Goal: Obtain resource: Download file/media

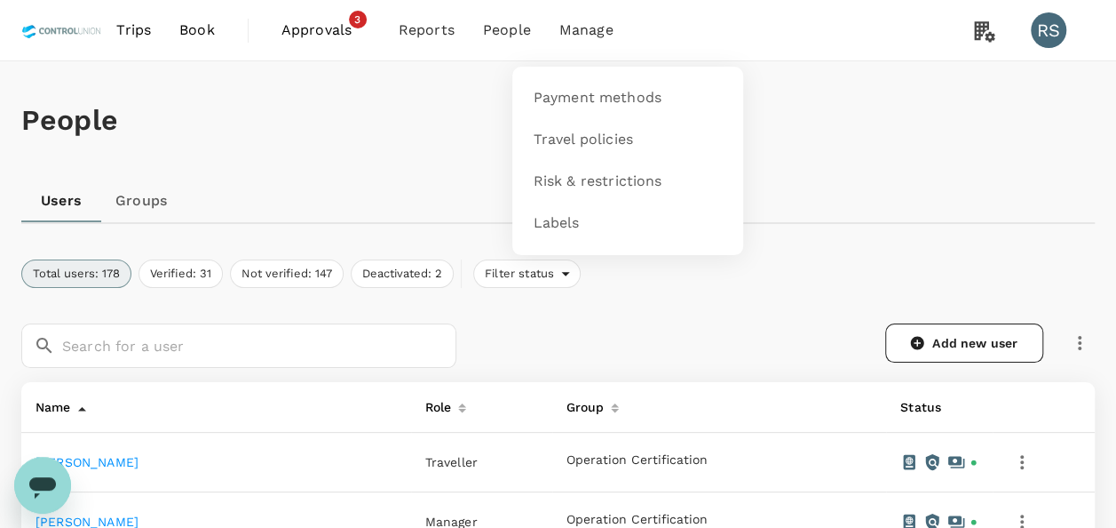
click at [579, 30] on span "Manage" at bounding box center [586, 30] width 54 height 21
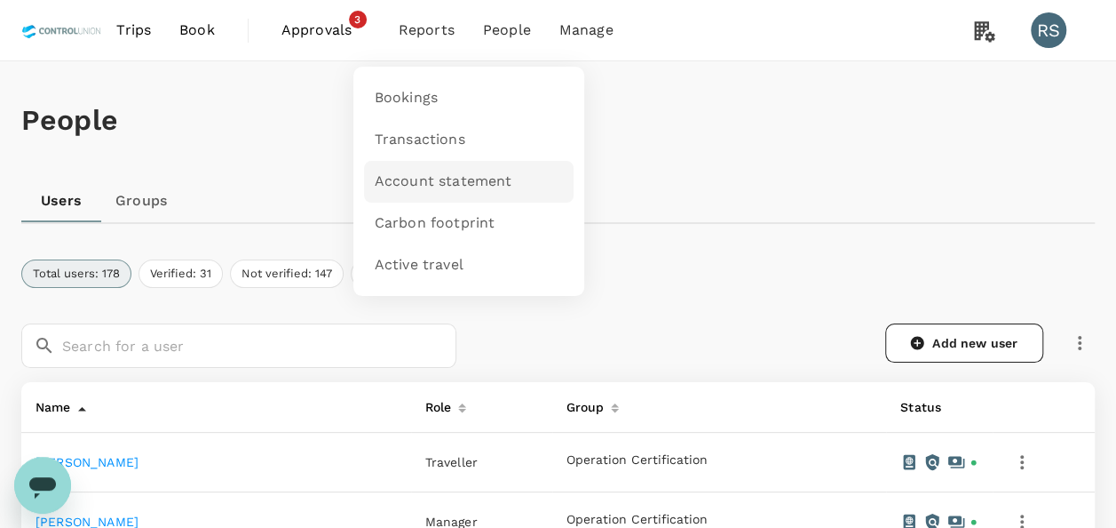
click at [424, 166] on link "Account statement" at bounding box center [469, 182] width 210 height 42
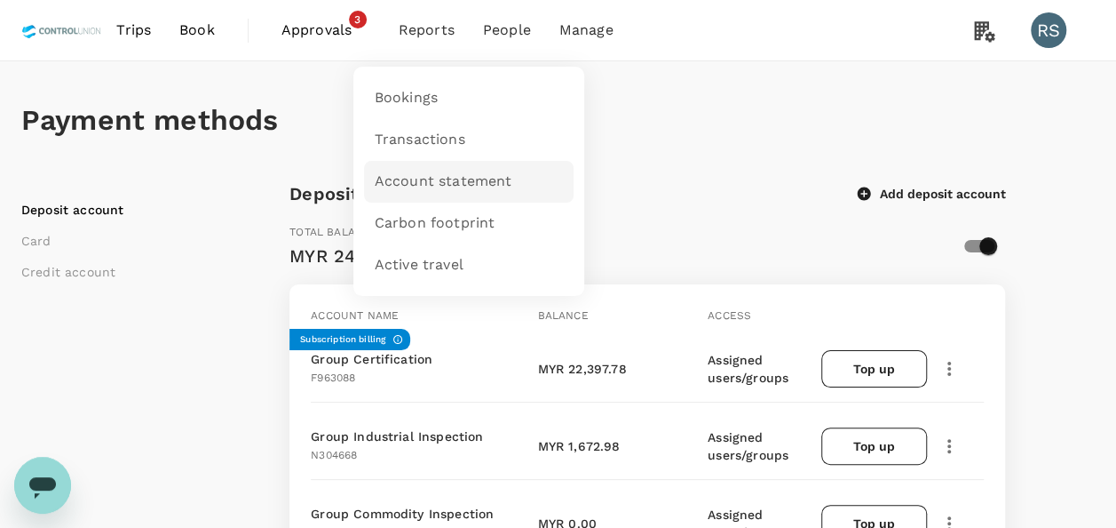
click at [432, 168] on link "Account statement" at bounding box center [469, 182] width 210 height 42
click at [455, 176] on span "Account statement" at bounding box center [444, 181] width 138 height 20
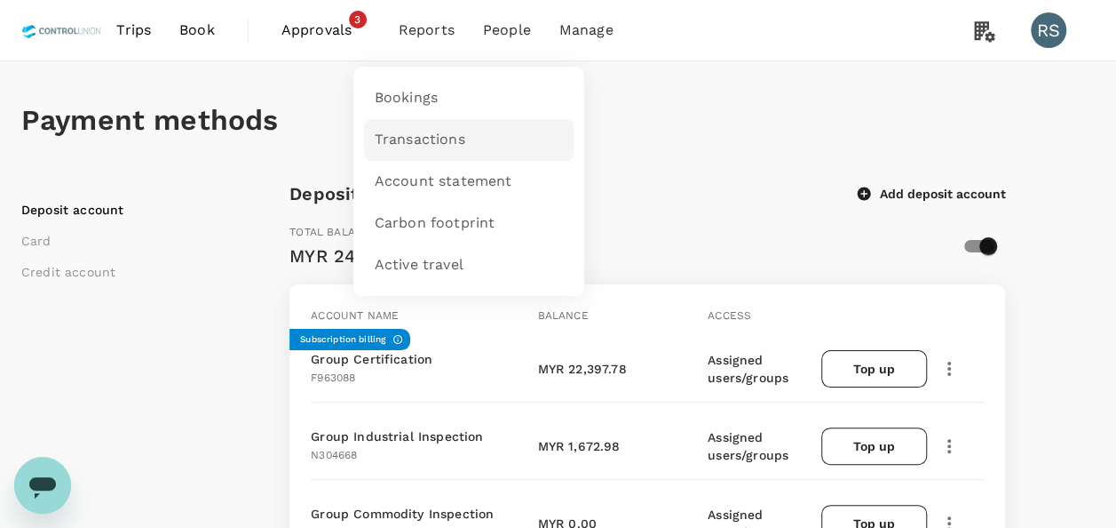
click at [418, 140] on span "Transactions" at bounding box center [420, 140] width 91 height 20
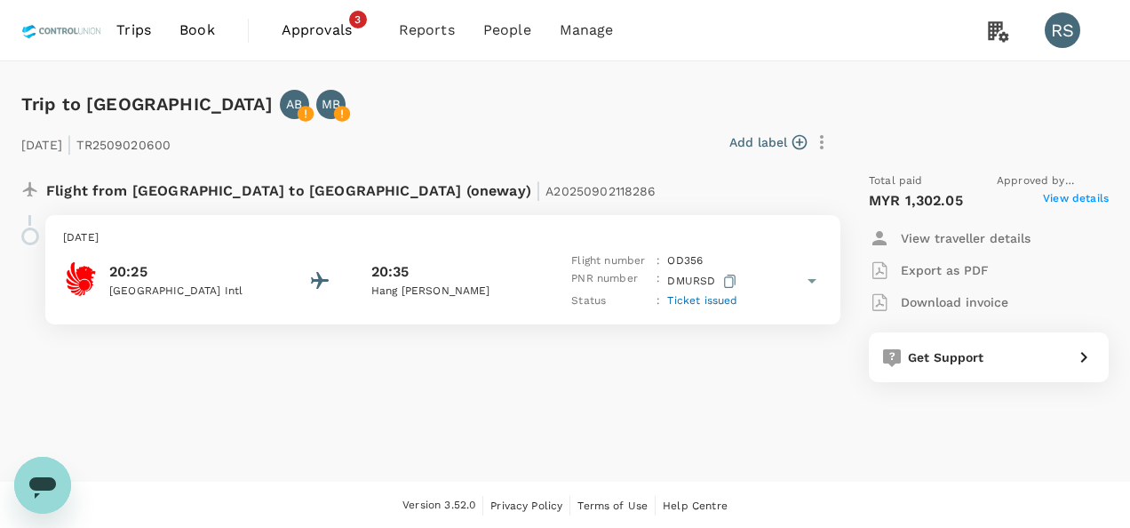
click at [1076, 202] on span "View details" at bounding box center [1076, 200] width 66 height 21
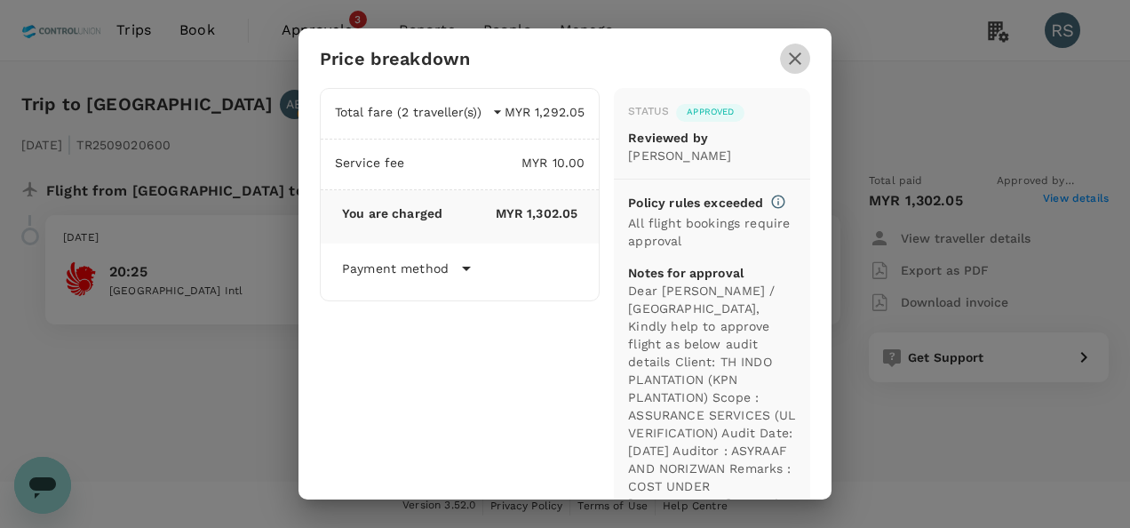
click at [807, 57] on button "button" at bounding box center [795, 59] width 30 height 30
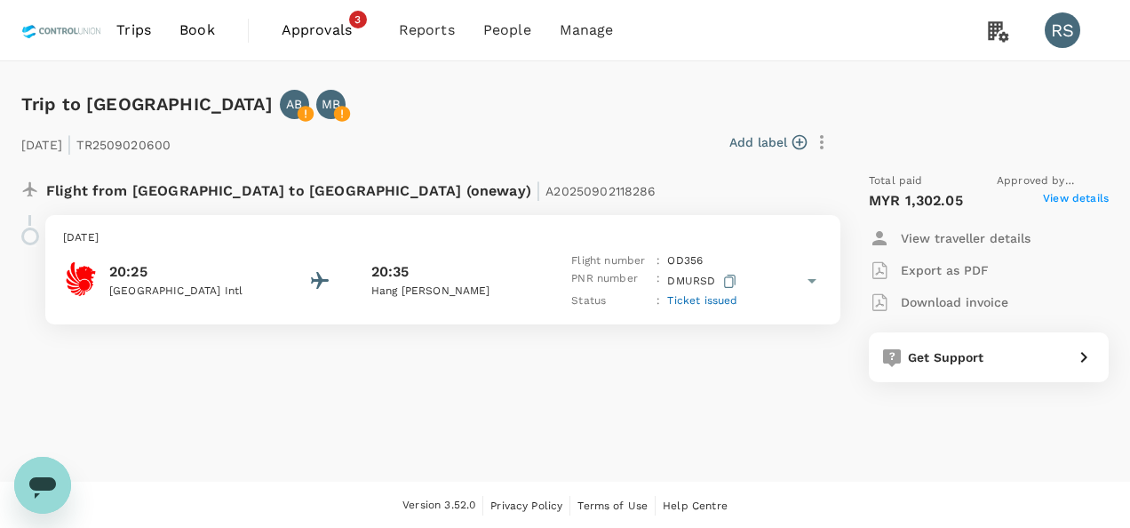
click at [972, 298] on p "Download invoice" at bounding box center [954, 302] width 107 height 18
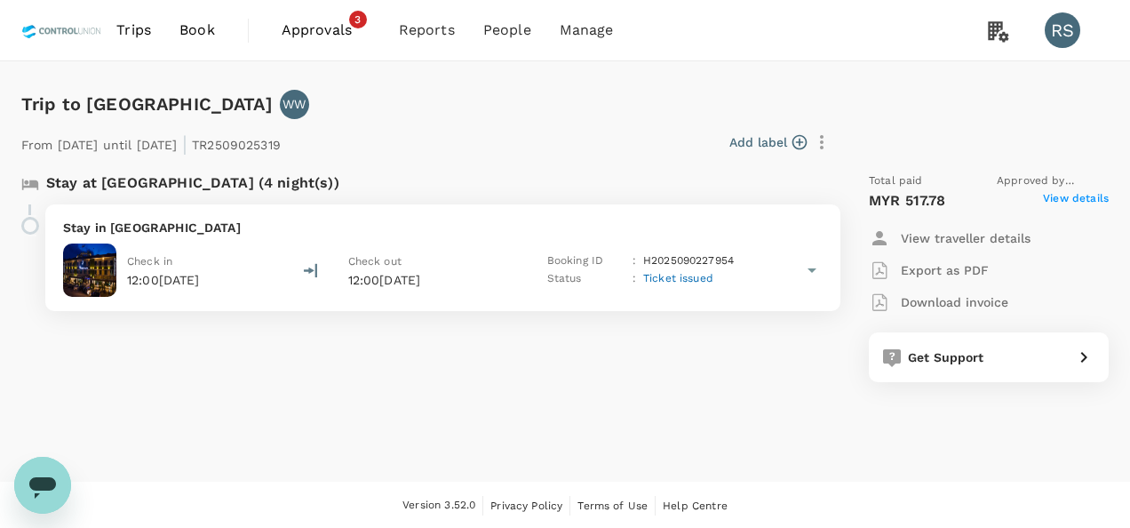
click at [1082, 196] on span "View details" at bounding box center [1076, 200] width 66 height 21
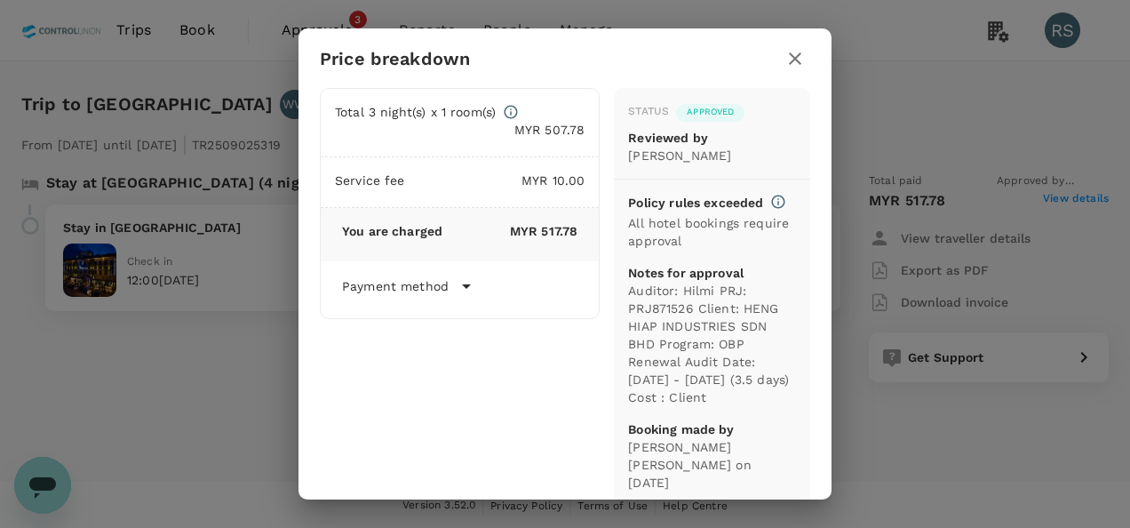
click at [797, 52] on icon "button" at bounding box center [794, 58] width 21 height 21
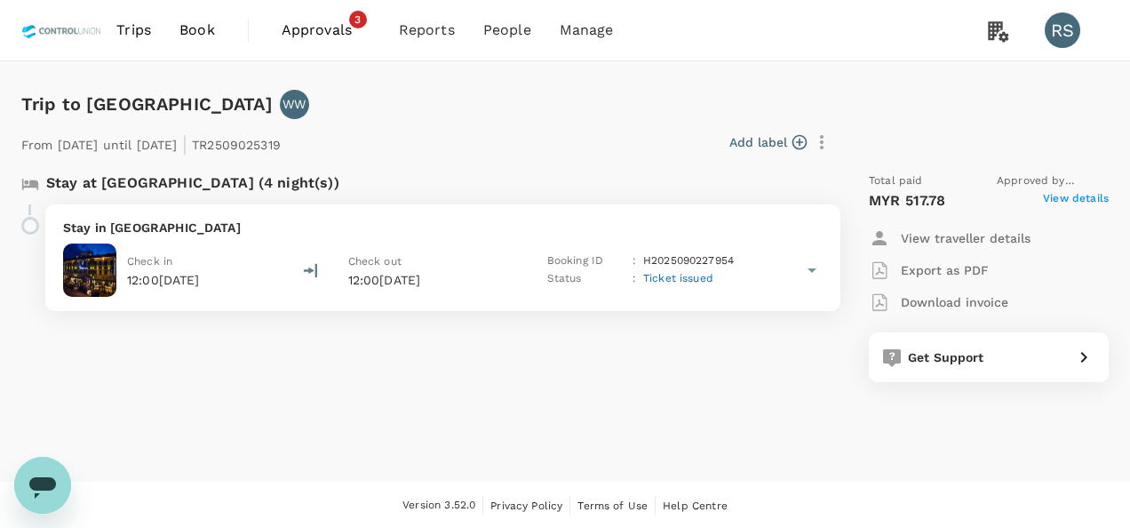
click at [975, 300] on p "Download invoice" at bounding box center [954, 302] width 107 height 18
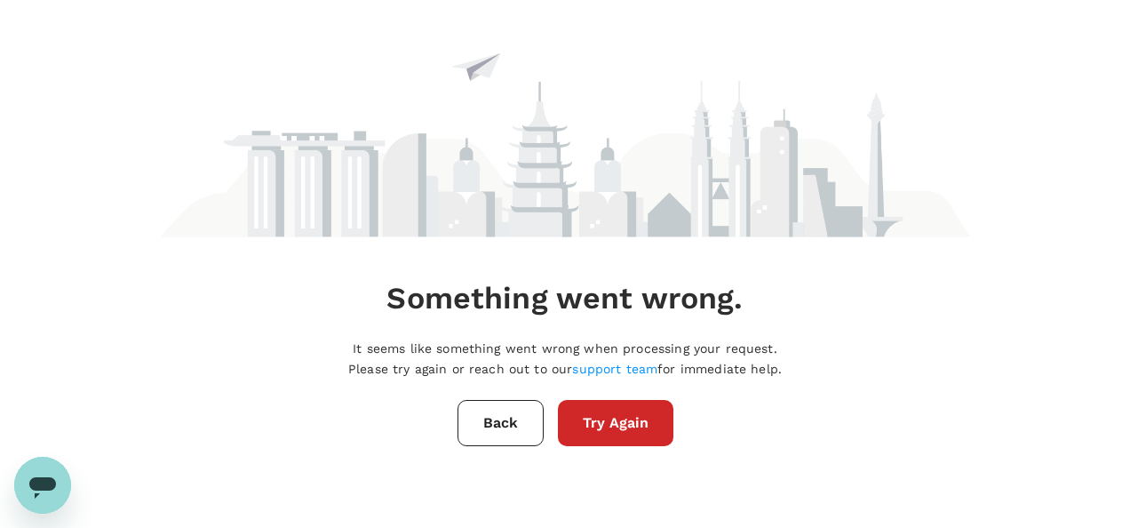
click at [524, 433] on button "Back" at bounding box center [500, 423] width 86 height 46
click at [636, 430] on button "Try Again" at bounding box center [615, 423] width 115 height 46
click at [499, 421] on button "Back" at bounding box center [500, 423] width 86 height 46
click at [522, 414] on button "Back" at bounding box center [500, 423] width 86 height 46
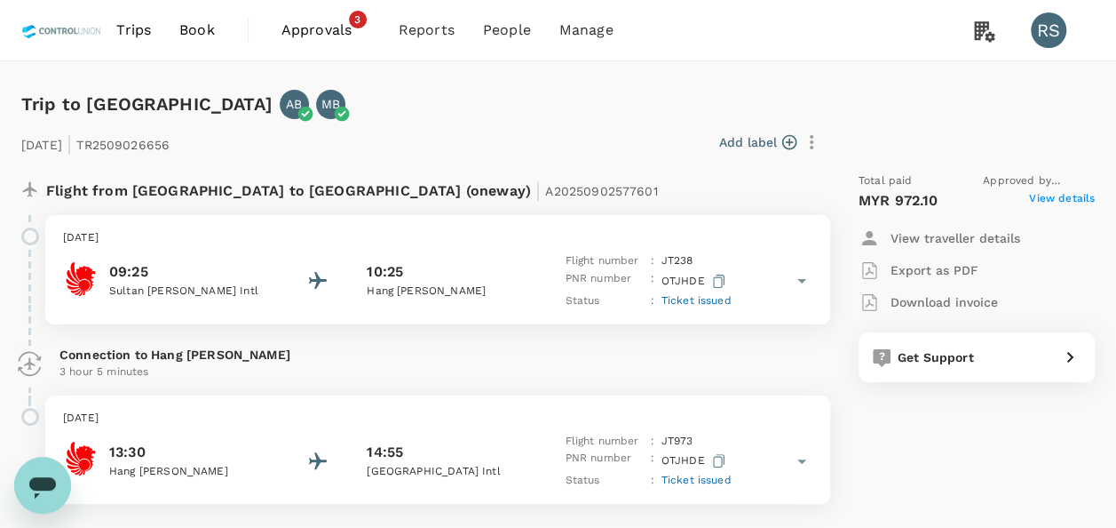
click at [1076, 201] on span "View details" at bounding box center [1062, 200] width 66 height 21
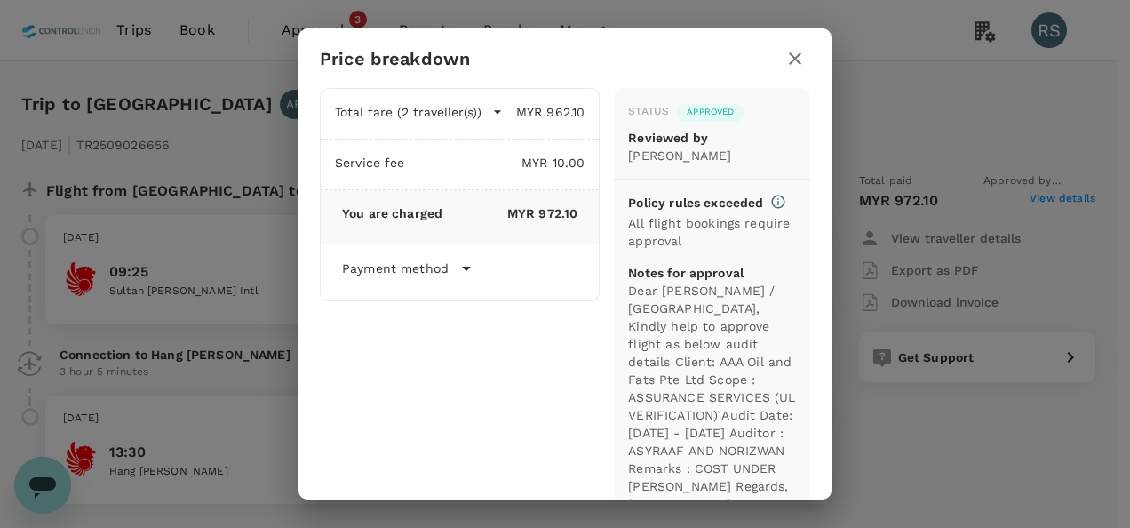
click at [799, 53] on icon "button" at bounding box center [795, 58] width 12 height 12
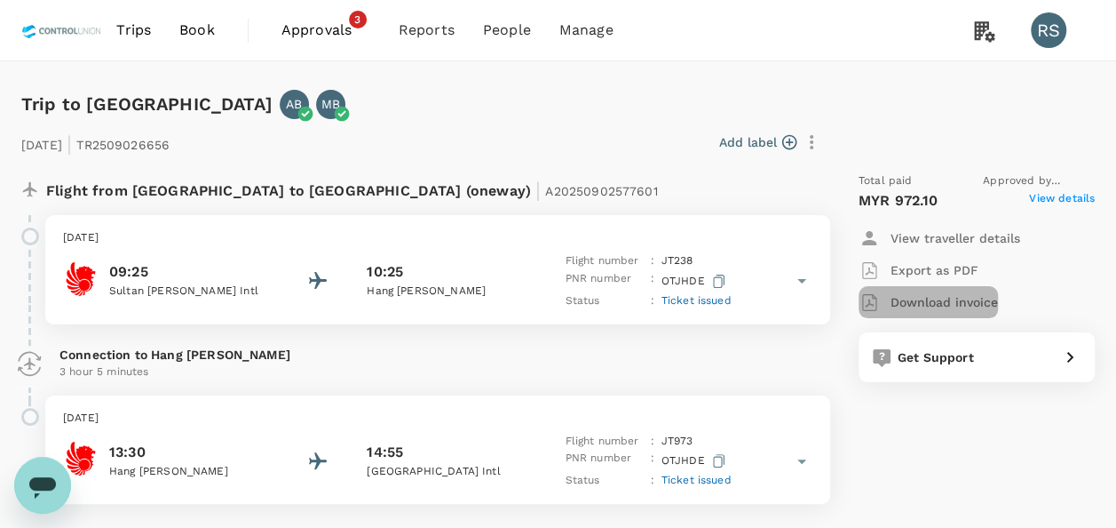
click at [929, 303] on p "Download invoice" at bounding box center [944, 302] width 107 height 18
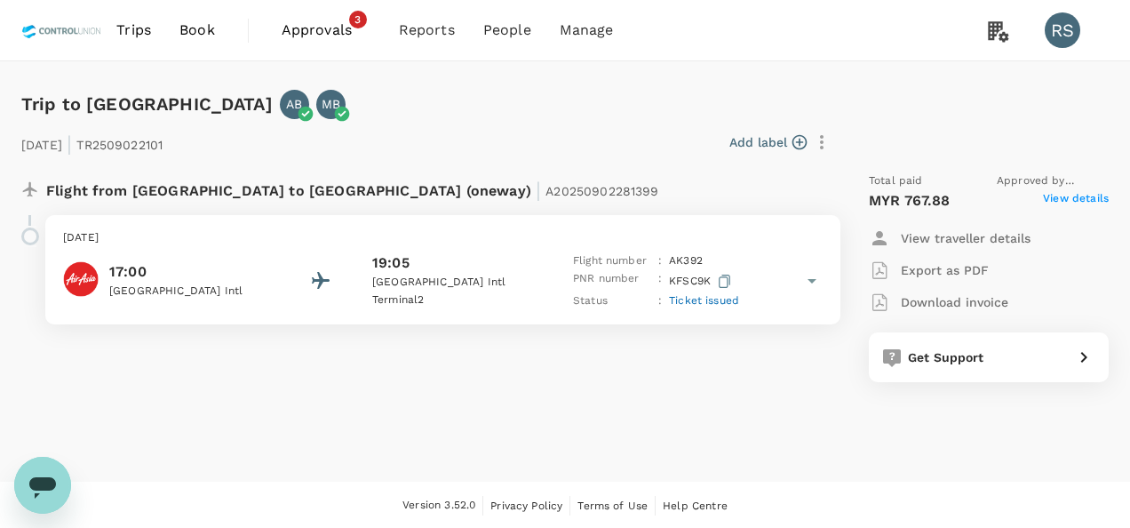
click at [1061, 199] on span "View details" at bounding box center [1076, 200] width 66 height 21
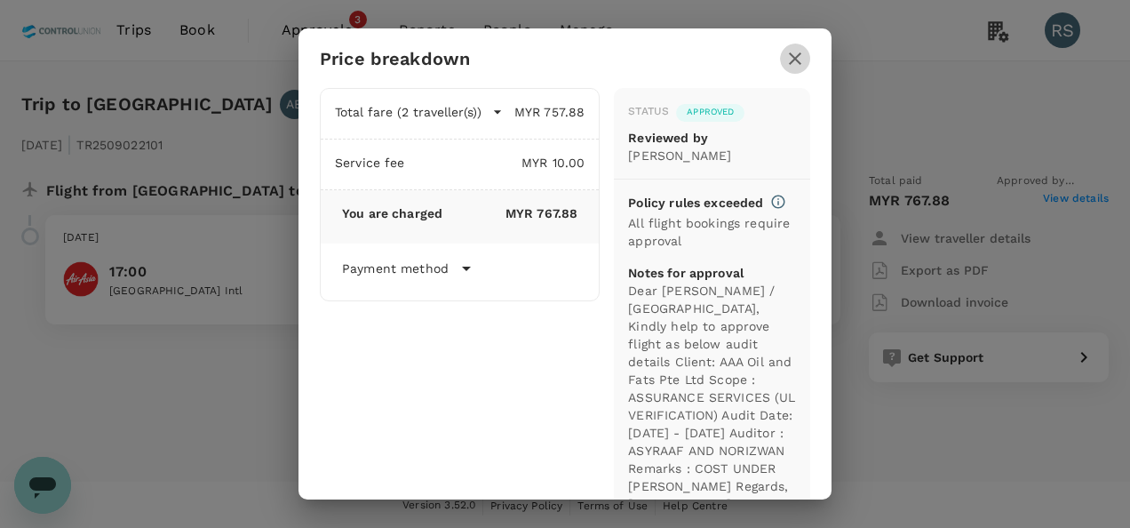
click at [805, 56] on icon "button" at bounding box center [794, 58] width 21 height 21
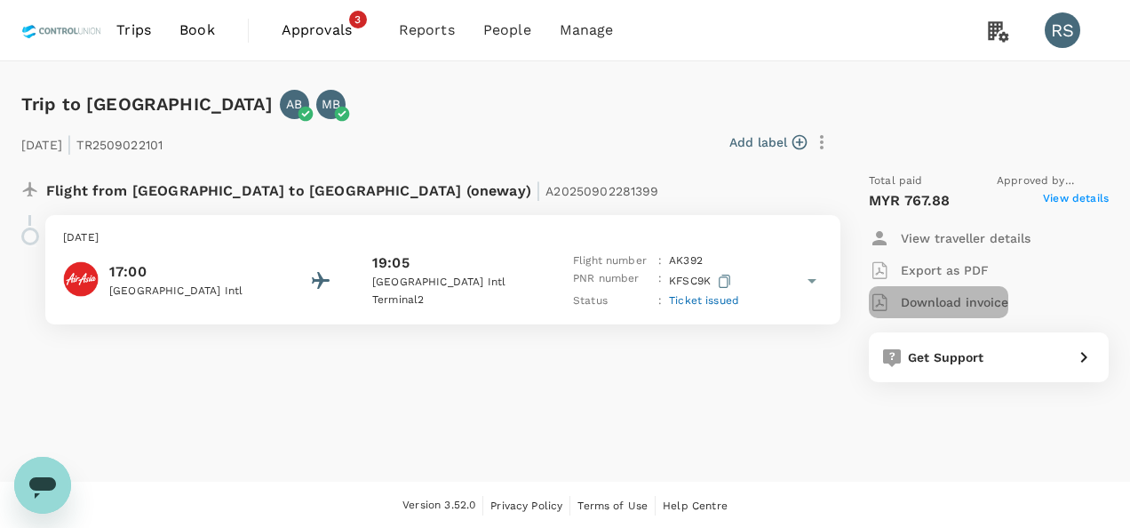
click at [962, 300] on p "Download invoice" at bounding box center [954, 302] width 107 height 18
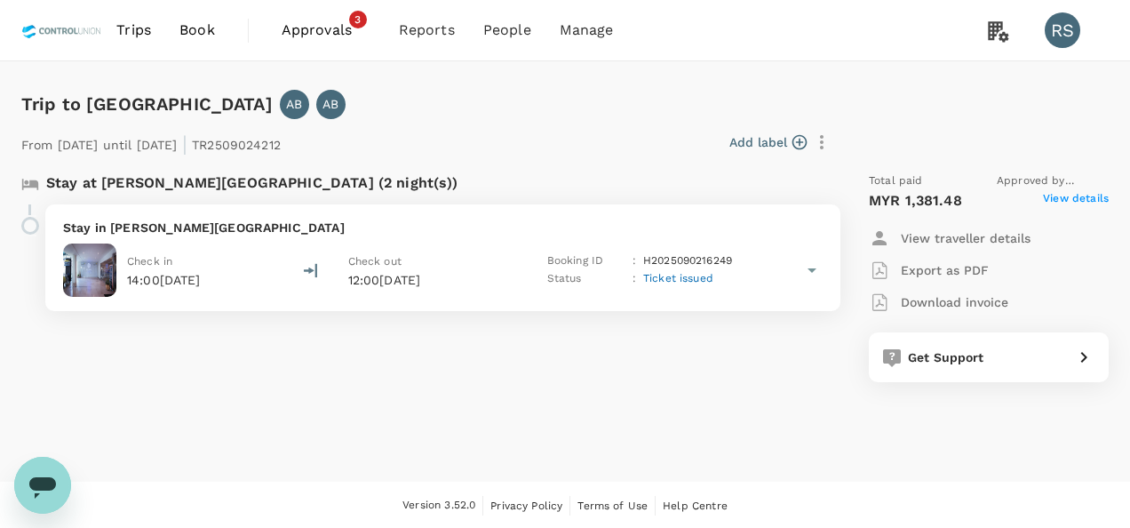
click at [1069, 195] on span "View details" at bounding box center [1076, 200] width 66 height 21
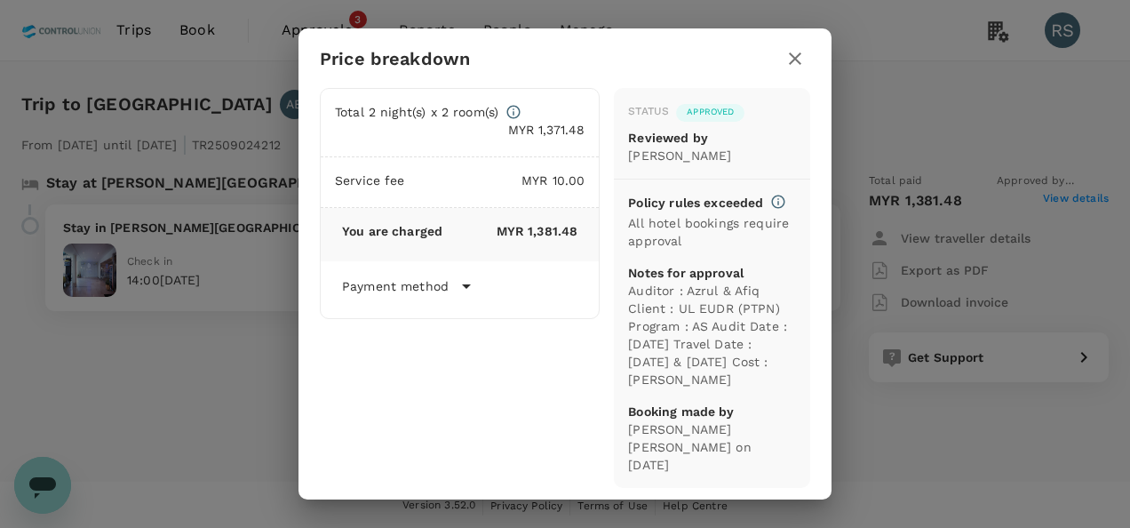
click at [796, 63] on icon "button" at bounding box center [794, 58] width 21 height 21
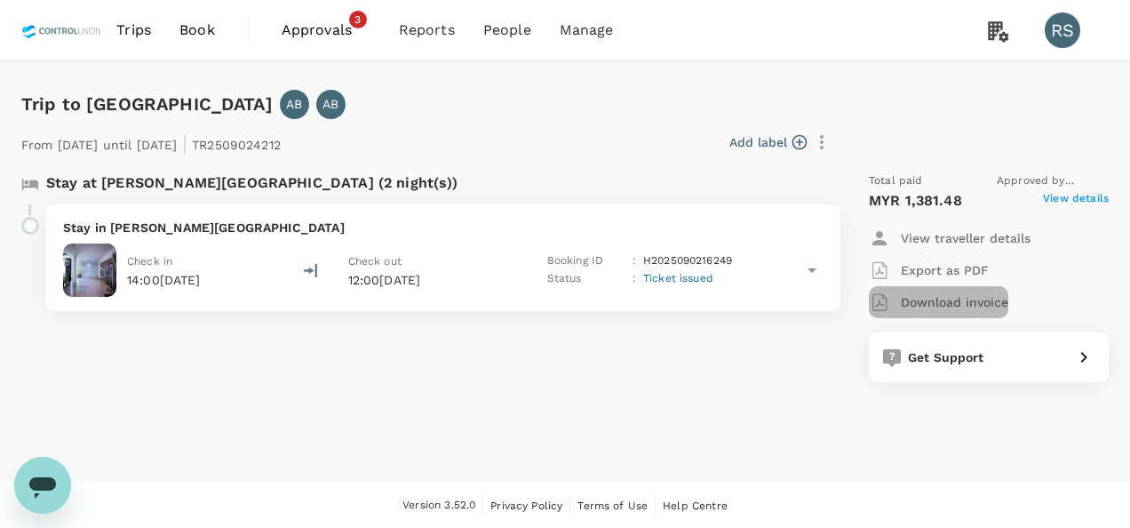
click at [967, 309] on p "Download invoice" at bounding box center [954, 302] width 107 height 18
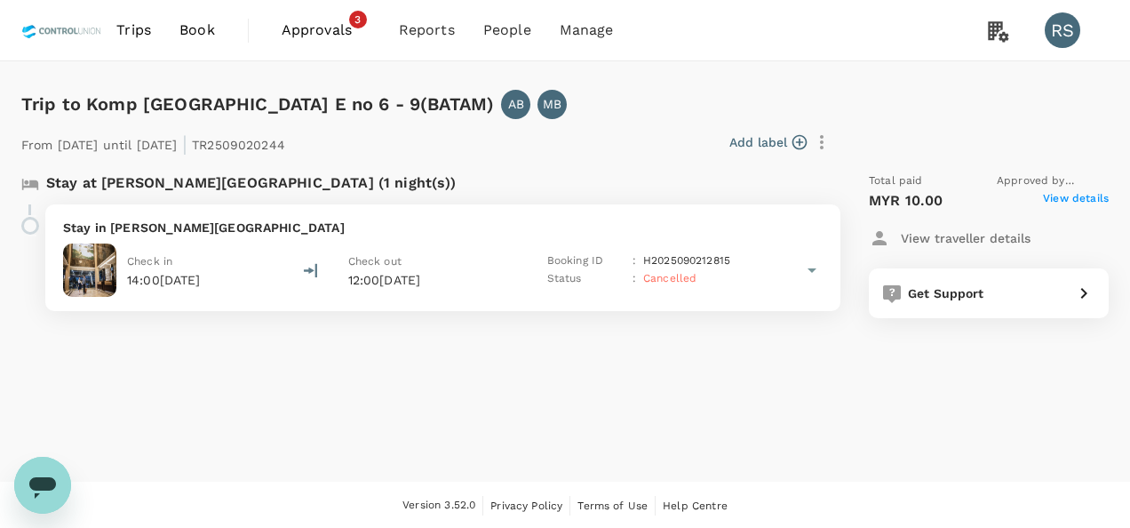
click at [1083, 199] on span "View details" at bounding box center [1076, 200] width 66 height 21
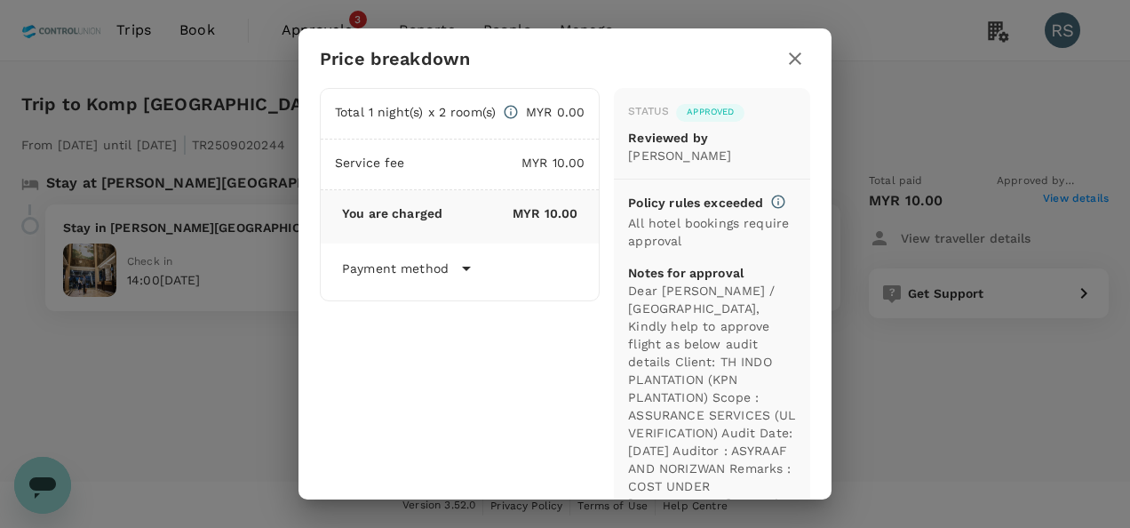
click at [807, 60] on button "button" at bounding box center [795, 59] width 30 height 30
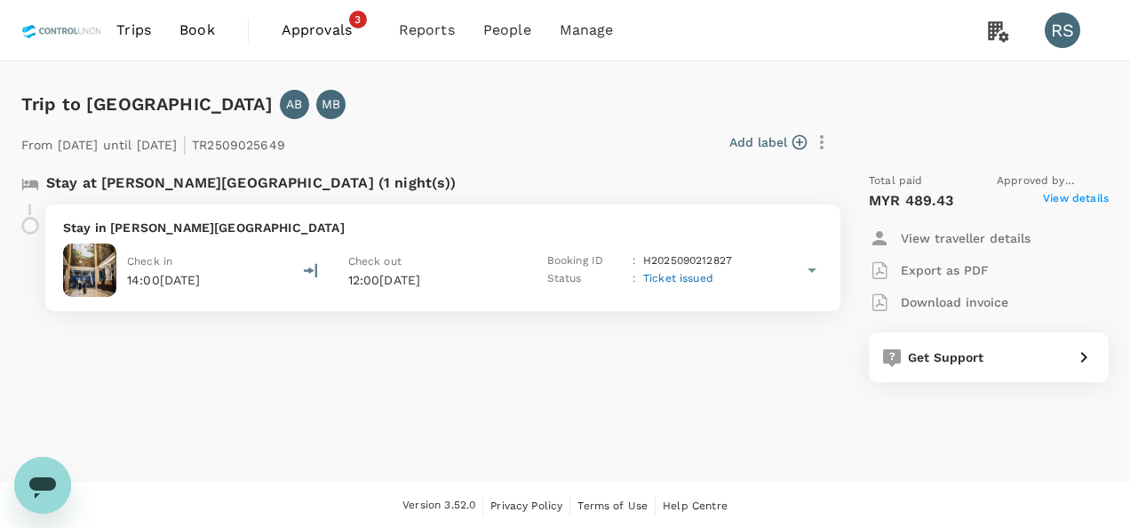
click at [1082, 200] on span "View details" at bounding box center [1076, 200] width 66 height 21
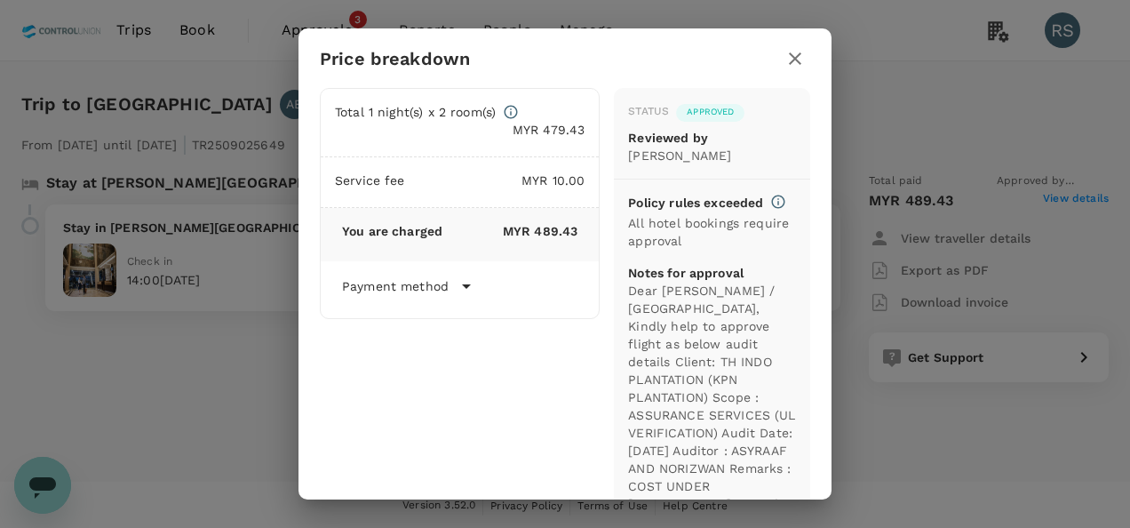
click at [792, 56] on icon "button" at bounding box center [795, 58] width 12 height 12
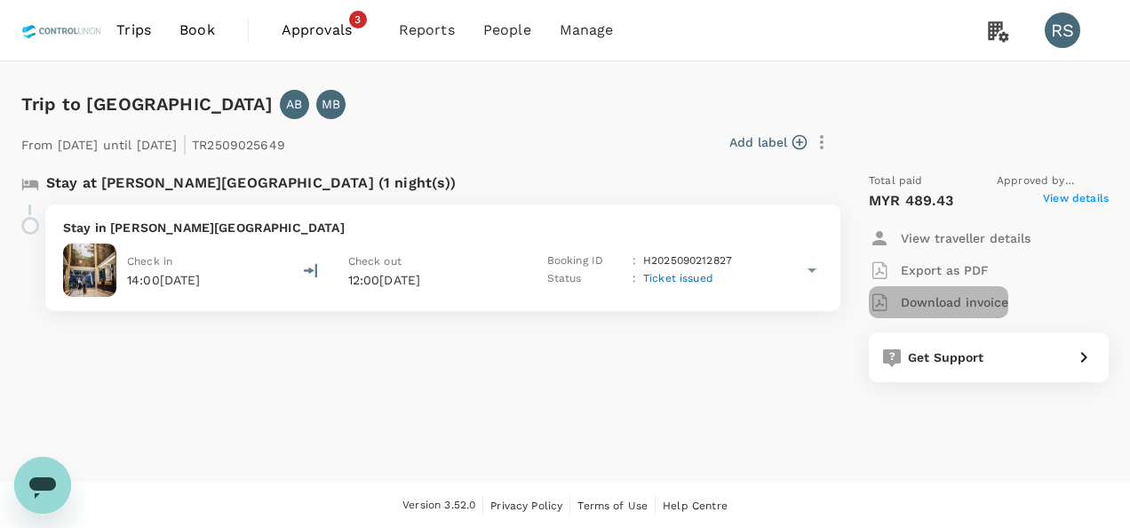
click at [914, 302] on p "Download invoice" at bounding box center [954, 302] width 107 height 18
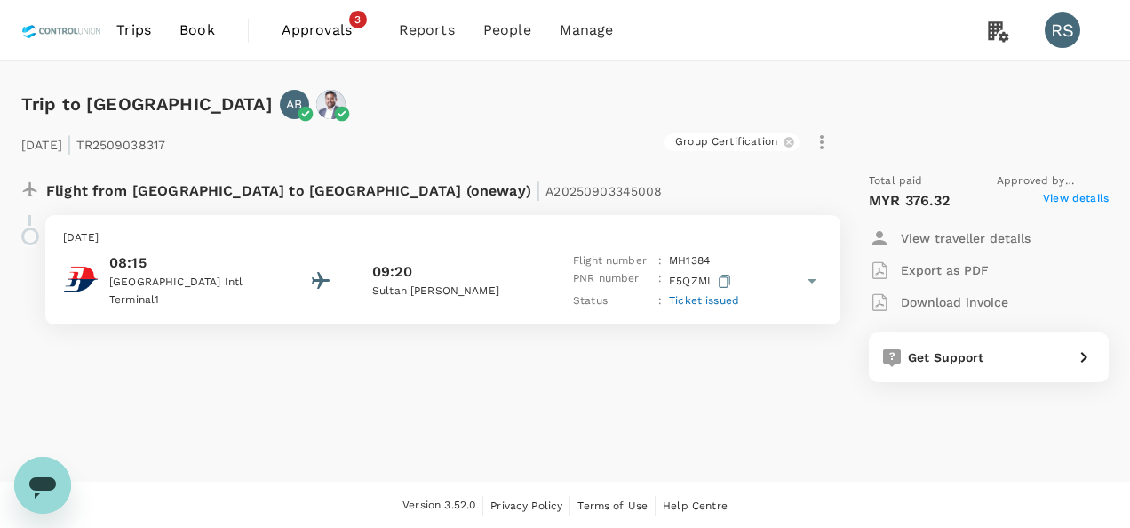
click at [1085, 197] on span "View details" at bounding box center [1076, 200] width 66 height 21
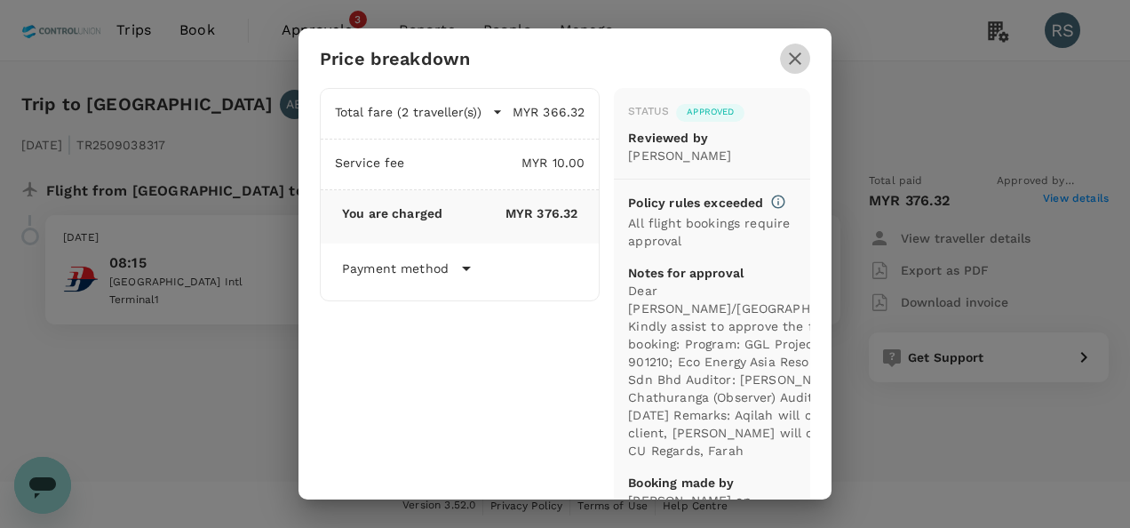
click at [790, 60] on icon "button" at bounding box center [794, 58] width 21 height 21
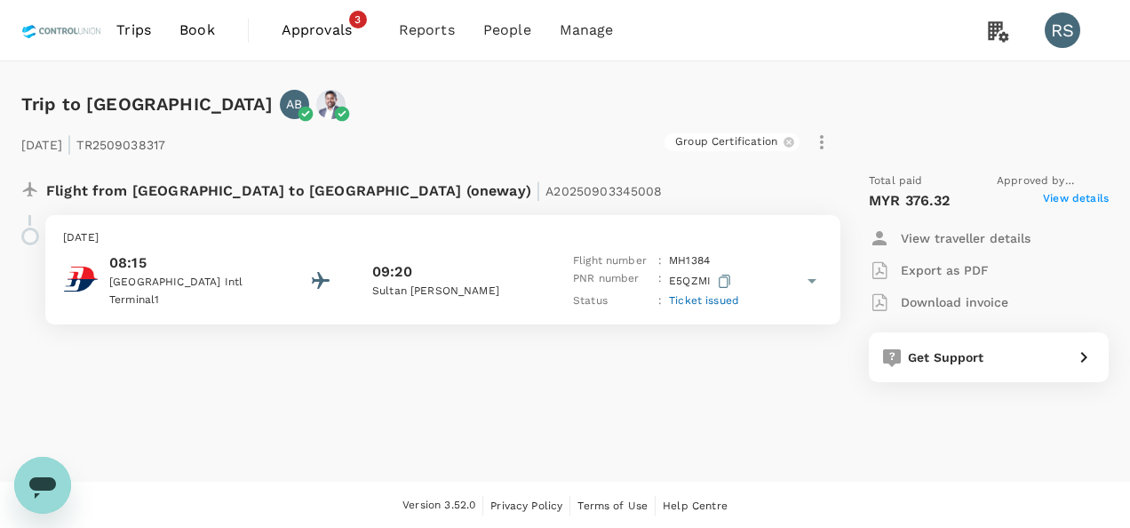
click at [970, 300] on p "Download invoice" at bounding box center [954, 302] width 107 height 18
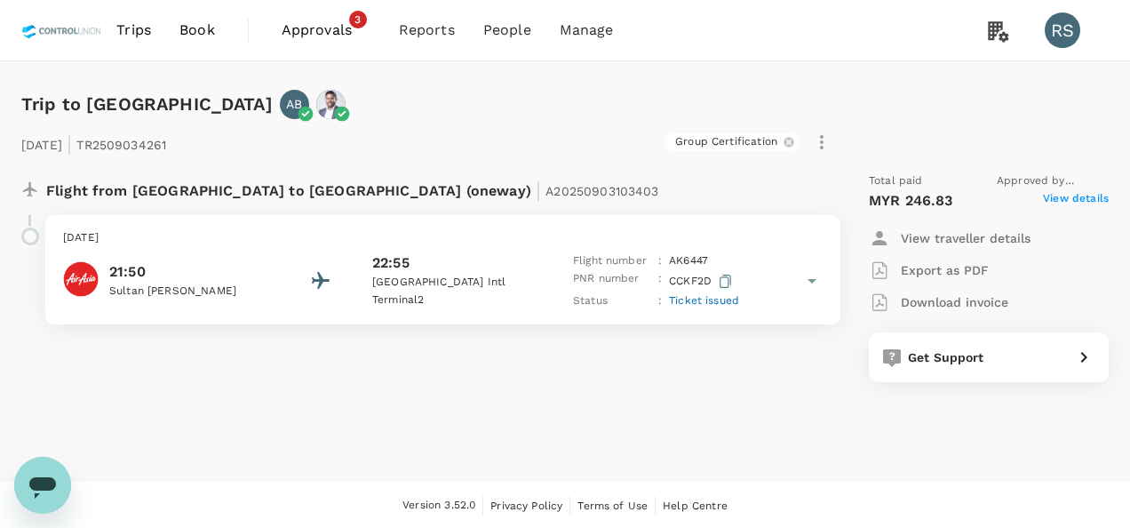
click at [1107, 192] on span "View details" at bounding box center [1076, 200] width 66 height 21
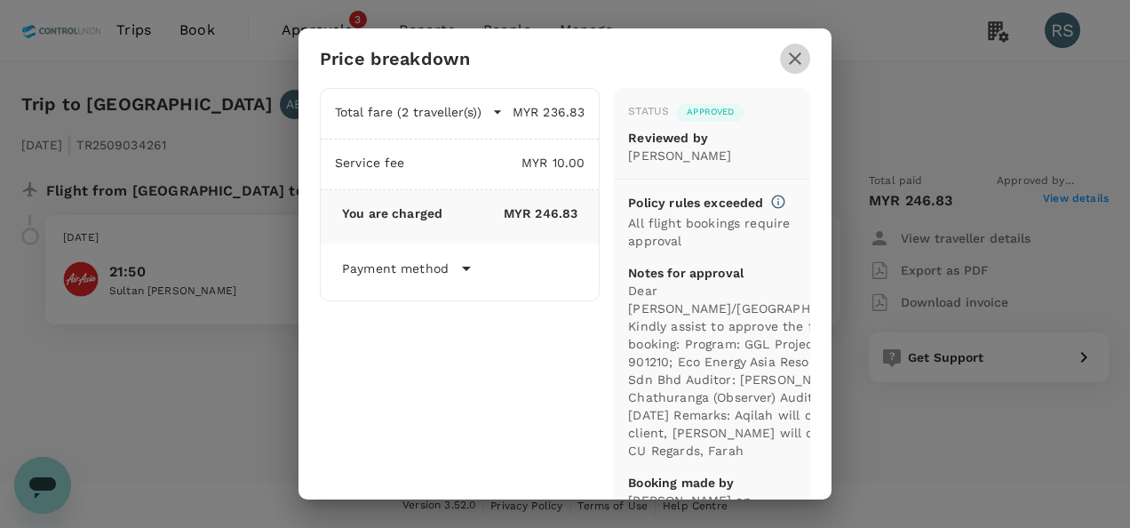
click at [797, 46] on button "button" at bounding box center [795, 59] width 30 height 30
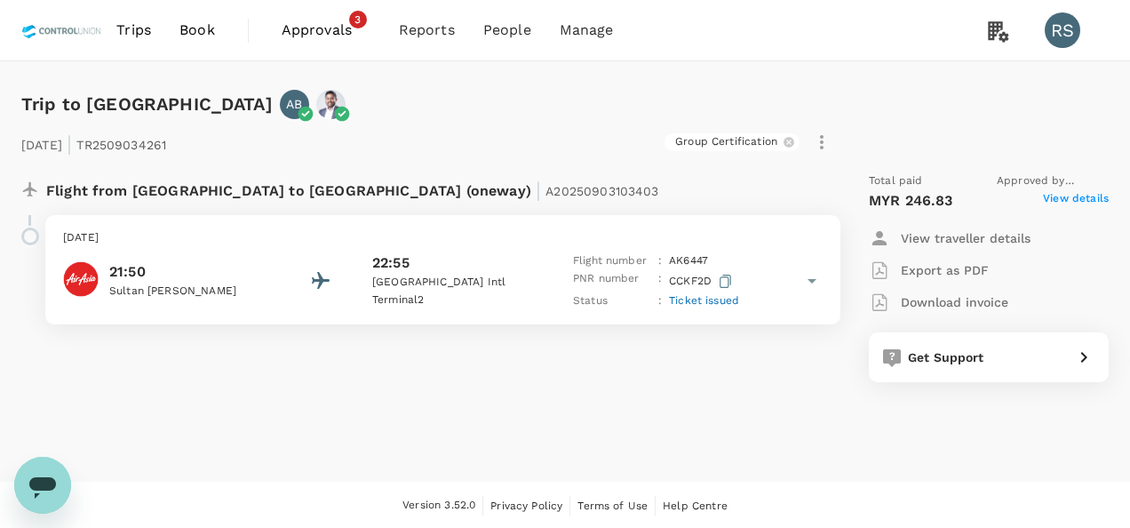
click at [913, 305] on p "Download invoice" at bounding box center [954, 302] width 107 height 18
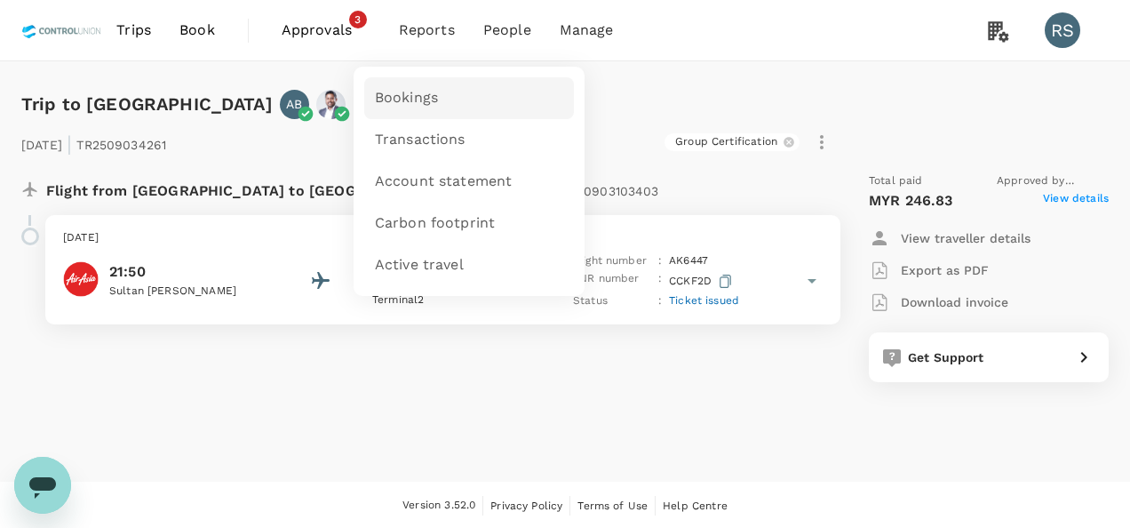
click at [412, 94] on span "Bookings" at bounding box center [406, 98] width 63 height 20
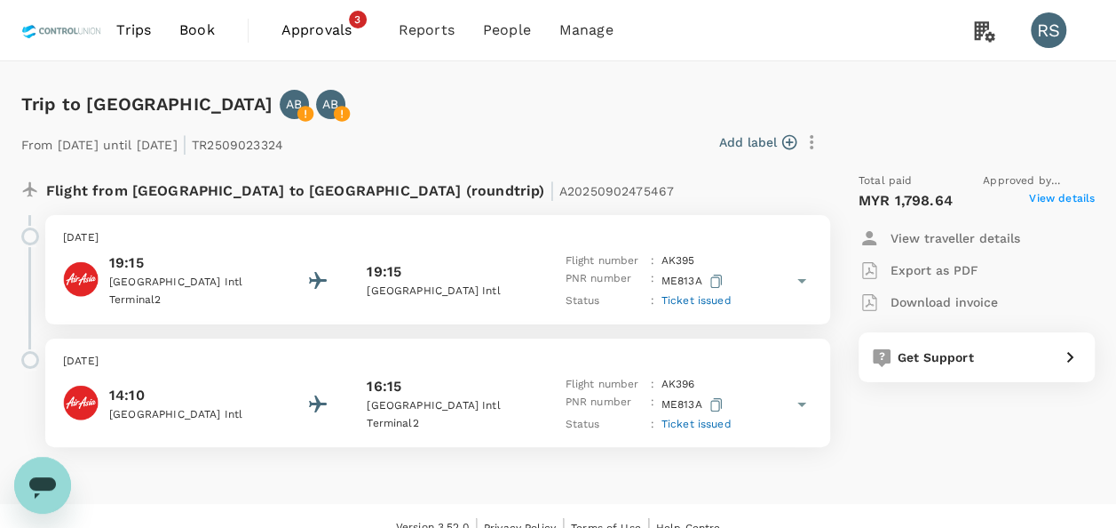
click at [1046, 201] on span "View details" at bounding box center [1062, 200] width 66 height 21
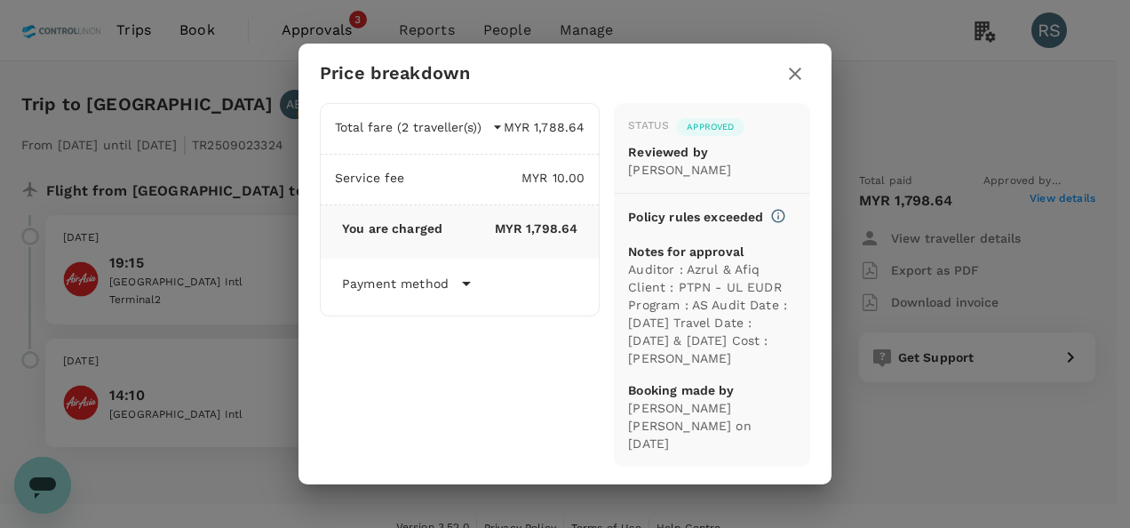
click at [780, 69] on button "button" at bounding box center [795, 74] width 30 height 30
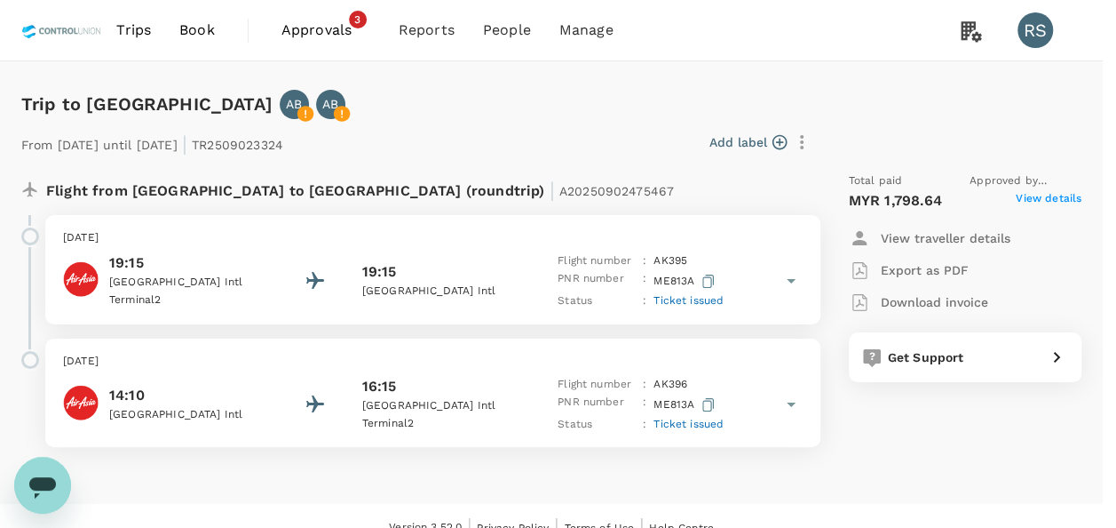
click at [791, 76] on div "Trip to Medan AB AB From 08 Sep 2025 until 10 Sep 2025 | TR2509023324 Add label…" at bounding box center [544, 268] width 1075 height 414
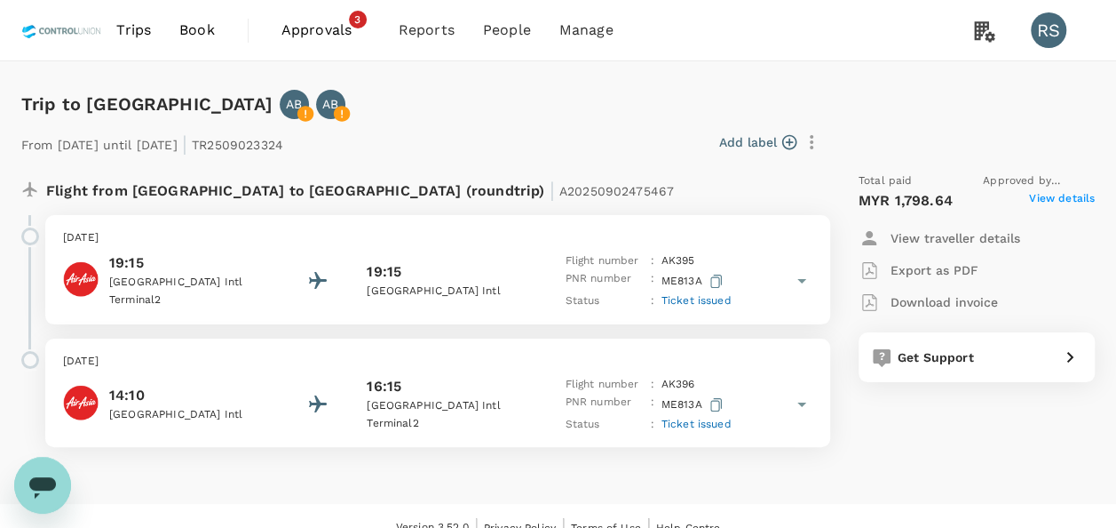
click at [965, 297] on p "Download invoice" at bounding box center [944, 302] width 107 height 18
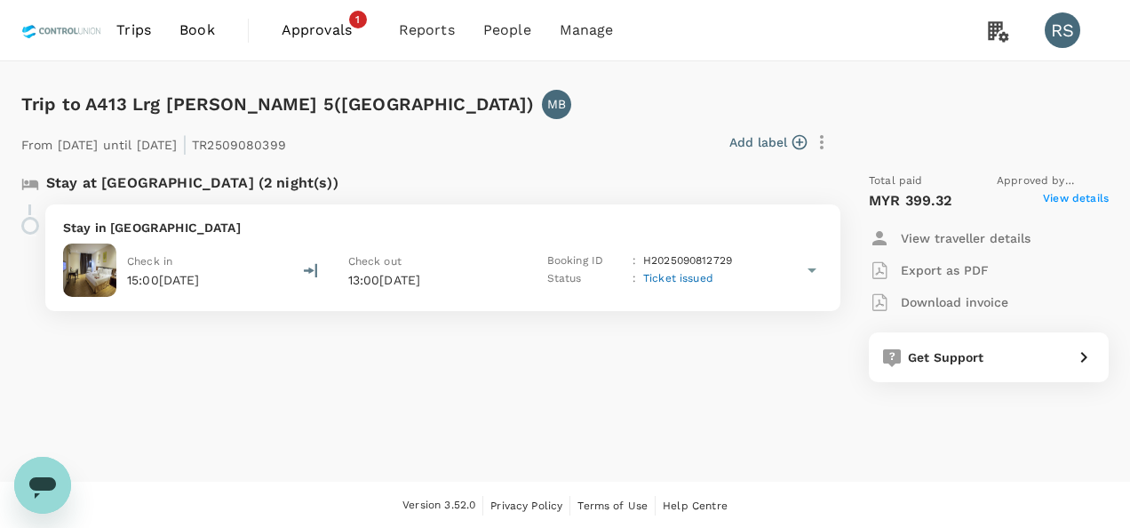
click at [1064, 199] on span "View details" at bounding box center [1076, 200] width 66 height 21
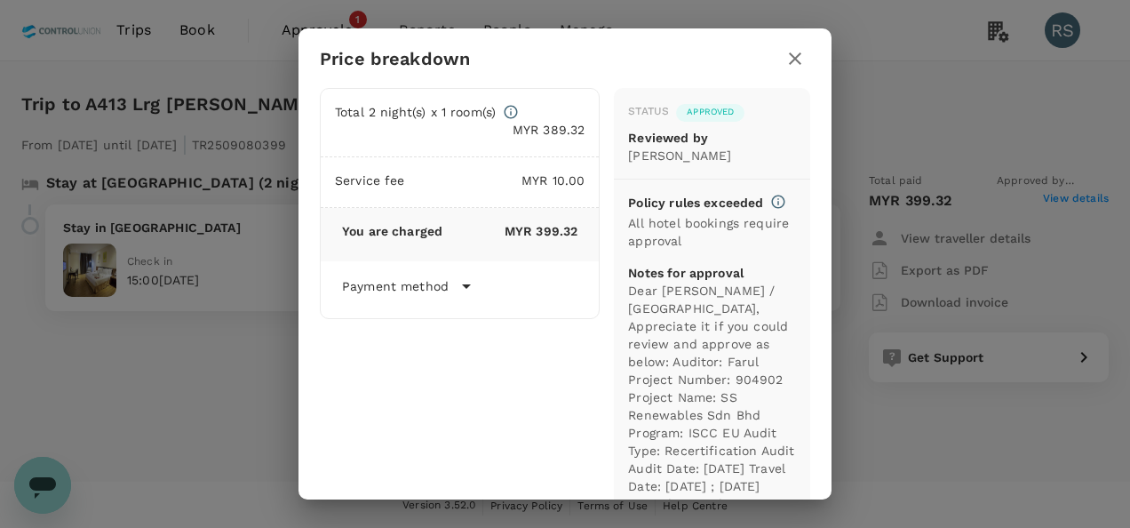
click at [790, 63] on icon "button" at bounding box center [795, 58] width 12 height 12
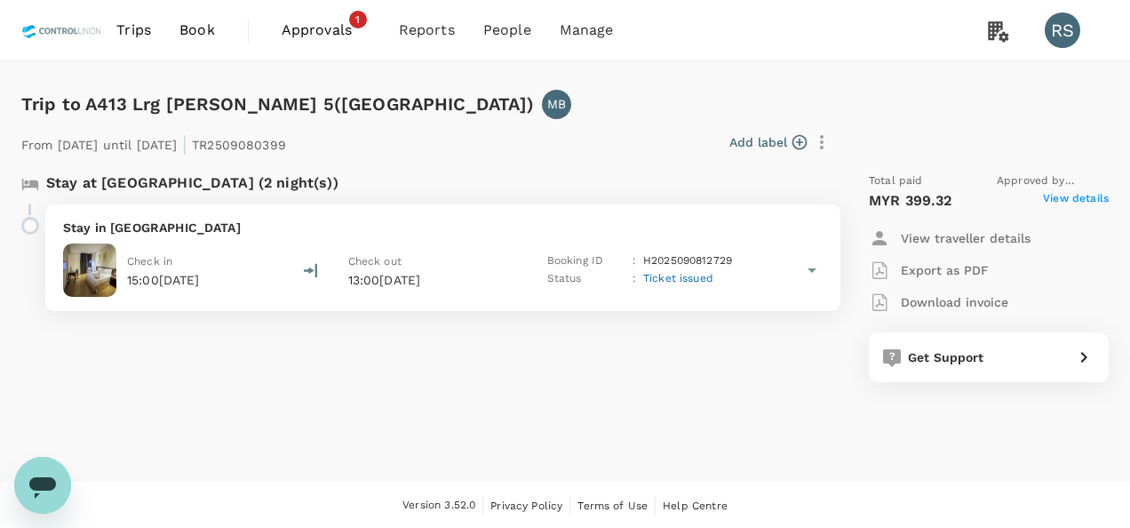
click at [996, 298] on p "Download invoice" at bounding box center [954, 302] width 107 height 18
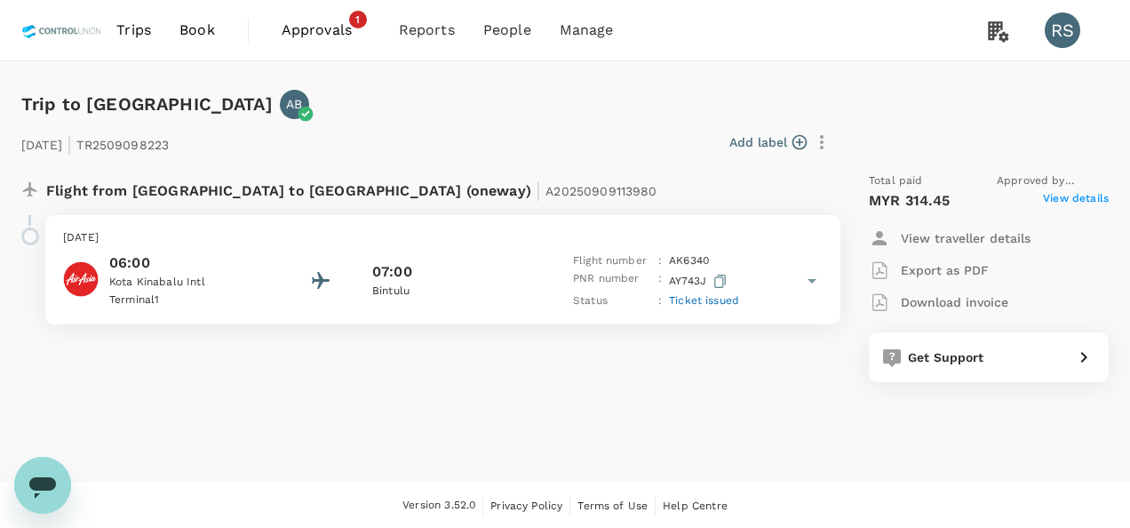
click at [1101, 197] on span "View details" at bounding box center [1076, 200] width 66 height 21
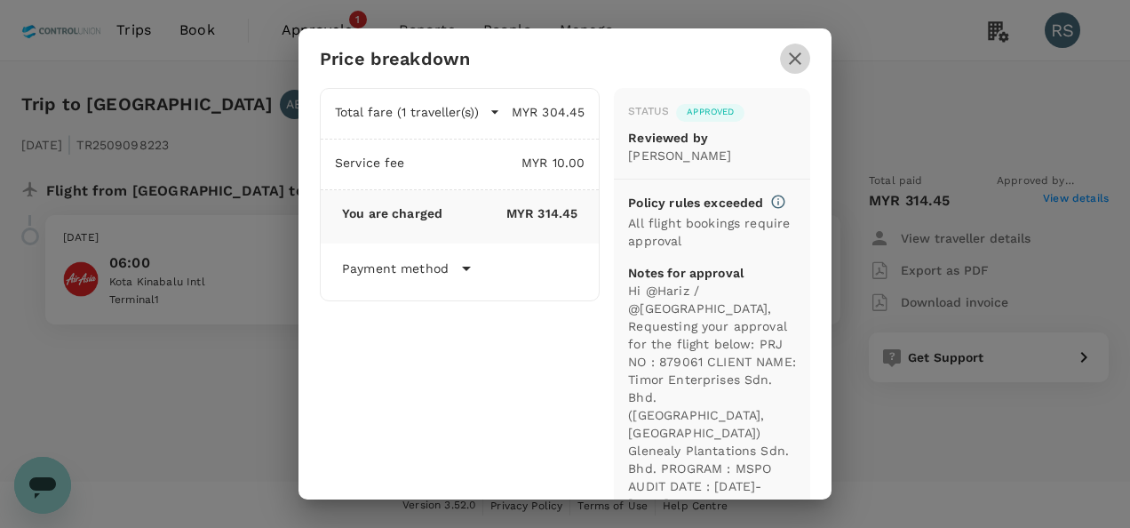
click at [793, 55] on icon "button" at bounding box center [795, 58] width 12 height 12
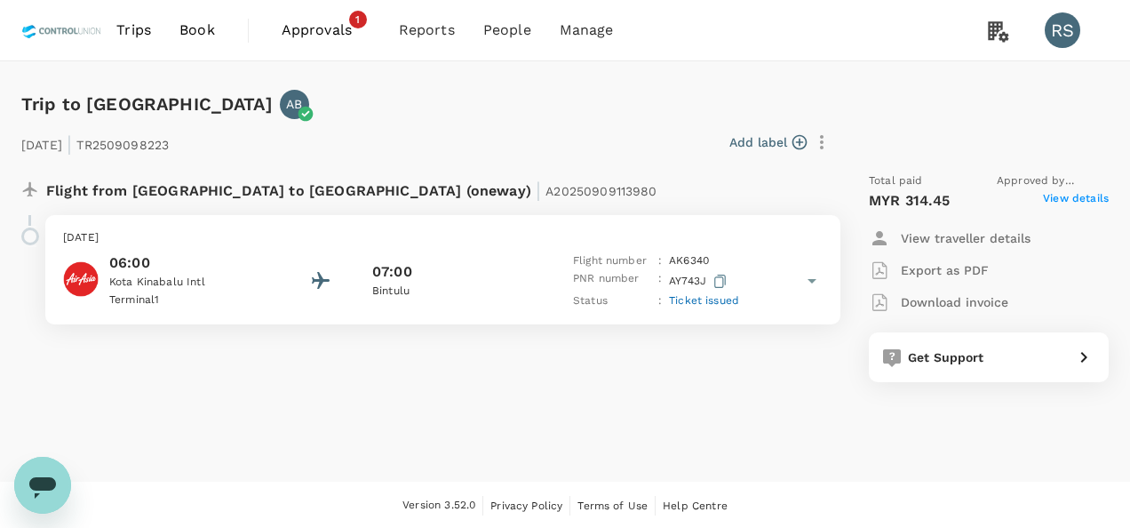
click at [908, 304] on p "Download invoice" at bounding box center [954, 302] width 107 height 18
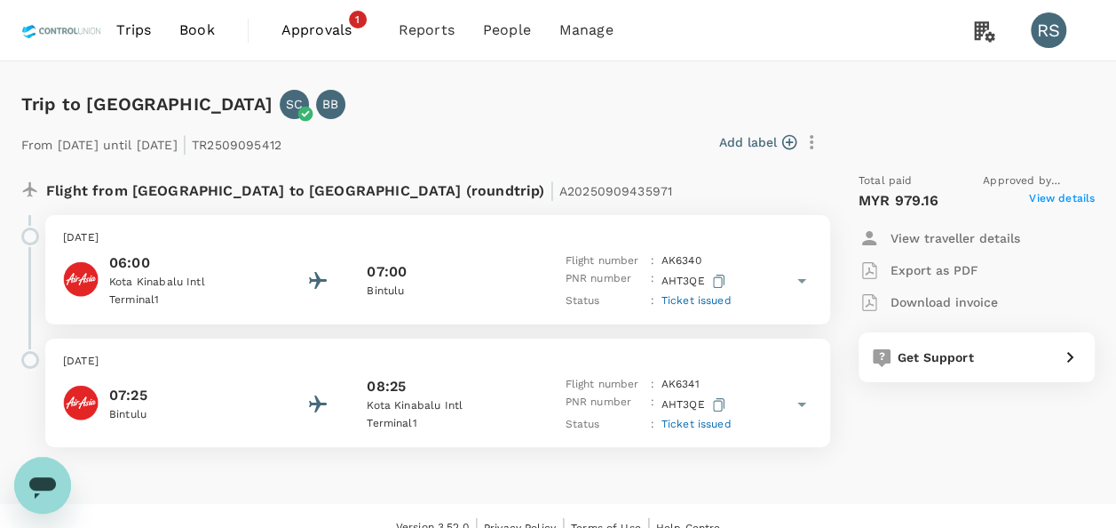
click at [1047, 198] on span "View details" at bounding box center [1062, 200] width 66 height 21
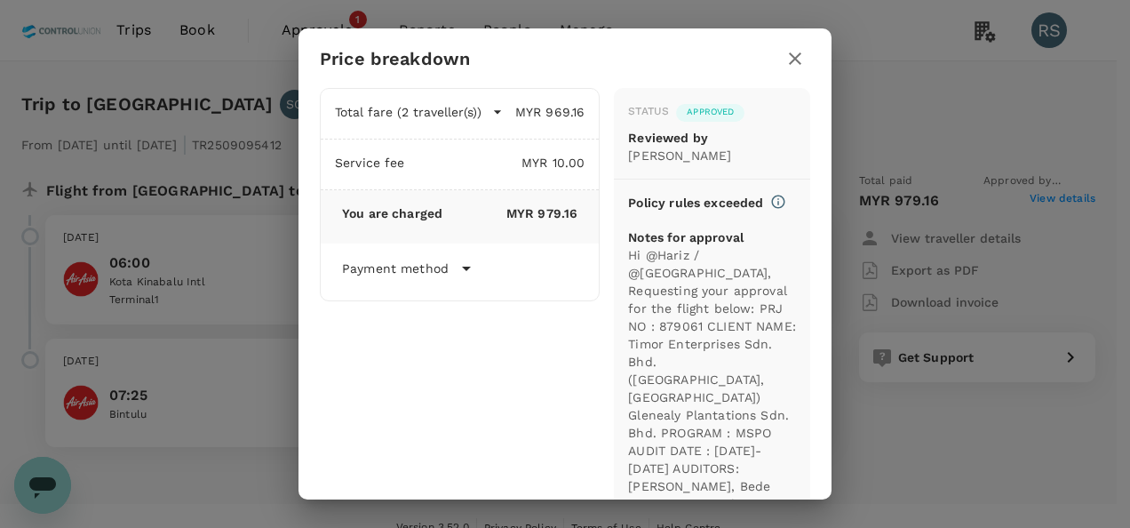
click at [784, 52] on icon "button" at bounding box center [794, 58] width 21 height 21
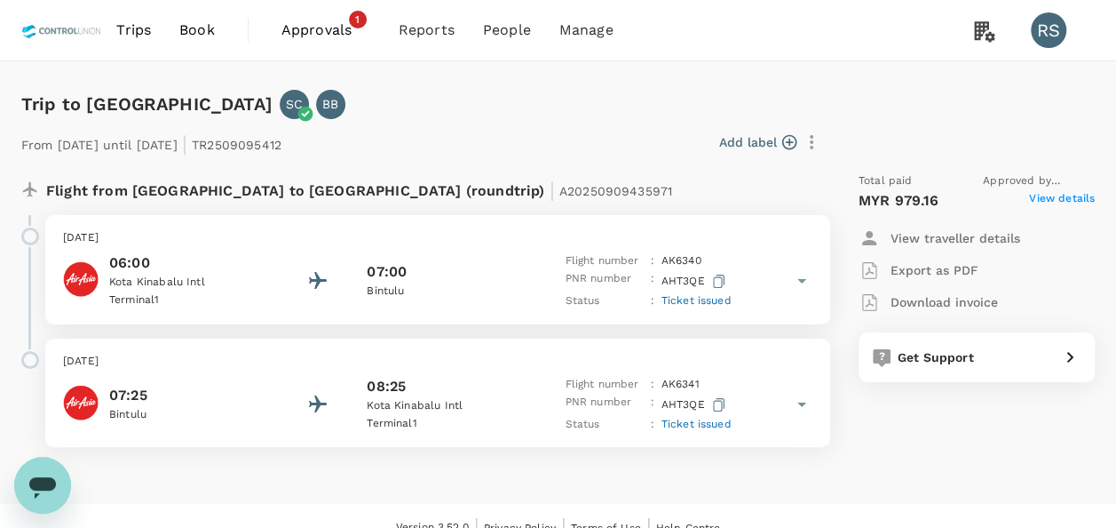
click at [924, 297] on p "Download invoice" at bounding box center [944, 302] width 107 height 18
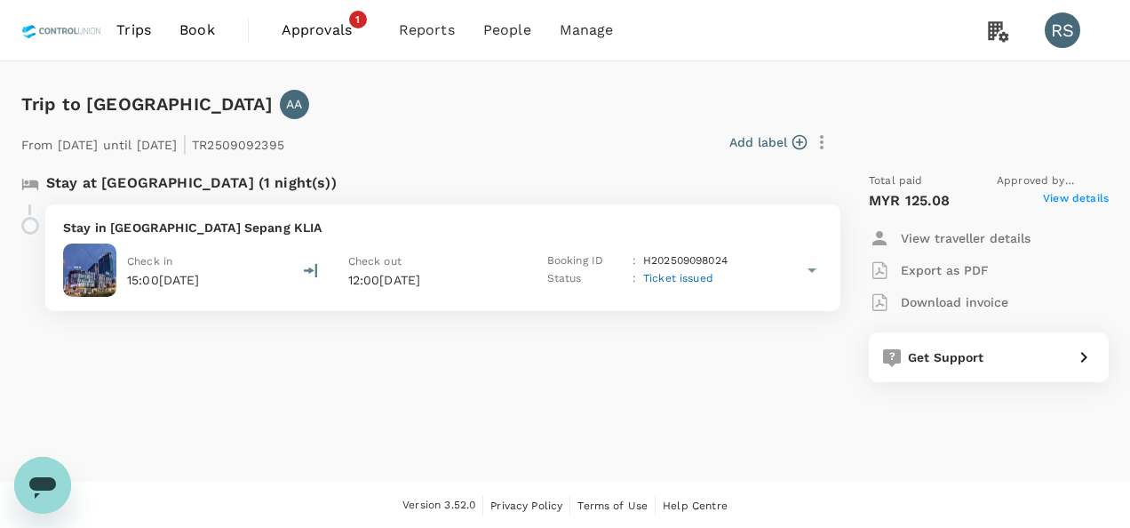
click at [1054, 194] on span "View details" at bounding box center [1076, 200] width 66 height 21
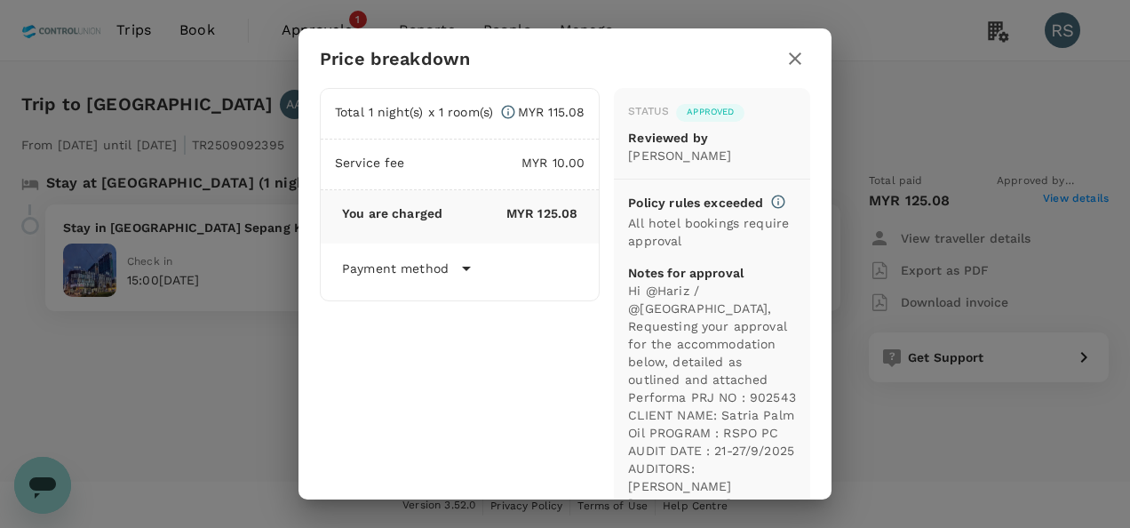
click at [802, 58] on icon "button" at bounding box center [794, 58] width 21 height 21
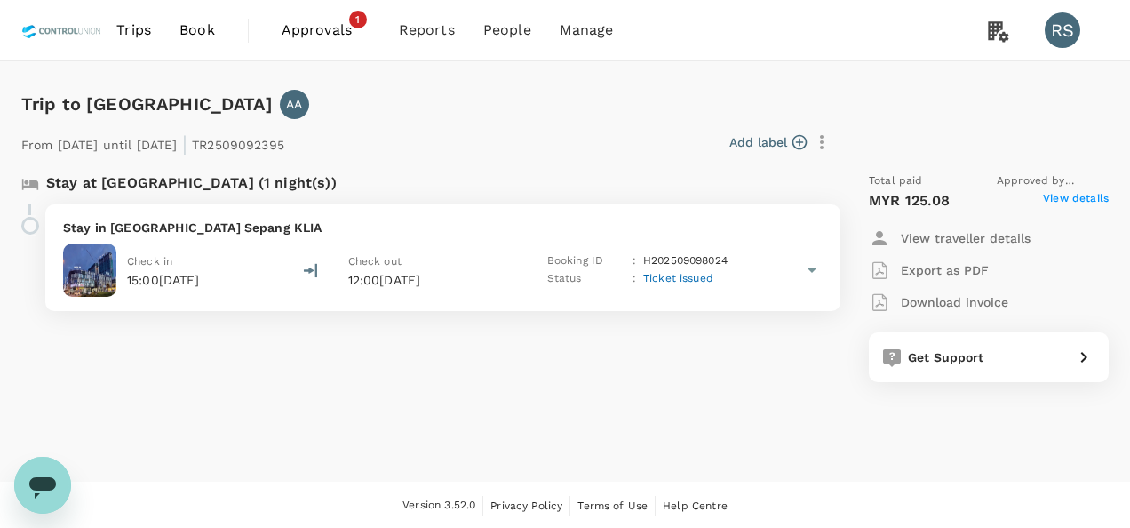
click at [977, 305] on p "Download invoice" at bounding box center [954, 302] width 107 height 18
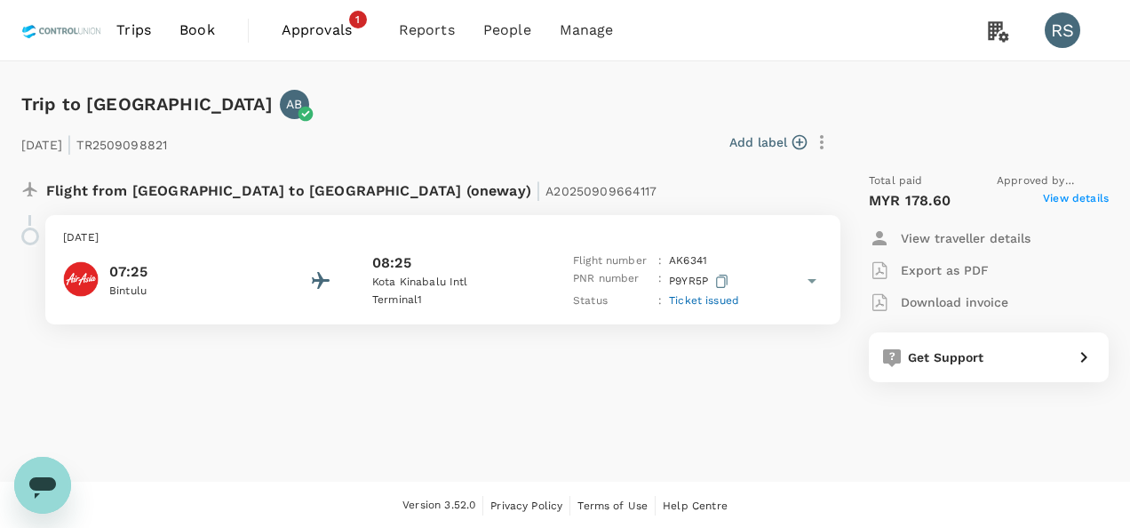
click at [1061, 204] on span "View details" at bounding box center [1076, 200] width 66 height 21
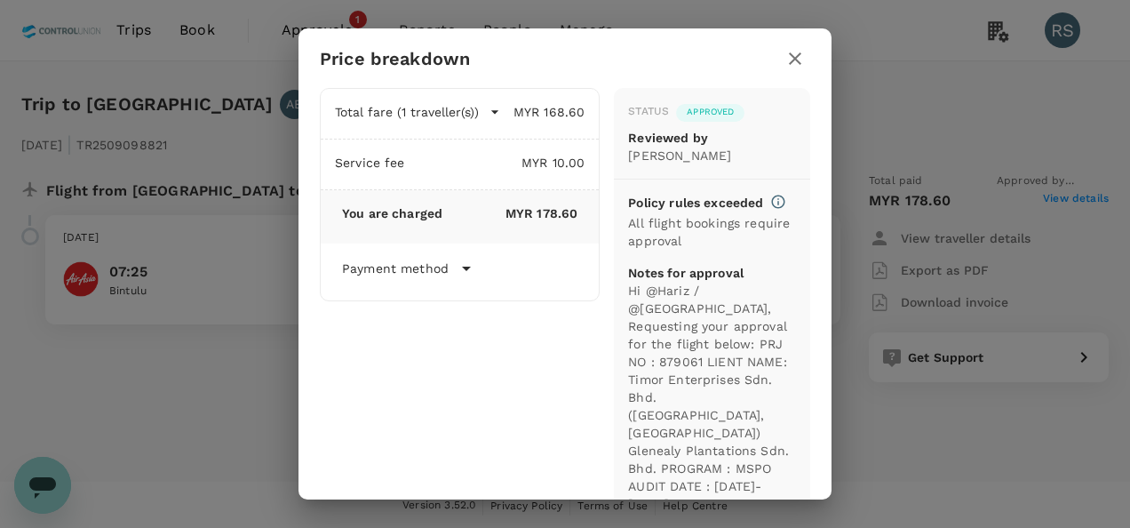
click at [804, 62] on icon "button" at bounding box center [794, 58] width 21 height 21
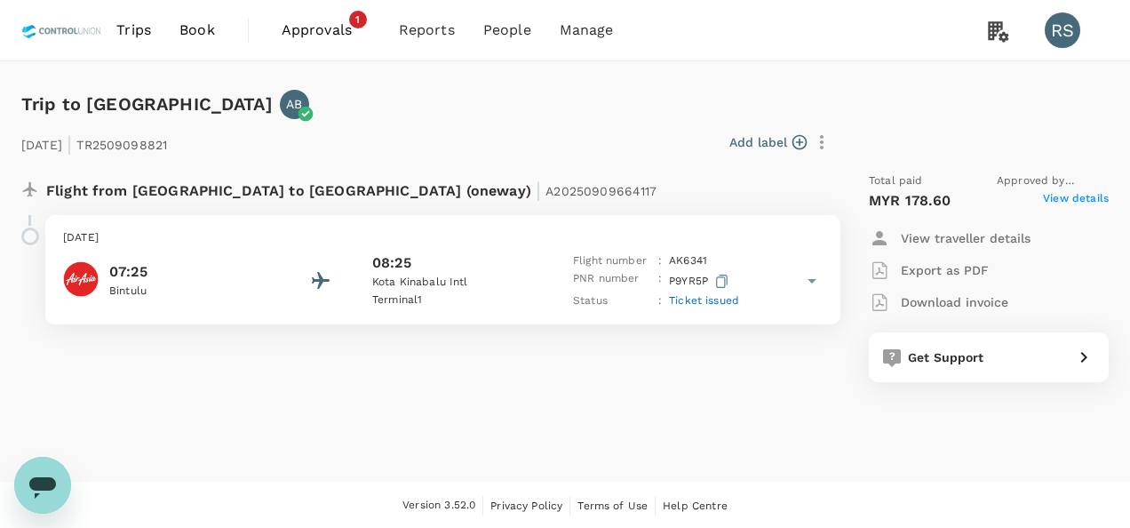
click at [956, 300] on p "Download invoice" at bounding box center [954, 302] width 107 height 18
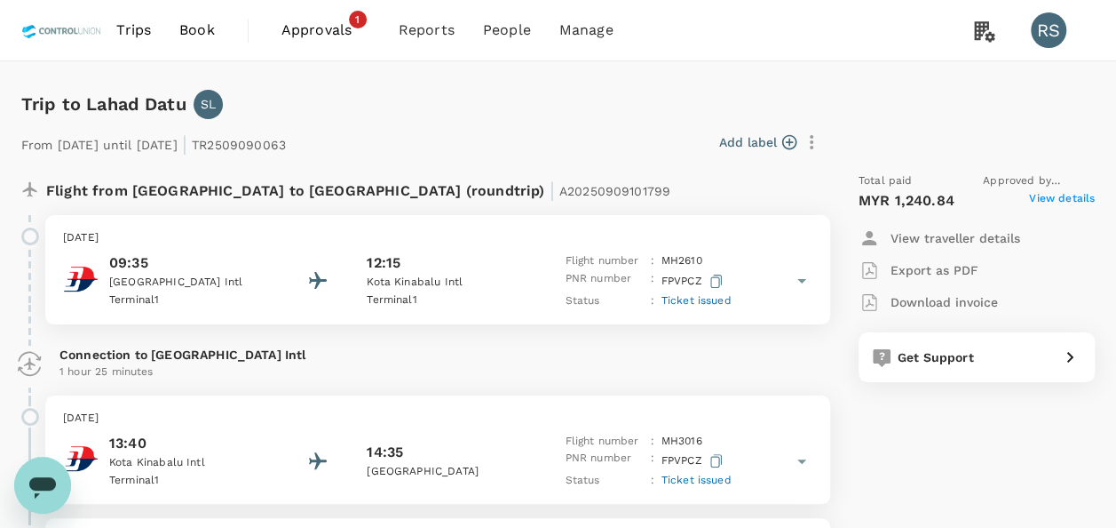
click at [1077, 201] on span "View details" at bounding box center [1062, 200] width 66 height 21
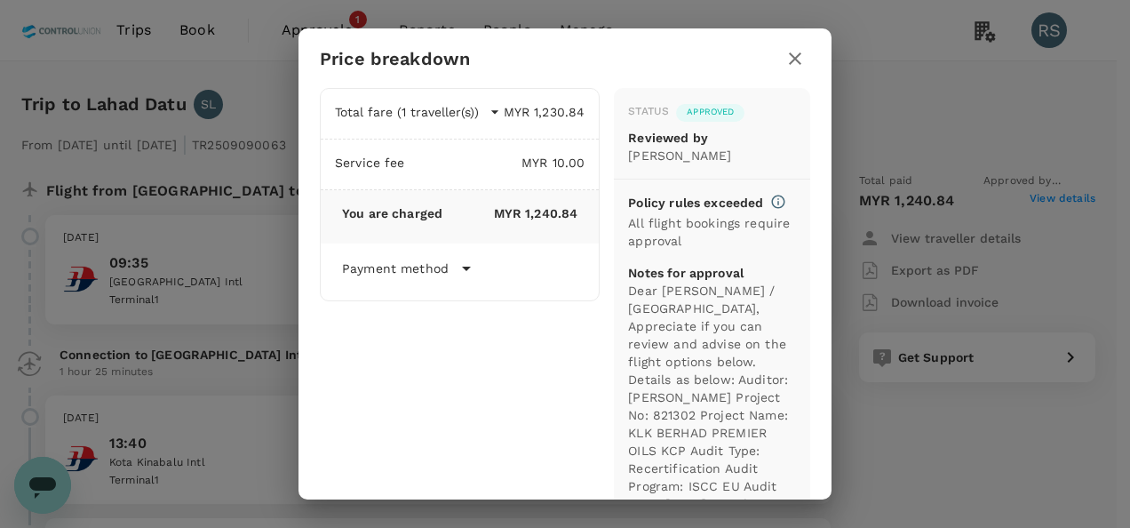
click at [797, 57] on icon "button" at bounding box center [795, 58] width 12 height 12
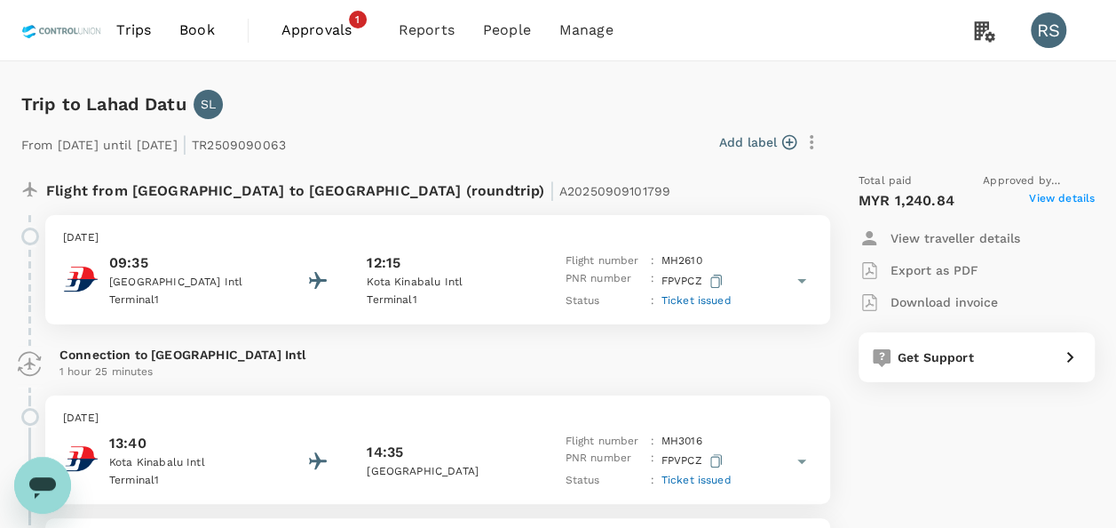
click at [972, 305] on p "Download invoice" at bounding box center [944, 302] width 107 height 18
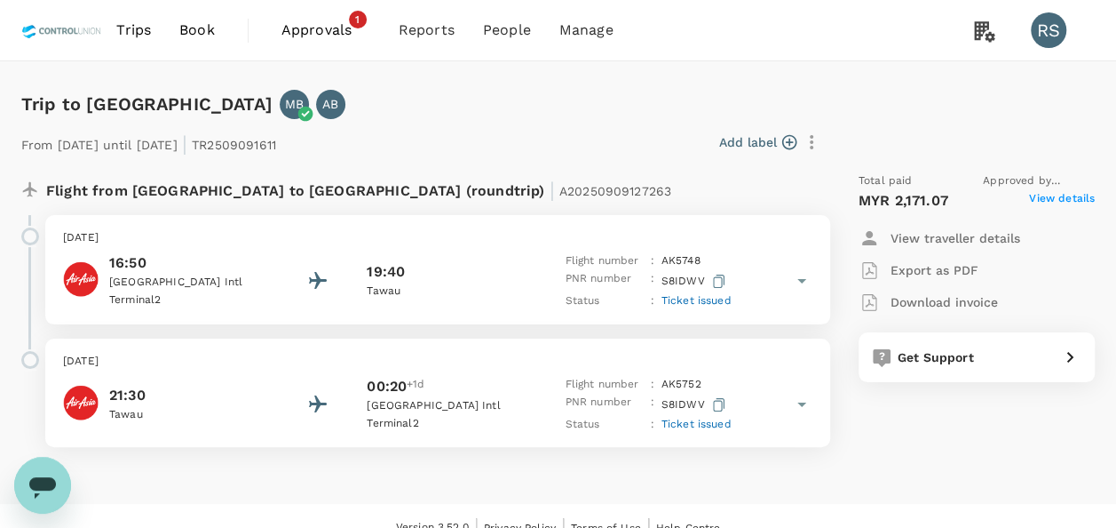
click at [1062, 201] on span "View details" at bounding box center [1062, 200] width 66 height 21
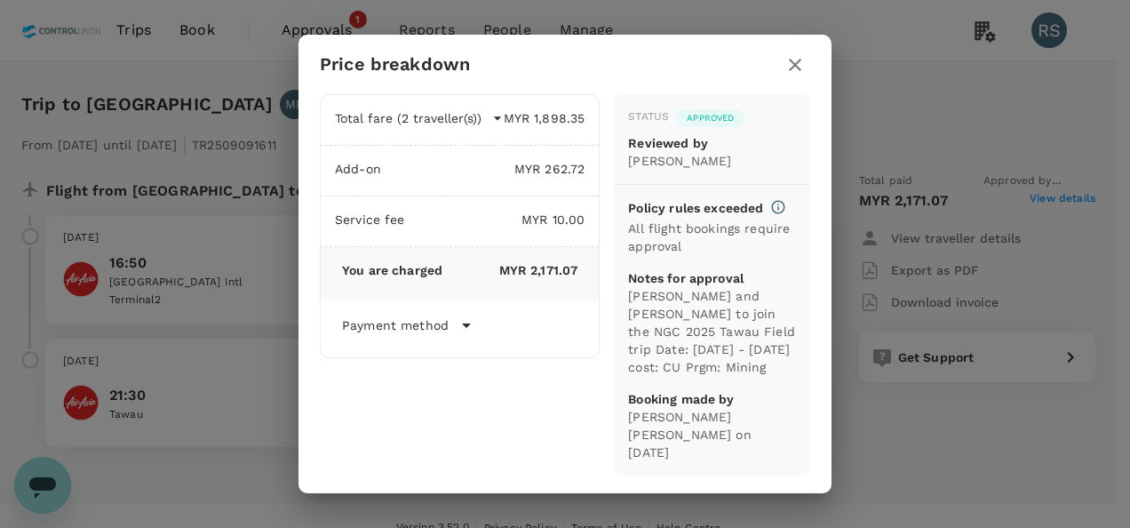
click at [787, 62] on icon "button" at bounding box center [794, 64] width 21 height 21
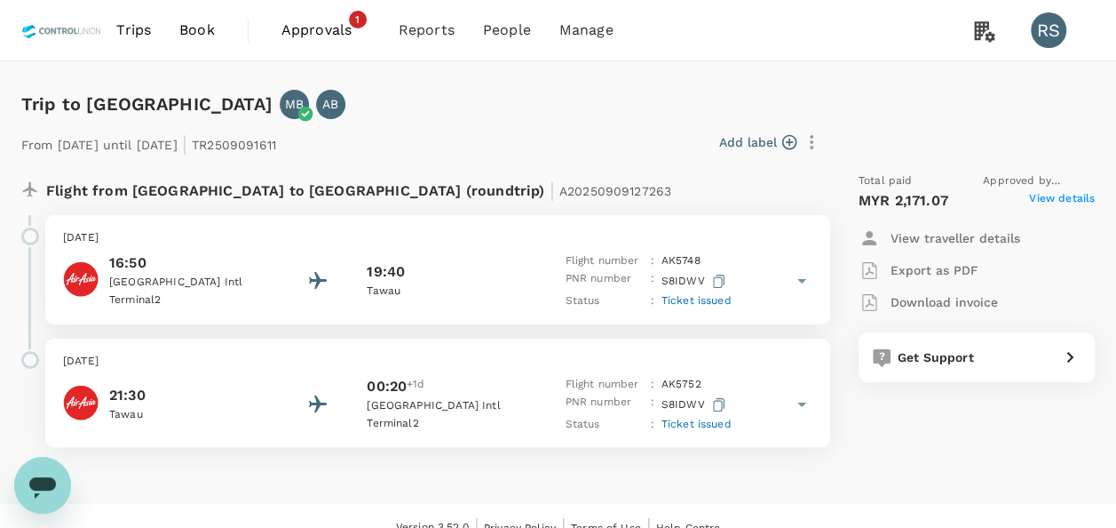
click at [957, 291] on div "Download invoice" at bounding box center [928, 301] width 139 height 21
click at [1048, 196] on span "View details" at bounding box center [1062, 200] width 66 height 21
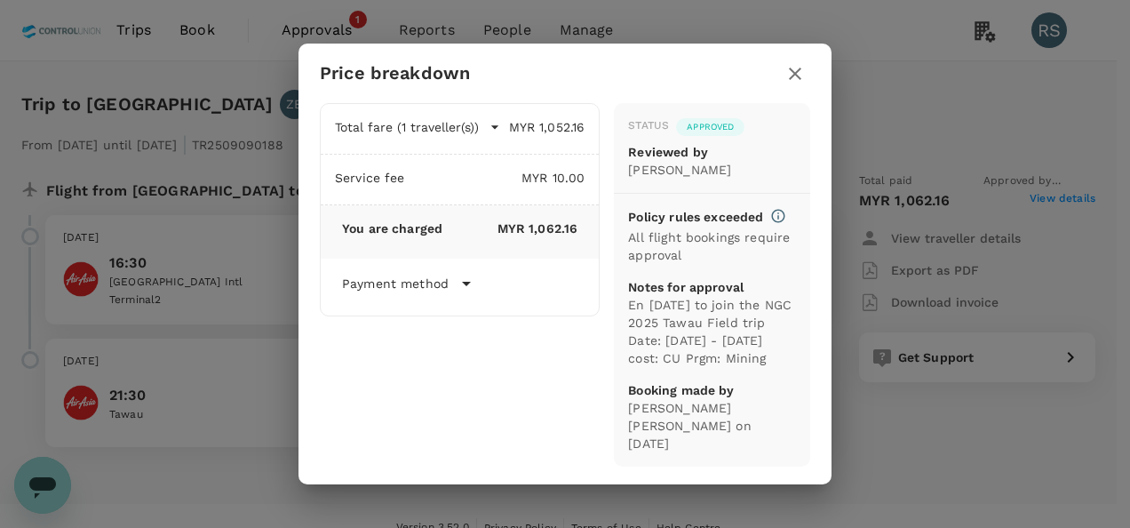
click icon "button"
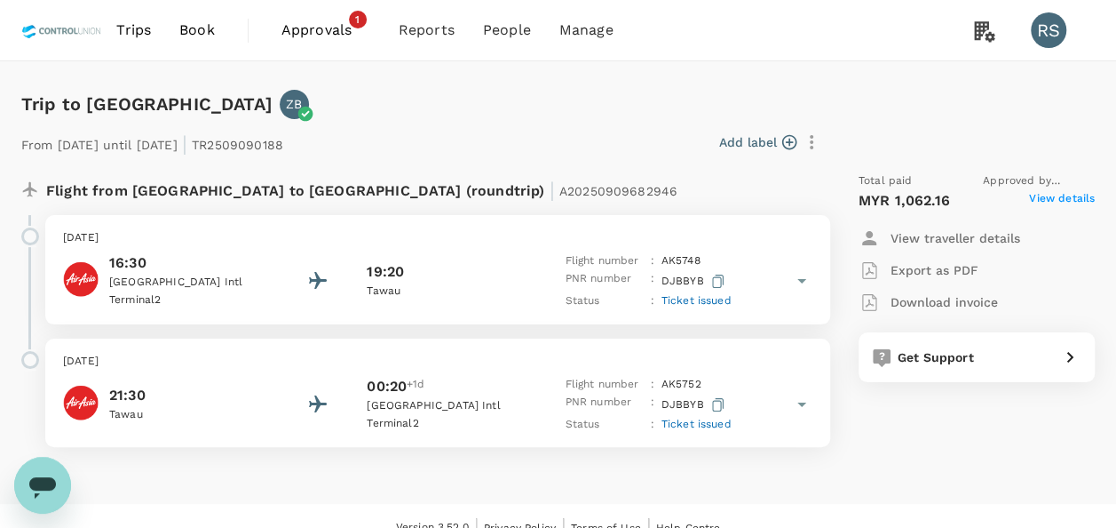
click p "Download invoice"
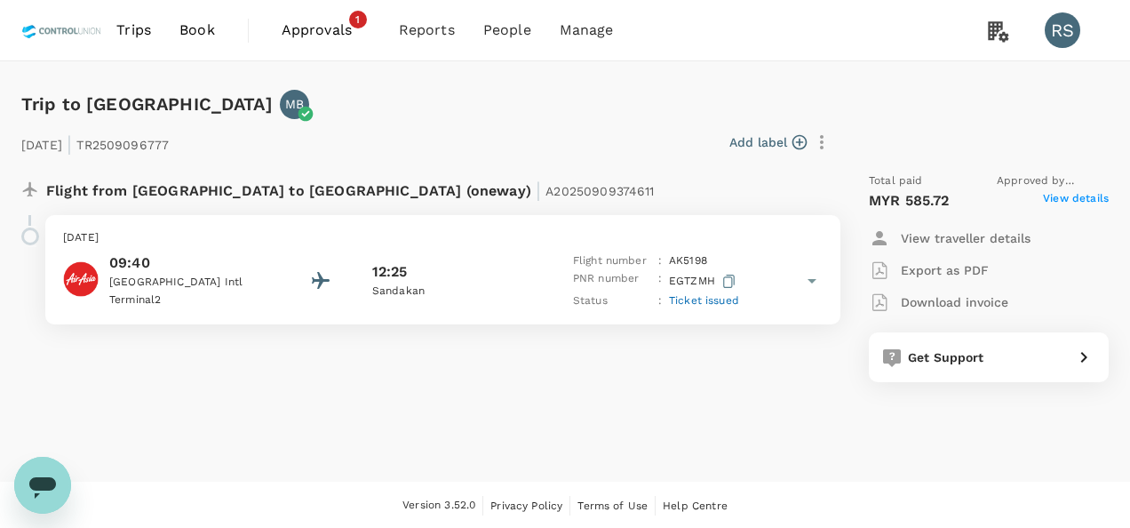
click at [1067, 203] on span "View details" at bounding box center [1076, 200] width 66 height 21
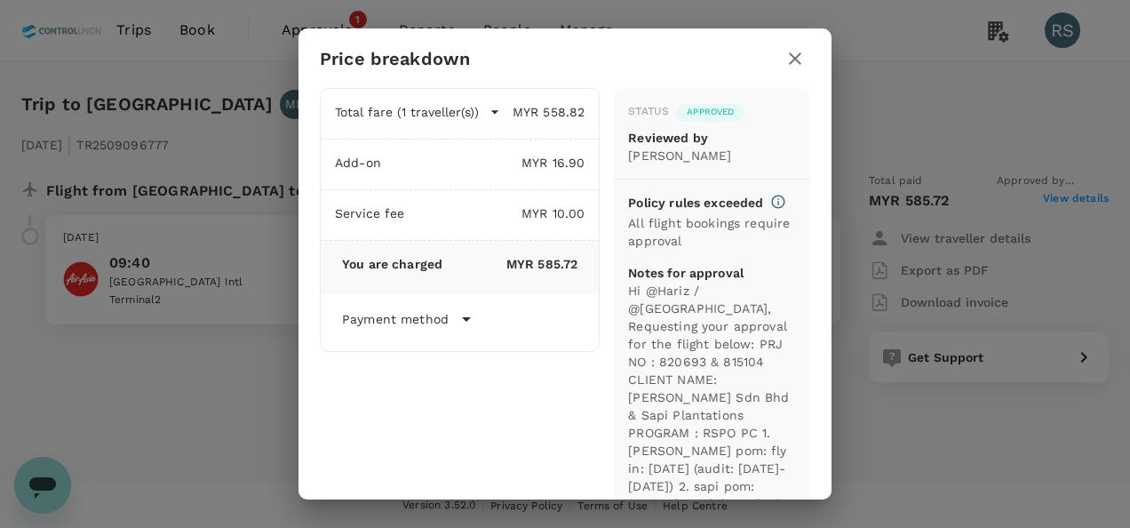
click at [790, 60] on icon "button" at bounding box center [794, 58] width 21 height 21
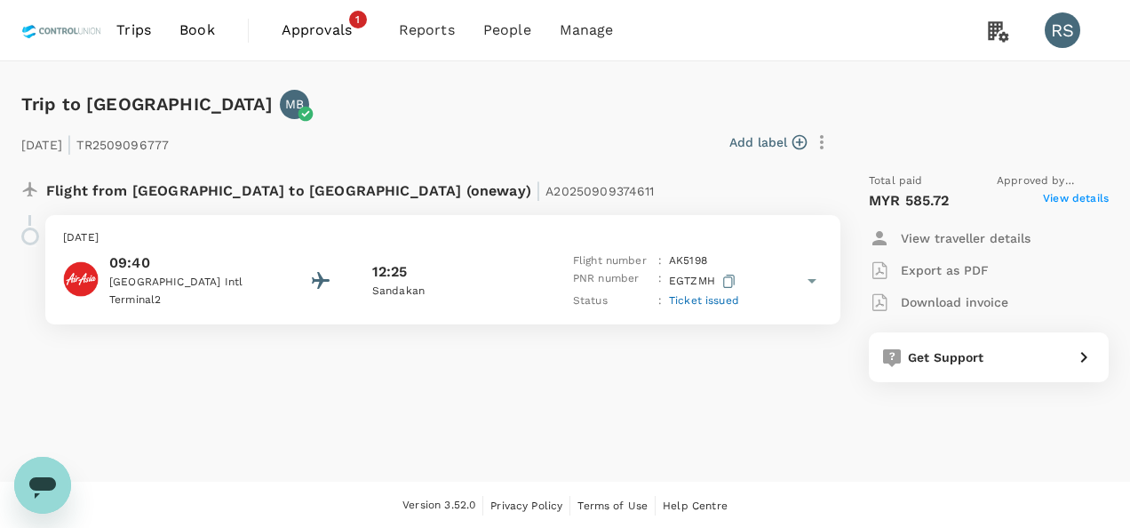
click at [957, 301] on p "Download invoice" at bounding box center [954, 302] width 107 height 18
click at [1073, 205] on span "View details" at bounding box center [1076, 200] width 66 height 21
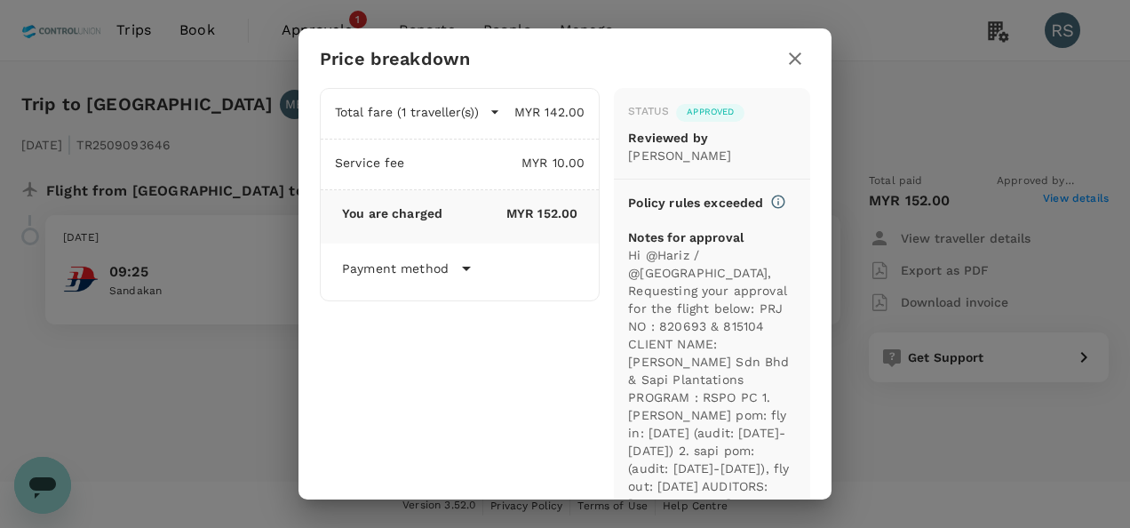
click at [793, 56] on icon "button" at bounding box center [795, 58] width 12 height 12
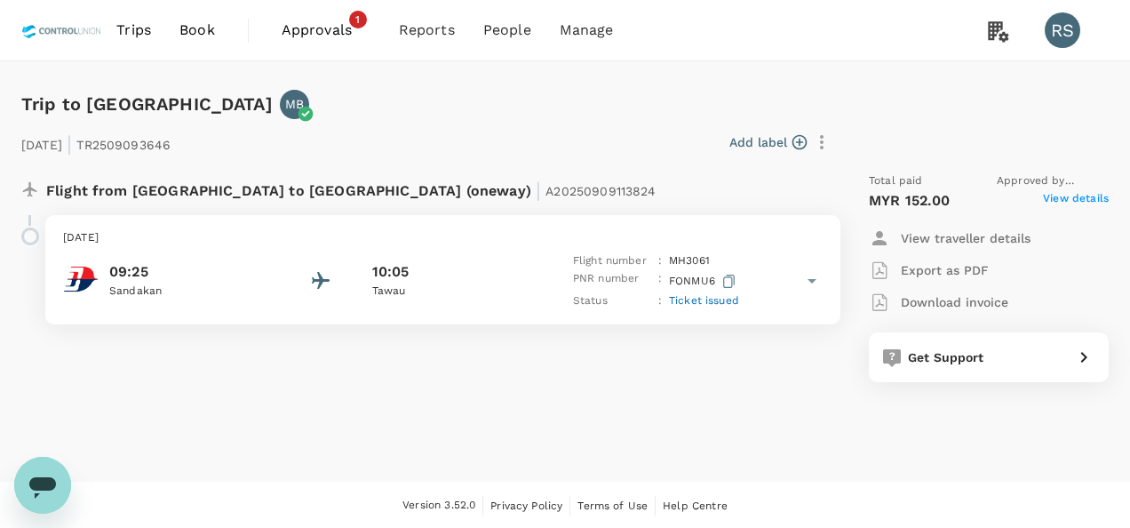
click at [957, 298] on p "Download invoice" at bounding box center [954, 302] width 107 height 18
click at [1092, 197] on span "View details" at bounding box center [1076, 200] width 66 height 21
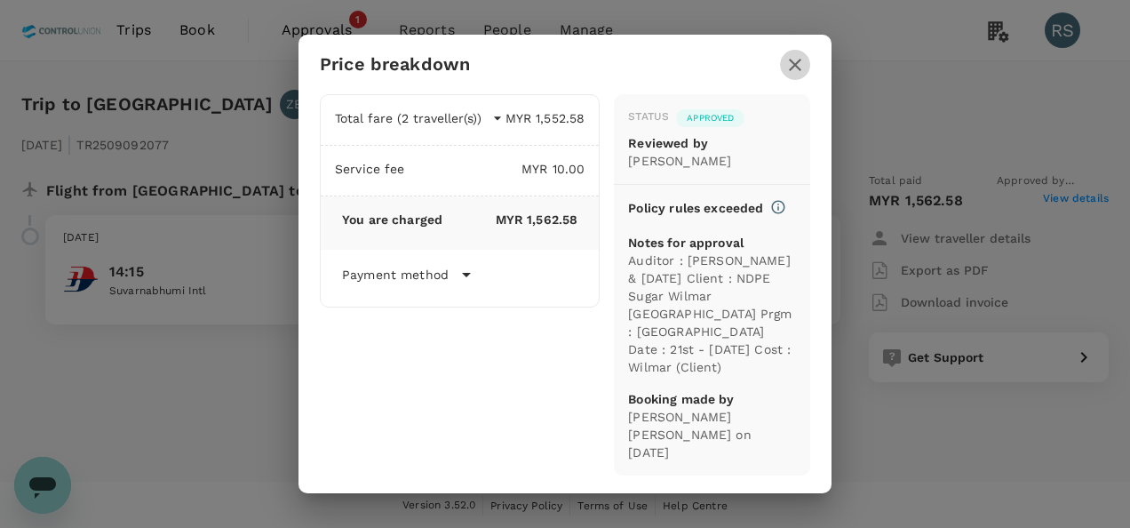
click at [803, 75] on icon "button" at bounding box center [794, 64] width 21 height 21
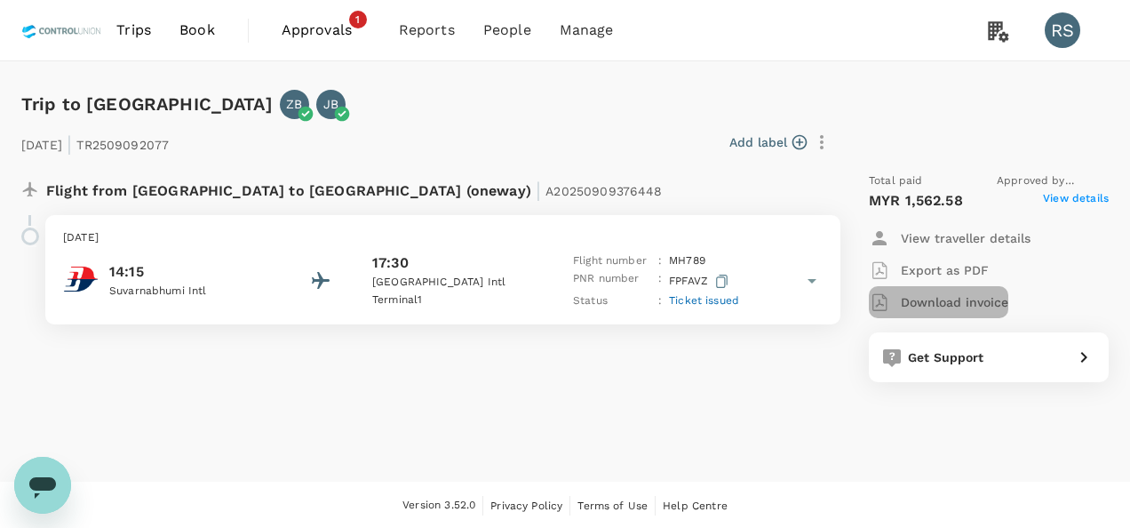
click at [976, 304] on p "Download invoice" at bounding box center [954, 302] width 107 height 18
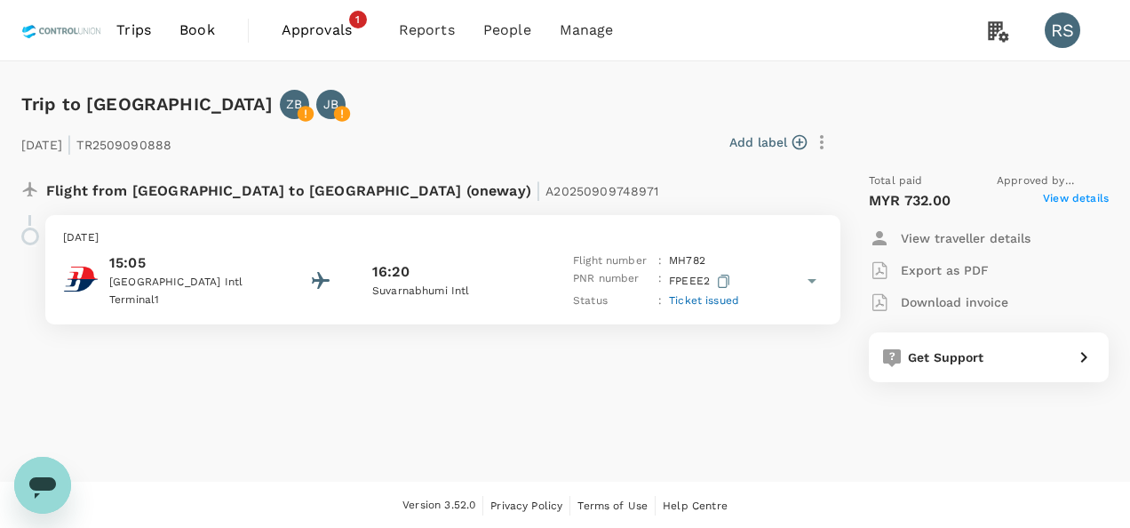
click at [1071, 188] on span "Approved by [PERSON_NAME] Bin [PERSON_NAME]" at bounding box center [1052, 181] width 112 height 18
click at [1071, 199] on span "View details" at bounding box center [1076, 200] width 66 height 21
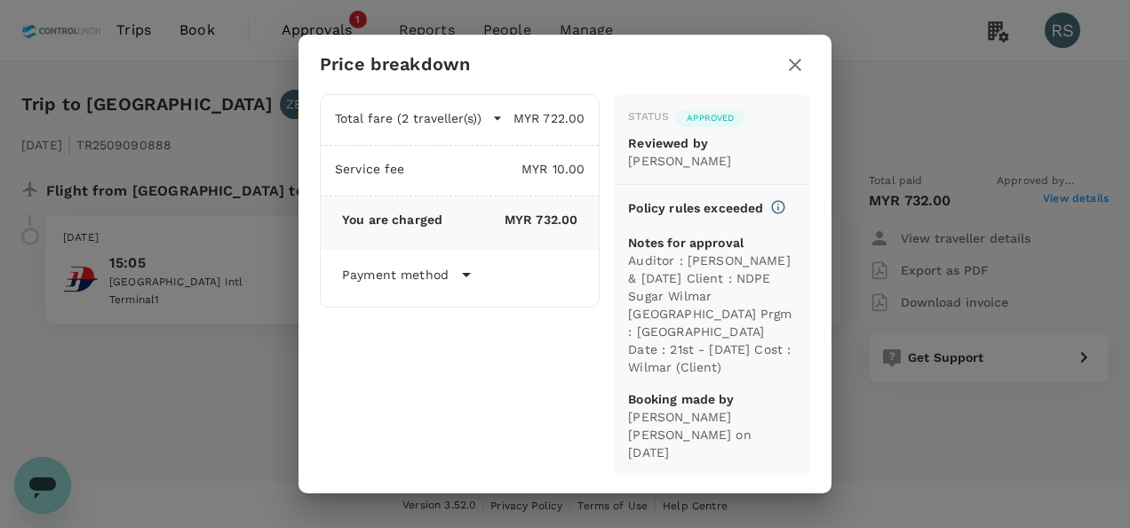
click at [792, 71] on icon "button" at bounding box center [795, 65] width 12 height 12
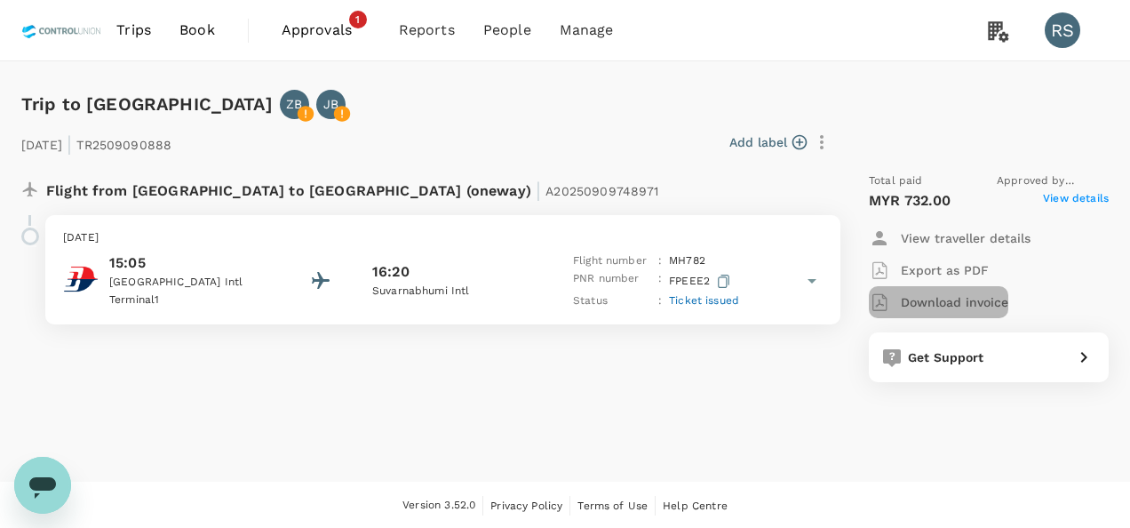
click at [929, 300] on p "Download invoice" at bounding box center [954, 302] width 107 height 18
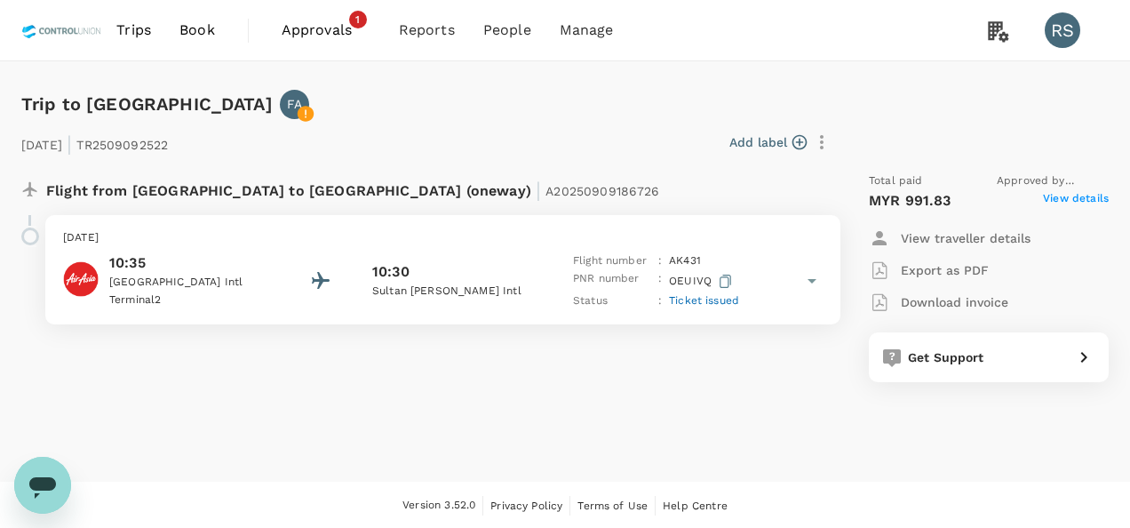
click at [1067, 201] on span "View details" at bounding box center [1076, 200] width 66 height 21
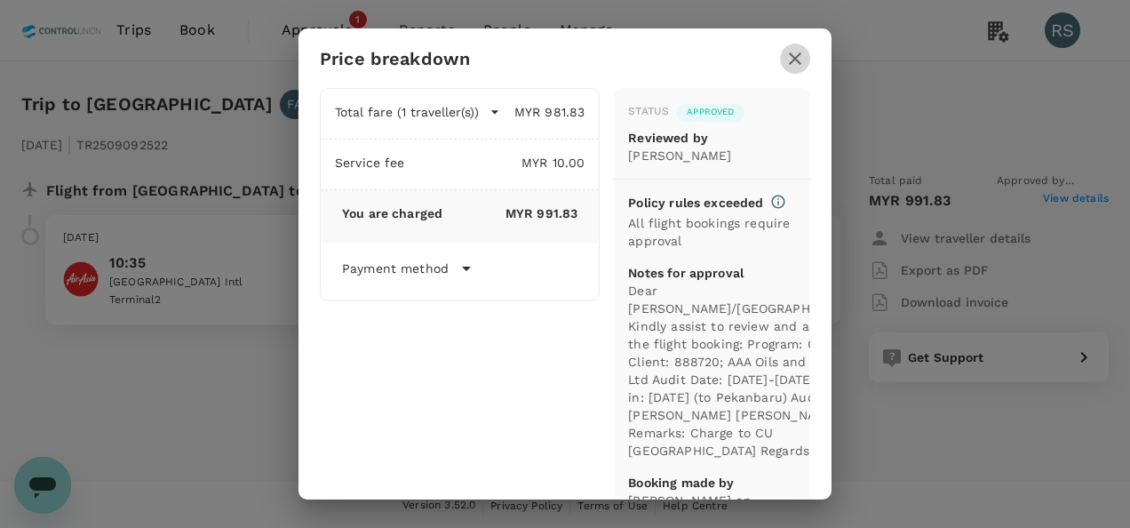
click at [799, 62] on icon "button" at bounding box center [795, 58] width 12 height 12
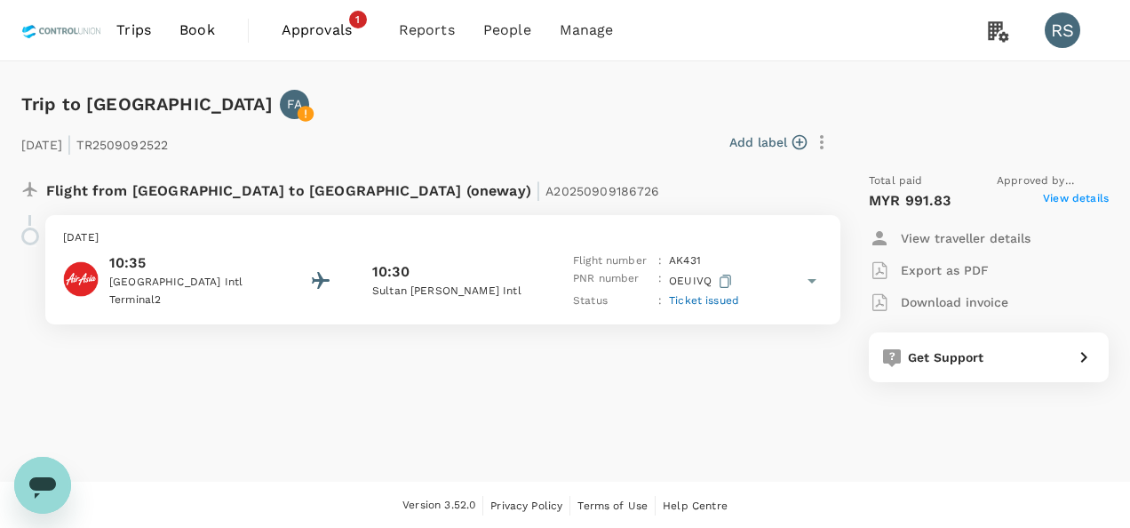
click at [952, 309] on p "Download invoice" at bounding box center [954, 302] width 107 height 18
click at [1085, 201] on span "View details" at bounding box center [1076, 200] width 66 height 21
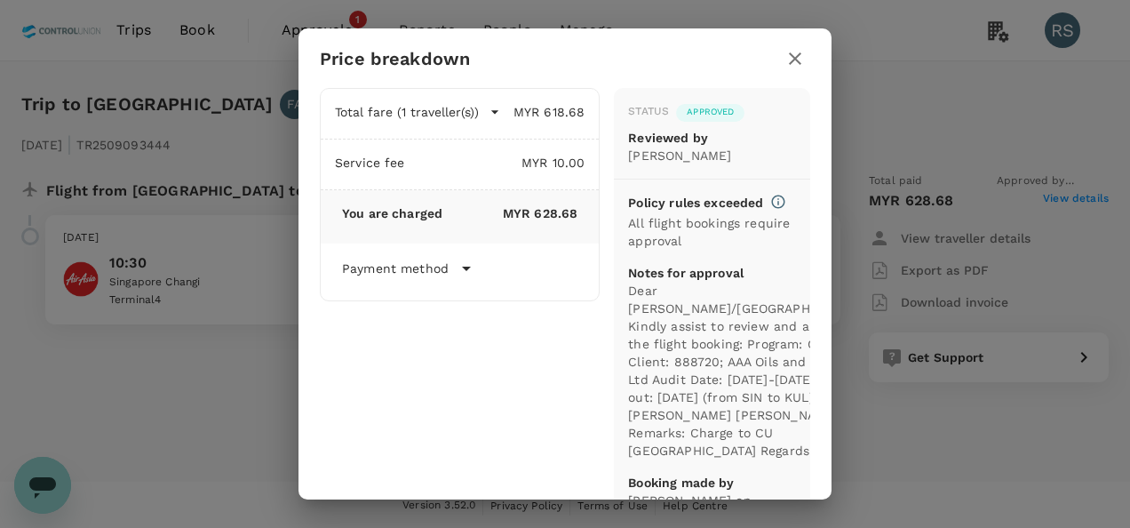
click at [799, 59] on icon "button" at bounding box center [794, 58] width 21 height 21
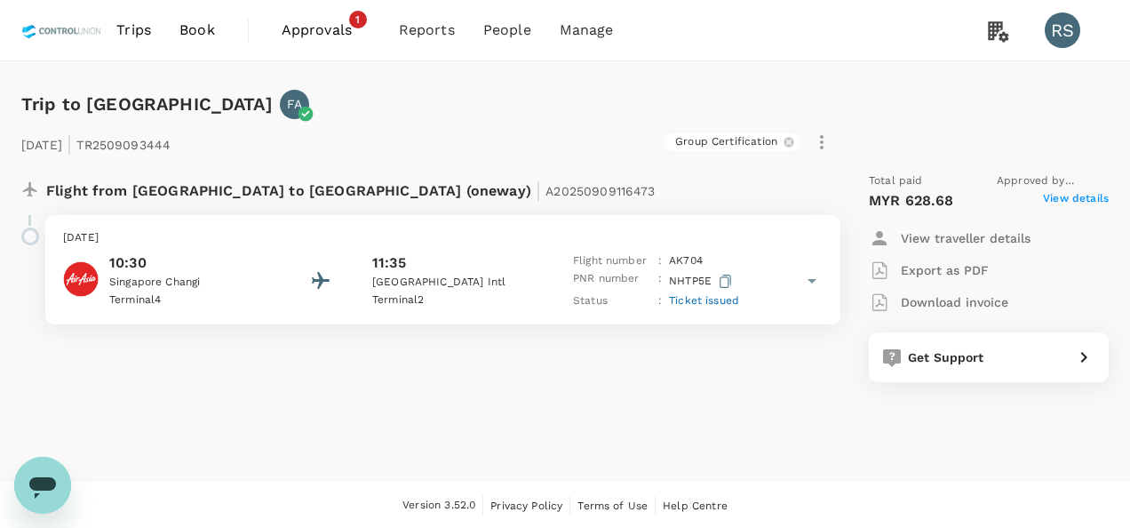
click at [986, 300] on p "Download invoice" at bounding box center [954, 302] width 107 height 18
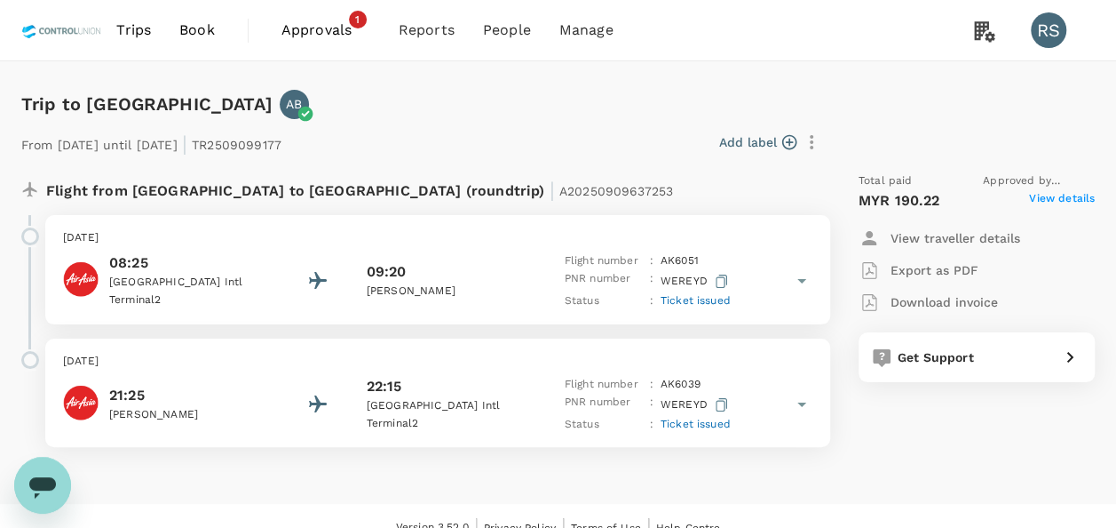
click at [1056, 195] on span "View details" at bounding box center [1062, 200] width 66 height 21
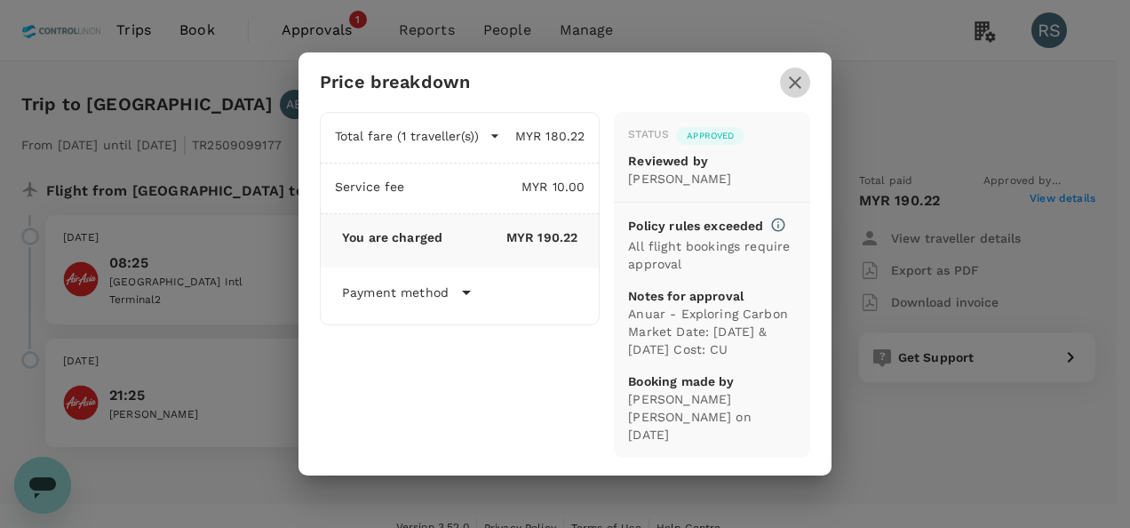
drag, startPoint x: 791, startPoint y: 73, endPoint x: 906, endPoint y: 171, distance: 151.1
click at [792, 73] on icon "button" at bounding box center [794, 82] width 21 height 21
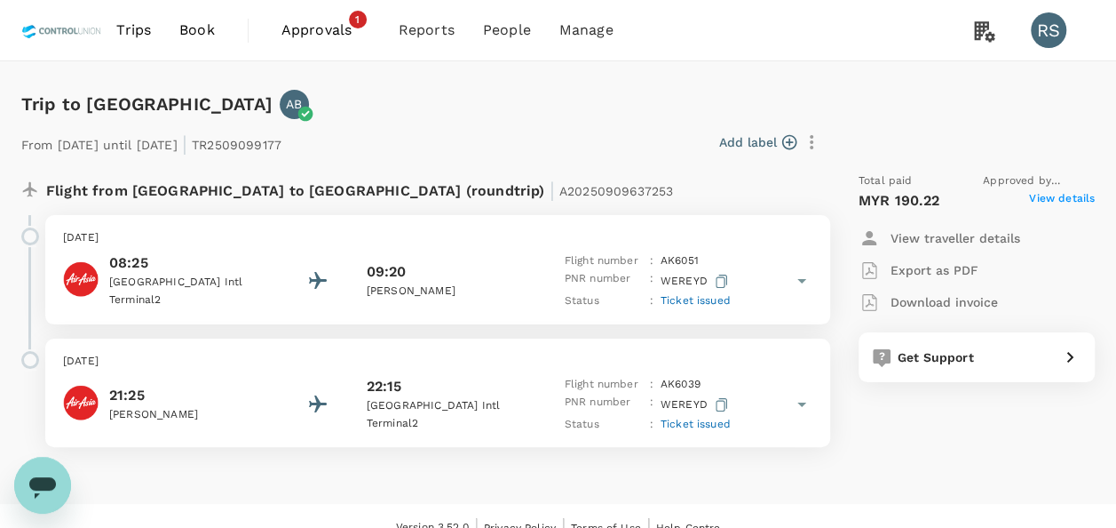
click at [925, 300] on p "Download invoice" at bounding box center [944, 302] width 107 height 18
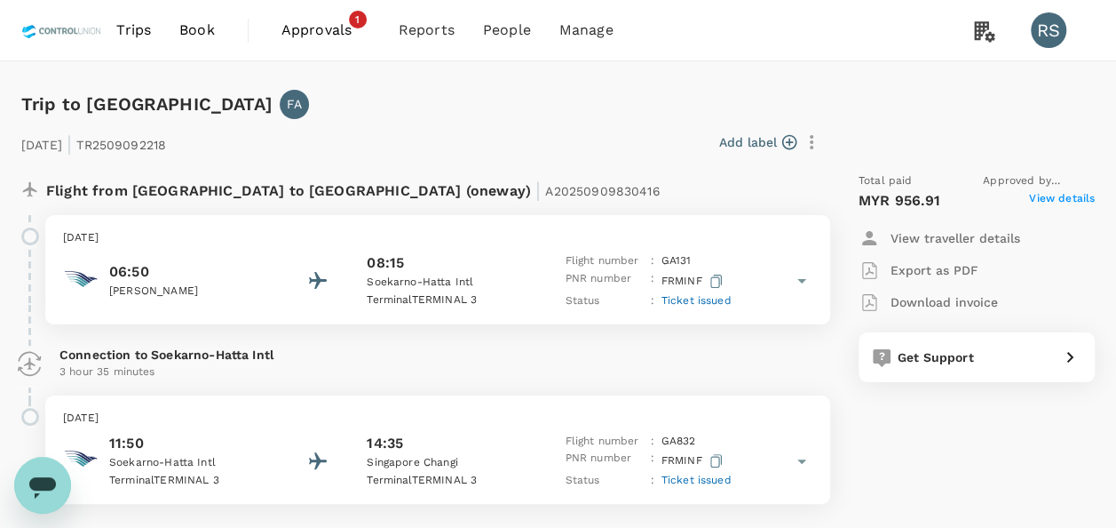
click at [1067, 194] on span "View details" at bounding box center [1062, 200] width 66 height 21
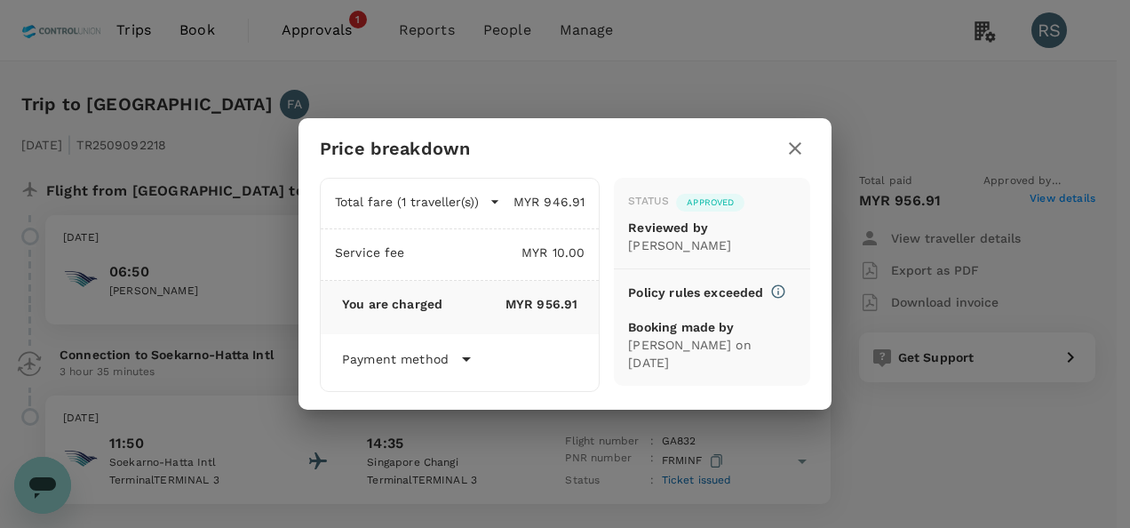
click at [801, 144] on icon "button" at bounding box center [794, 148] width 21 height 21
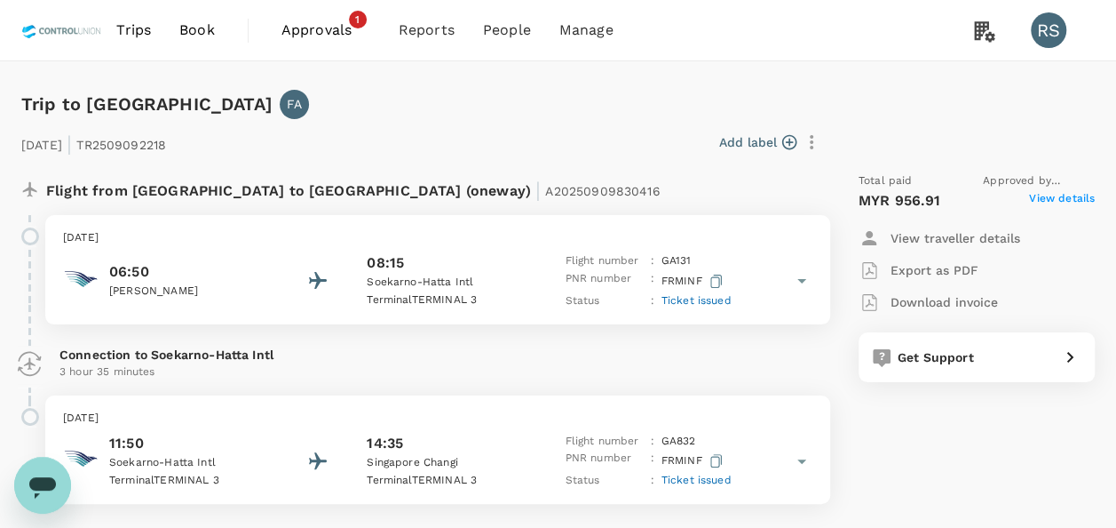
click at [956, 299] on p "Download invoice" at bounding box center [944, 302] width 107 height 18
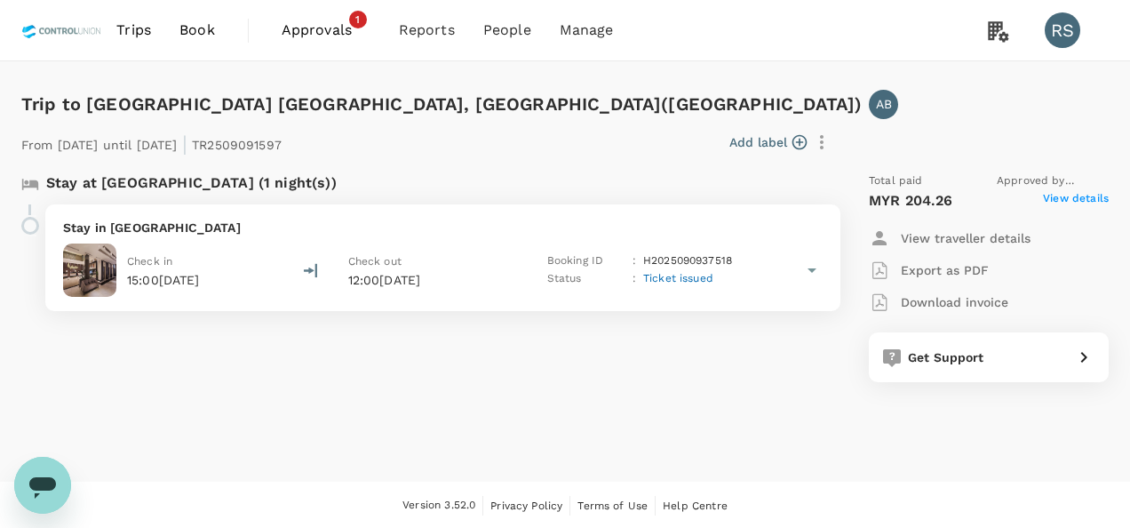
click at [1057, 205] on span "View details" at bounding box center [1076, 200] width 66 height 21
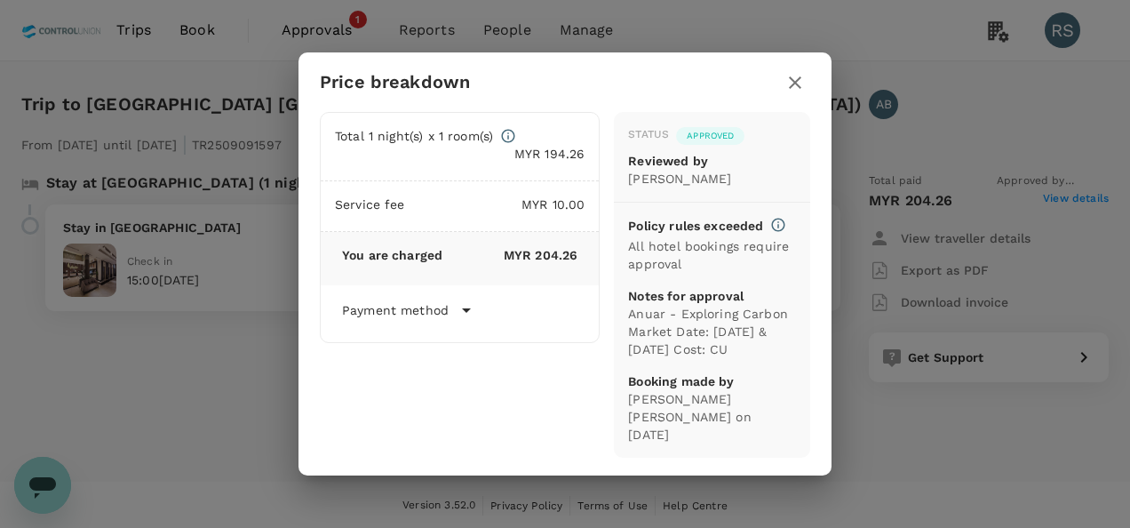
click at [799, 83] on icon "button" at bounding box center [794, 82] width 21 height 21
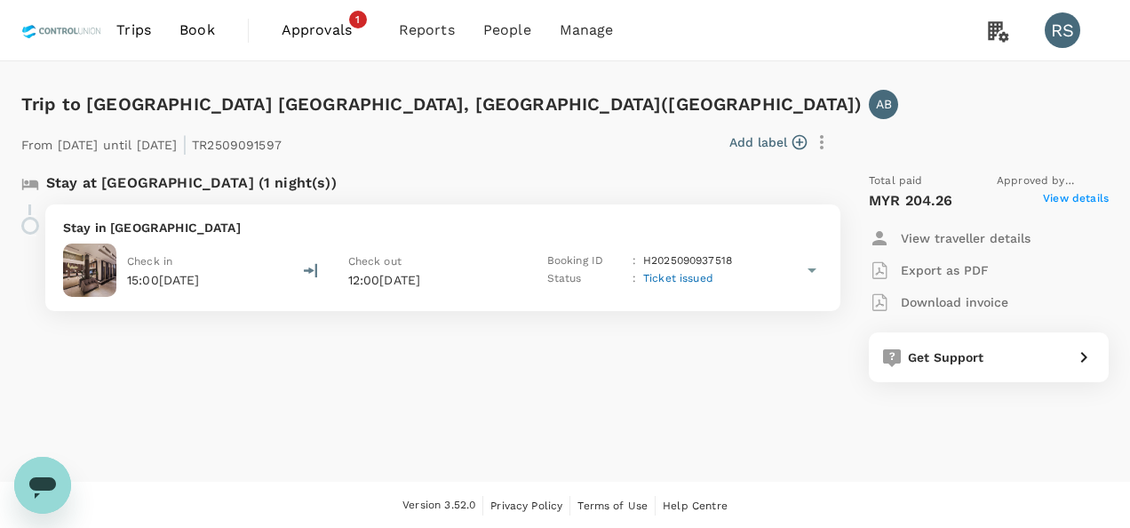
click at [956, 298] on p "Download invoice" at bounding box center [954, 302] width 107 height 18
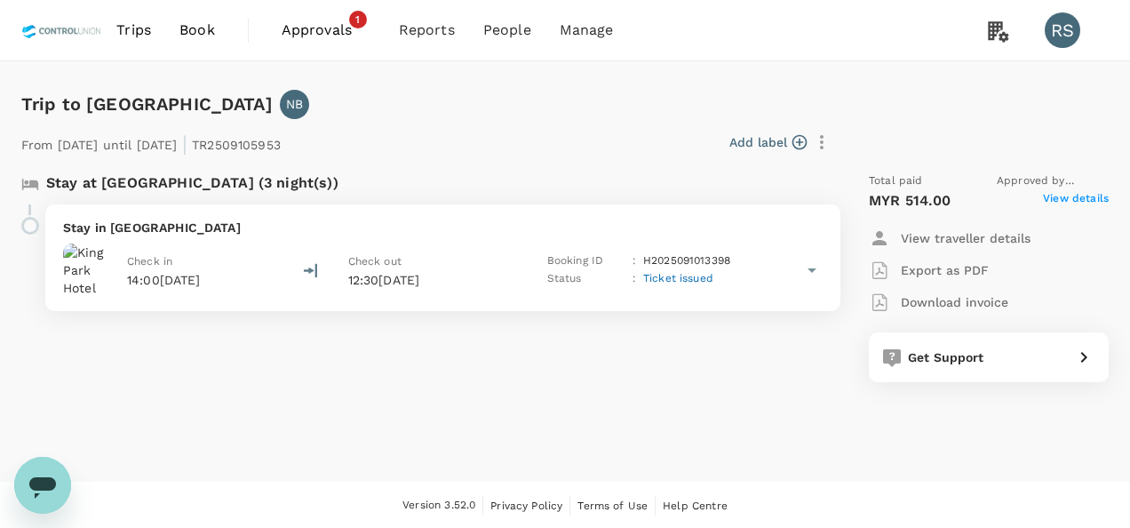
click at [1085, 198] on span "View details" at bounding box center [1076, 200] width 66 height 21
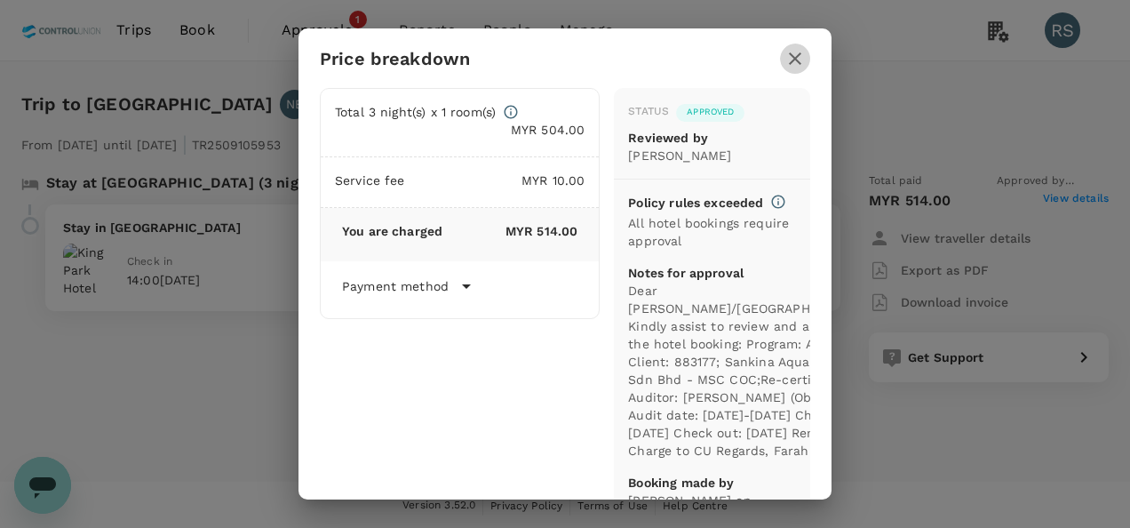
click at [789, 59] on icon "button" at bounding box center [794, 58] width 21 height 21
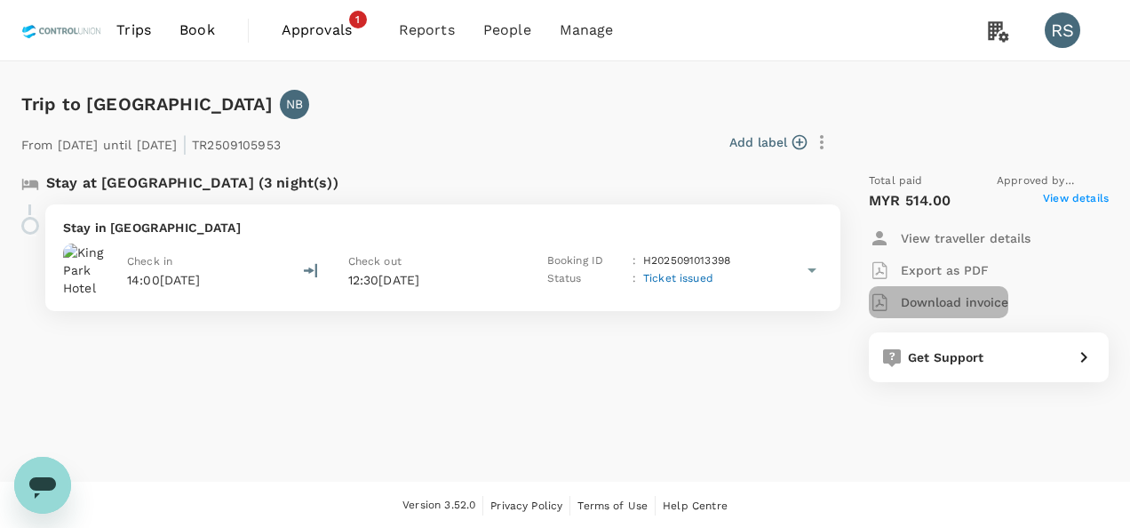
click at [936, 297] on p "Download invoice" at bounding box center [954, 302] width 107 height 18
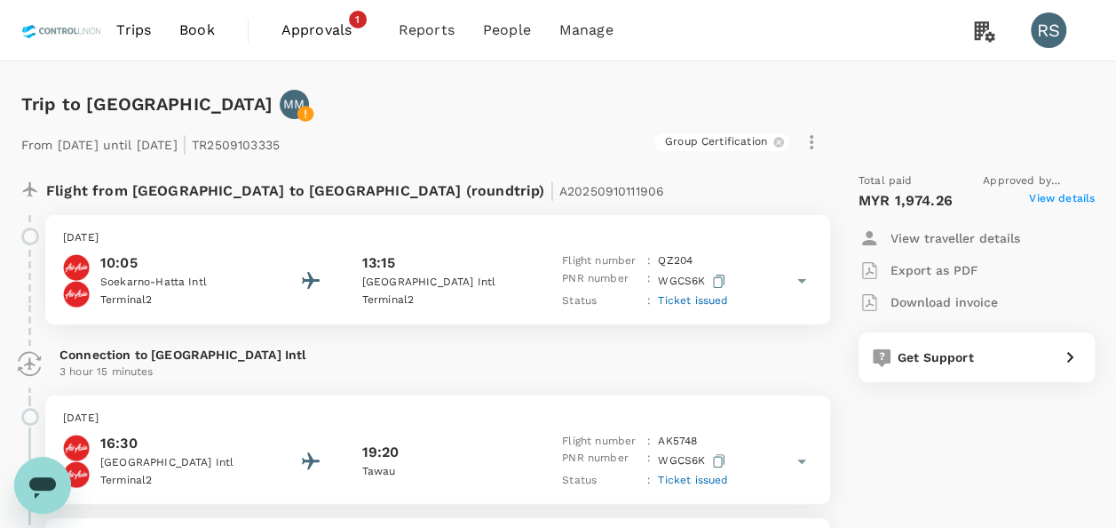
click at [1070, 200] on span "View details" at bounding box center [1062, 200] width 66 height 21
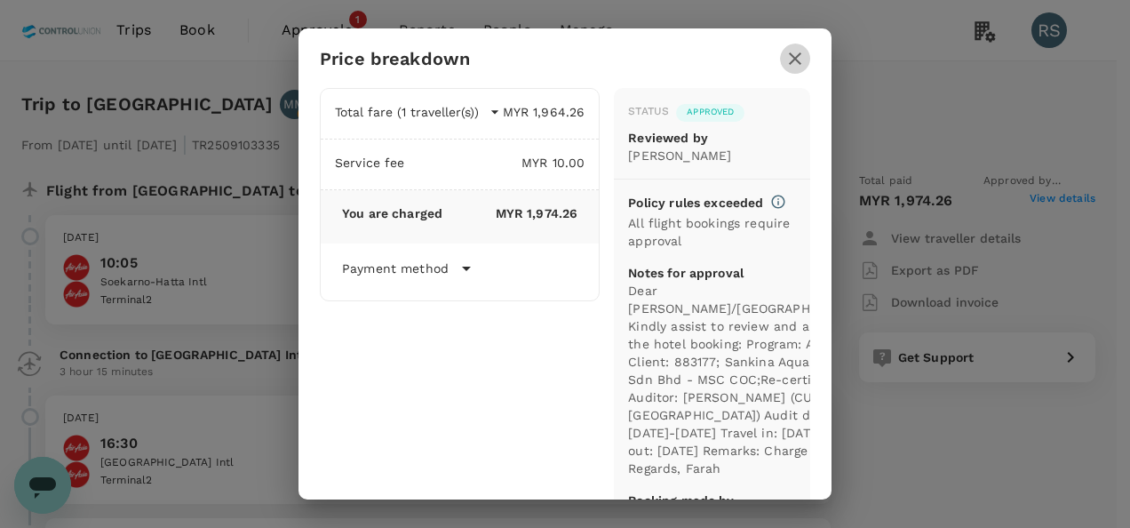
click at [794, 57] on icon "button" at bounding box center [795, 58] width 12 height 12
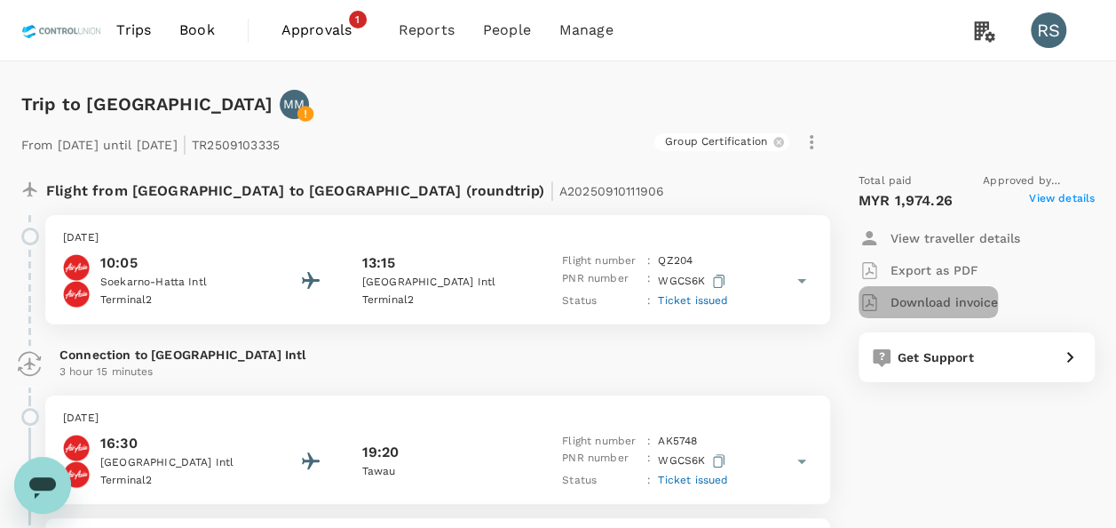
click at [968, 304] on p "Download invoice" at bounding box center [944, 302] width 107 height 18
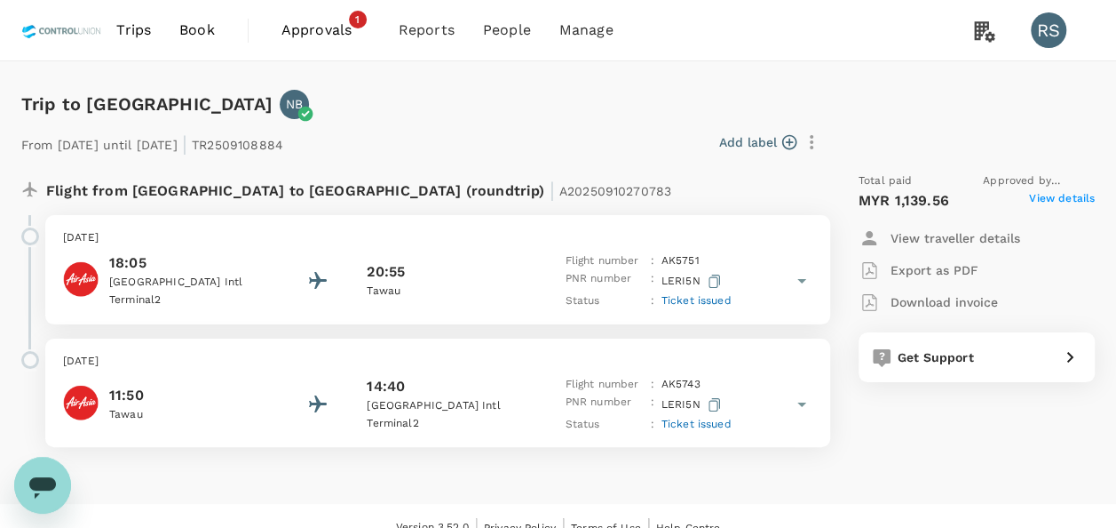
click at [1057, 202] on span "View details" at bounding box center [1062, 200] width 66 height 21
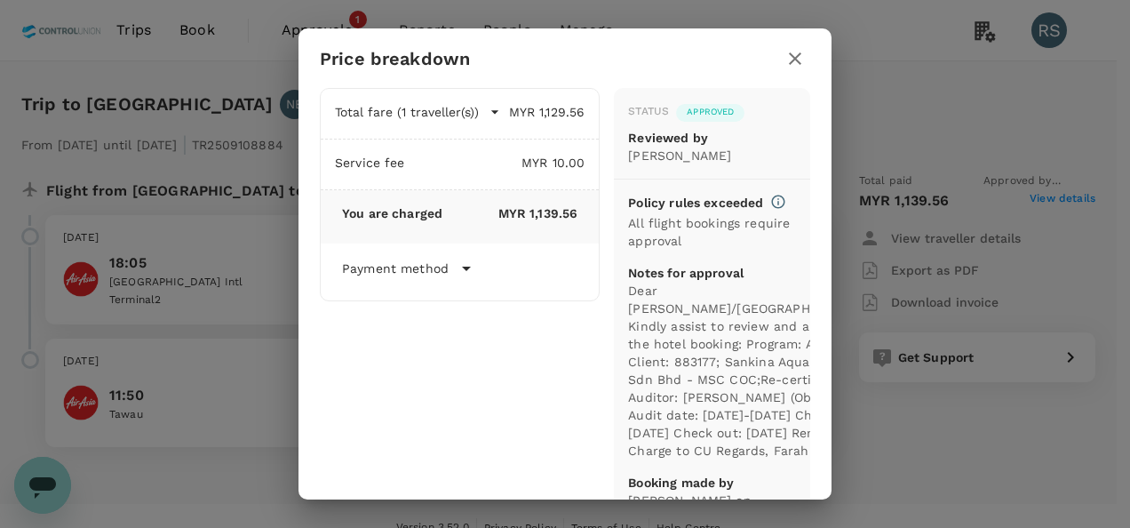
click at [788, 52] on icon "button" at bounding box center [794, 58] width 21 height 21
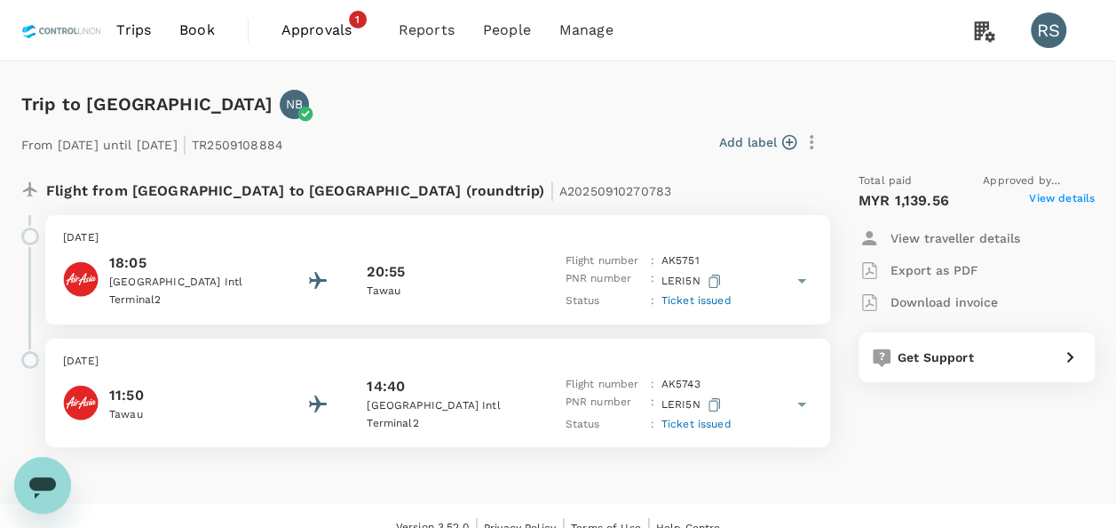
click at [927, 298] on p "Download invoice" at bounding box center [944, 302] width 107 height 18
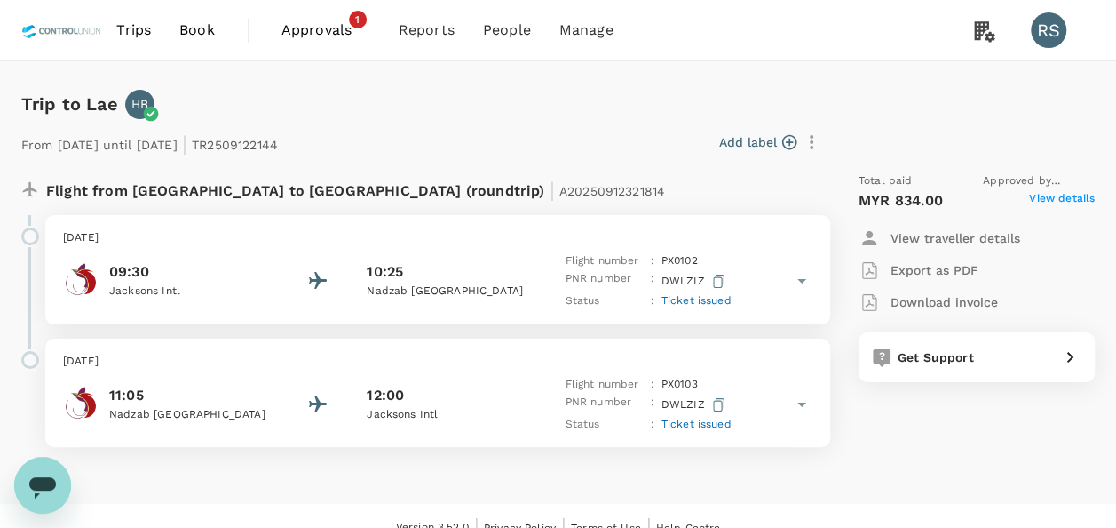
click at [1069, 199] on span "View details" at bounding box center [1062, 200] width 66 height 21
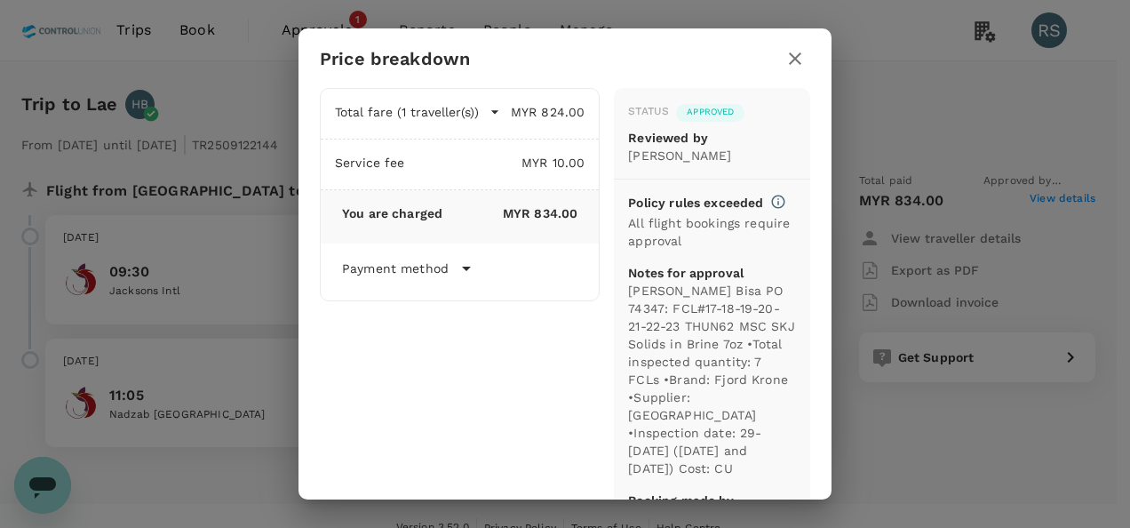
click at [787, 50] on icon "button" at bounding box center [794, 58] width 21 height 21
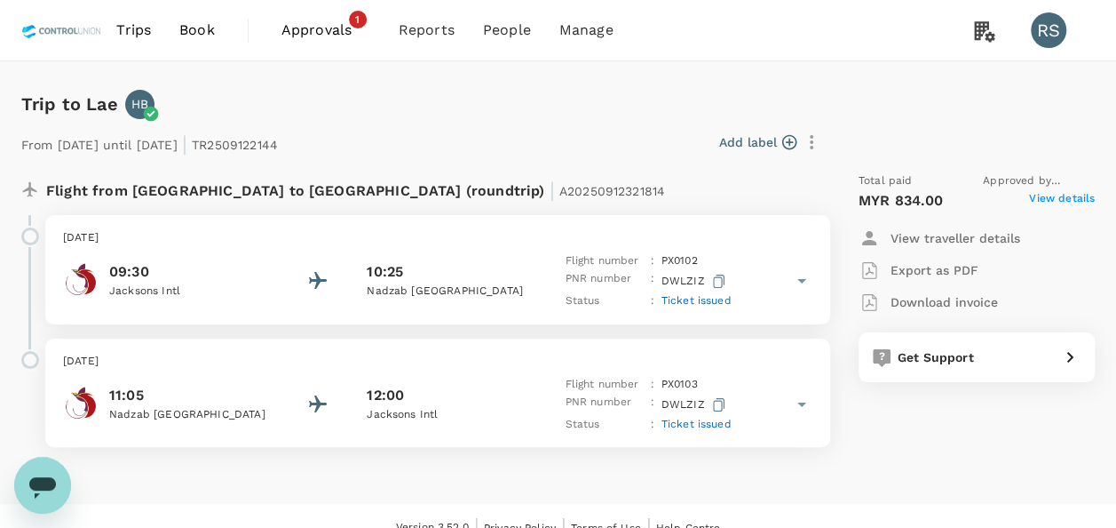
click at [948, 304] on p "Download invoice" at bounding box center [944, 302] width 107 height 18
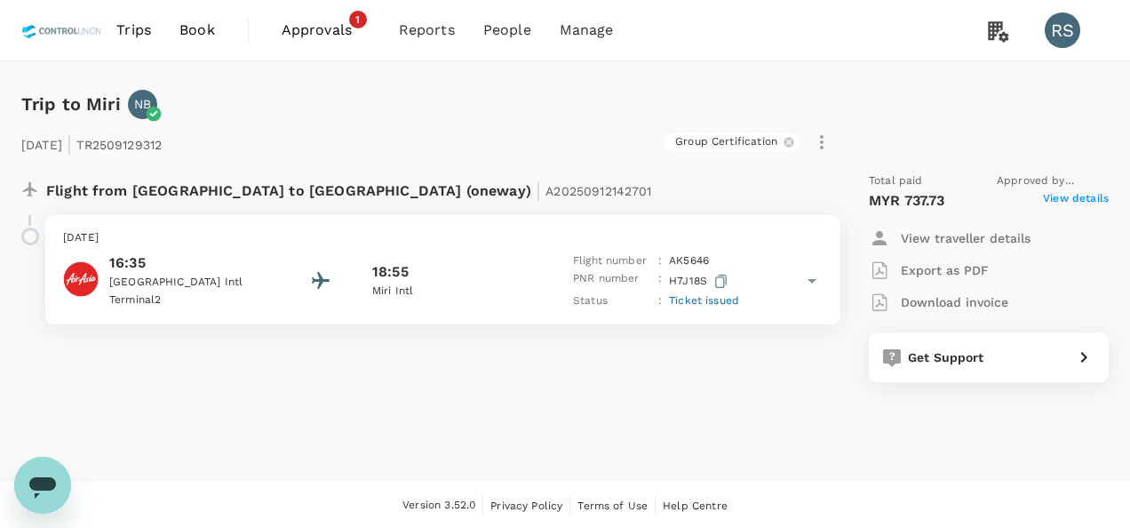
click at [1072, 195] on span "View details" at bounding box center [1076, 200] width 66 height 21
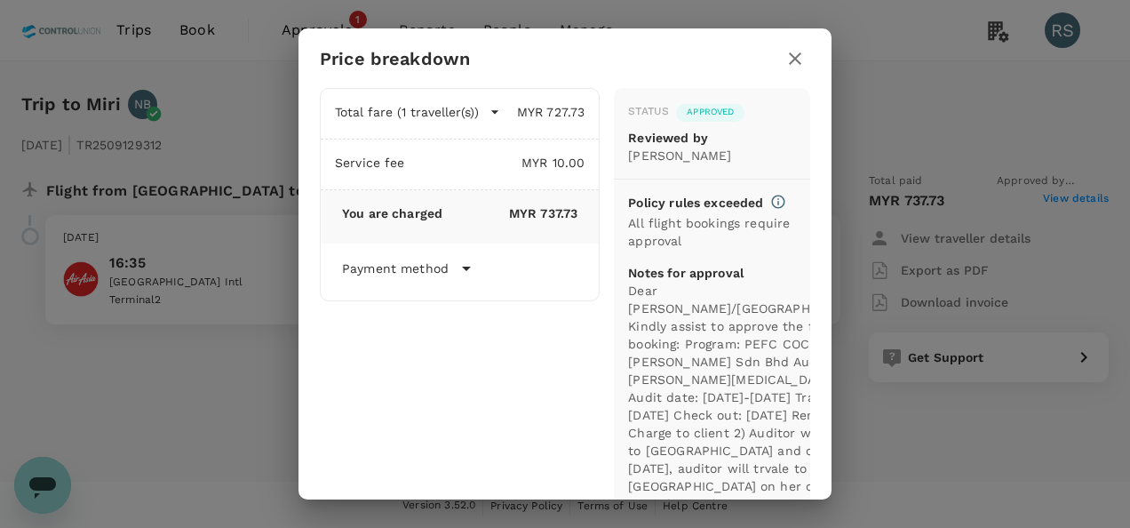
click at [798, 66] on icon "button" at bounding box center [794, 58] width 21 height 21
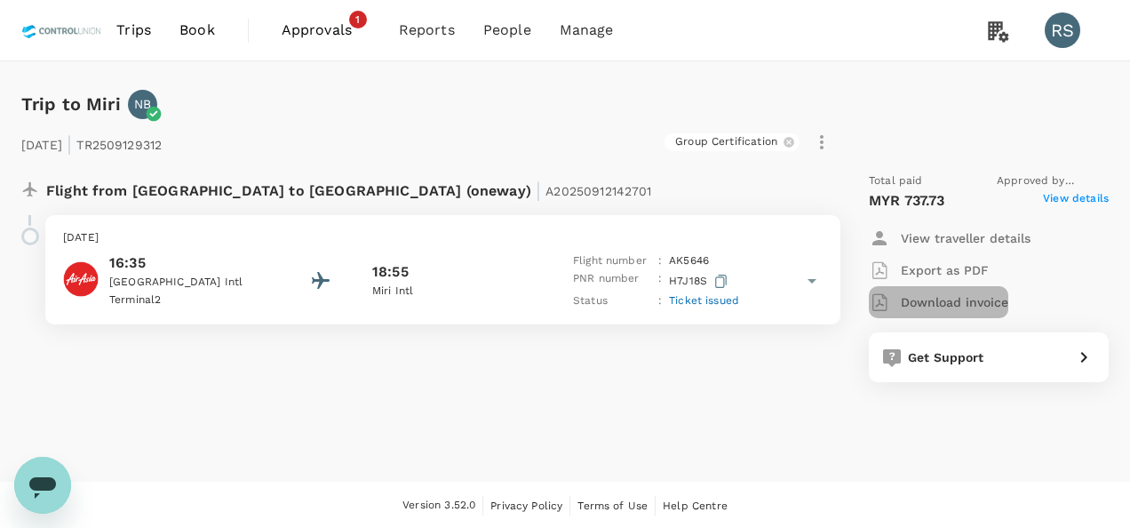
click at [982, 306] on p "Download invoice" at bounding box center [954, 302] width 107 height 18
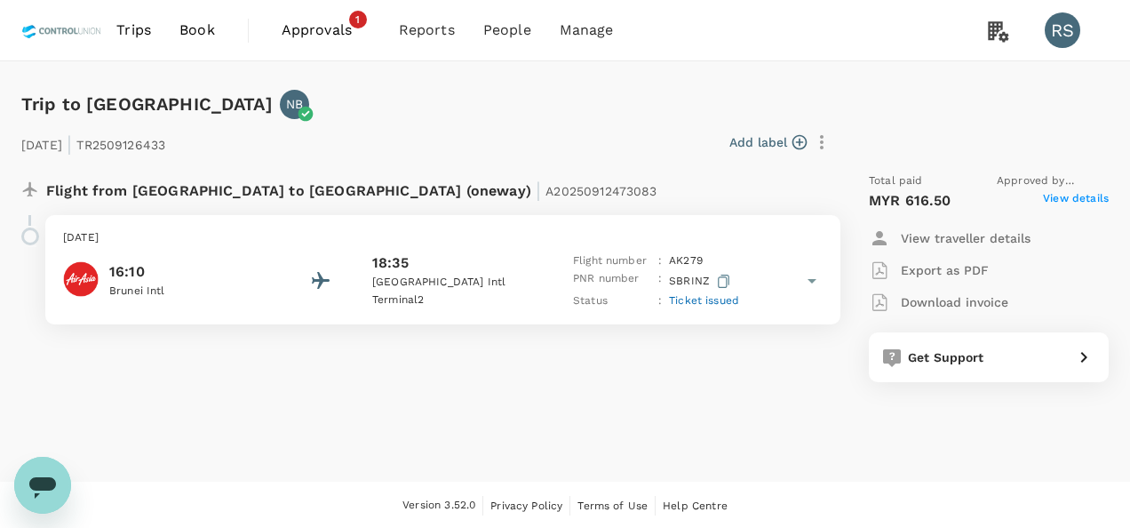
click at [1086, 199] on span "View details" at bounding box center [1076, 200] width 66 height 21
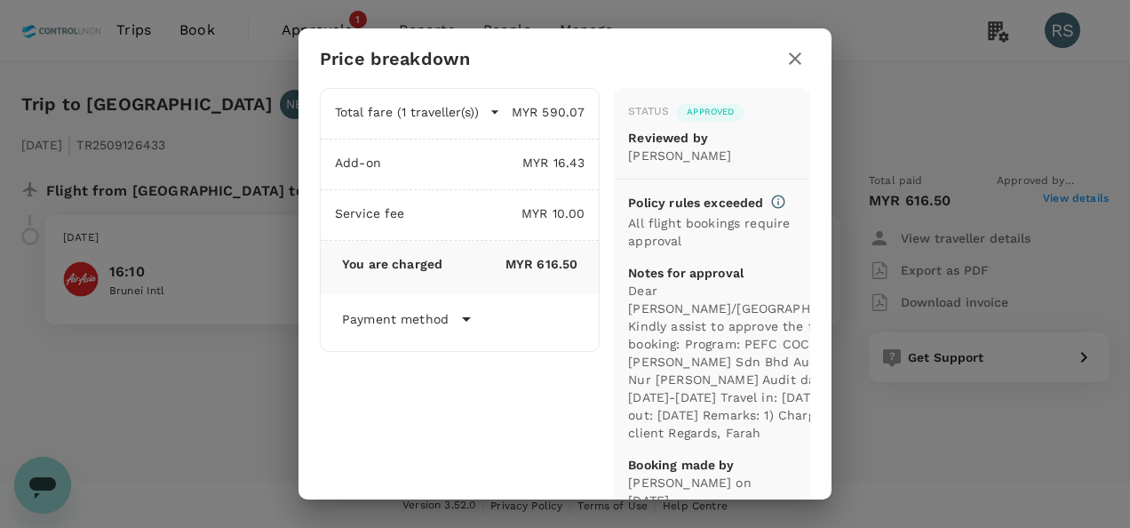
click at [789, 50] on icon "button" at bounding box center [794, 58] width 21 height 21
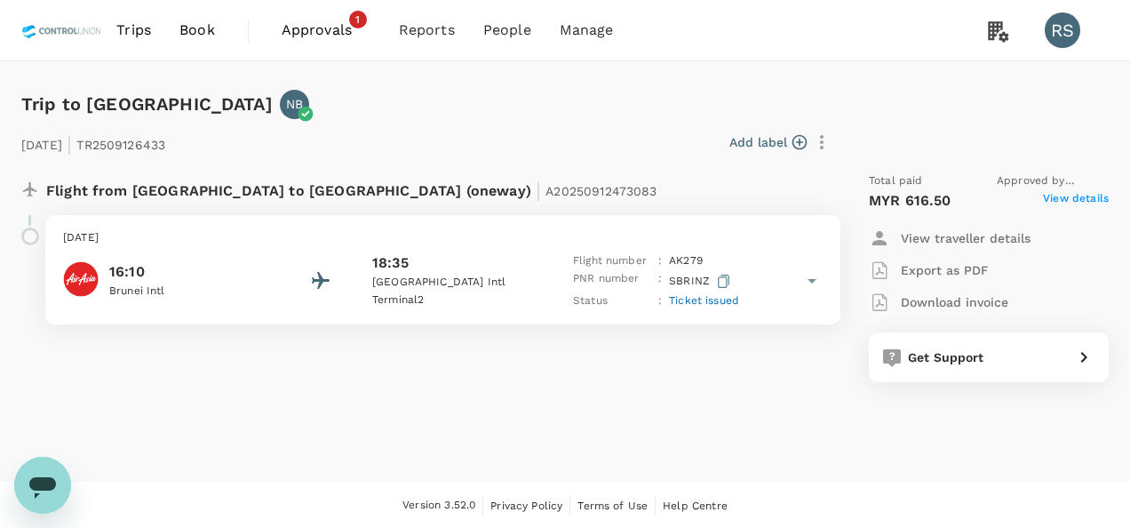
click at [931, 297] on p "Download invoice" at bounding box center [954, 302] width 107 height 18
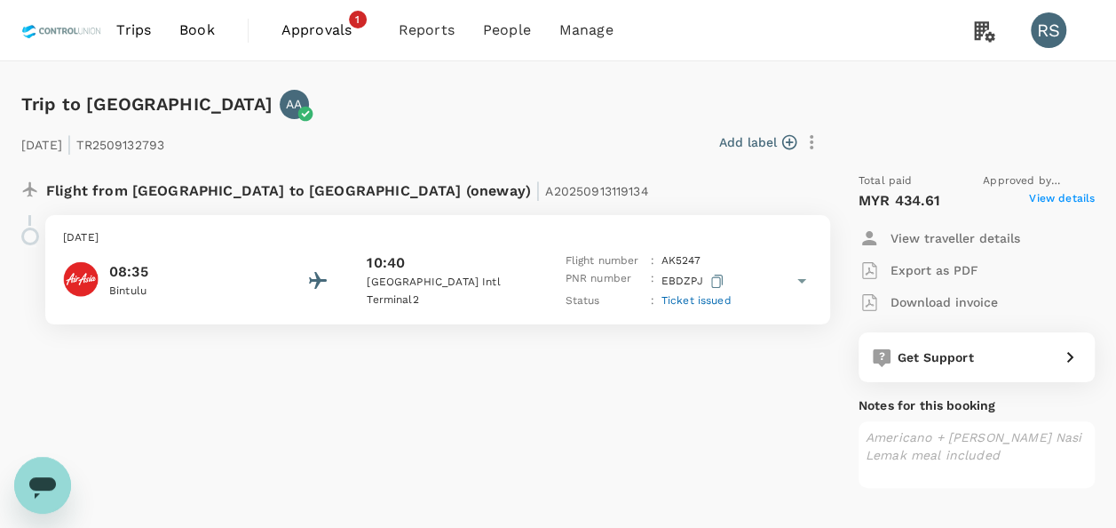
click at [1052, 200] on span "View details" at bounding box center [1062, 200] width 66 height 21
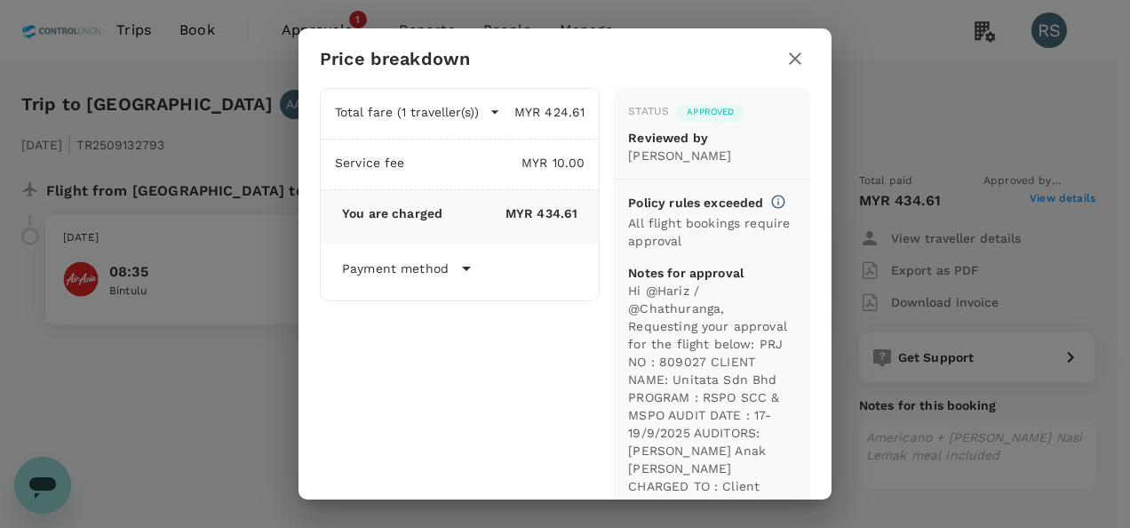
click at [794, 51] on icon "button" at bounding box center [794, 58] width 21 height 21
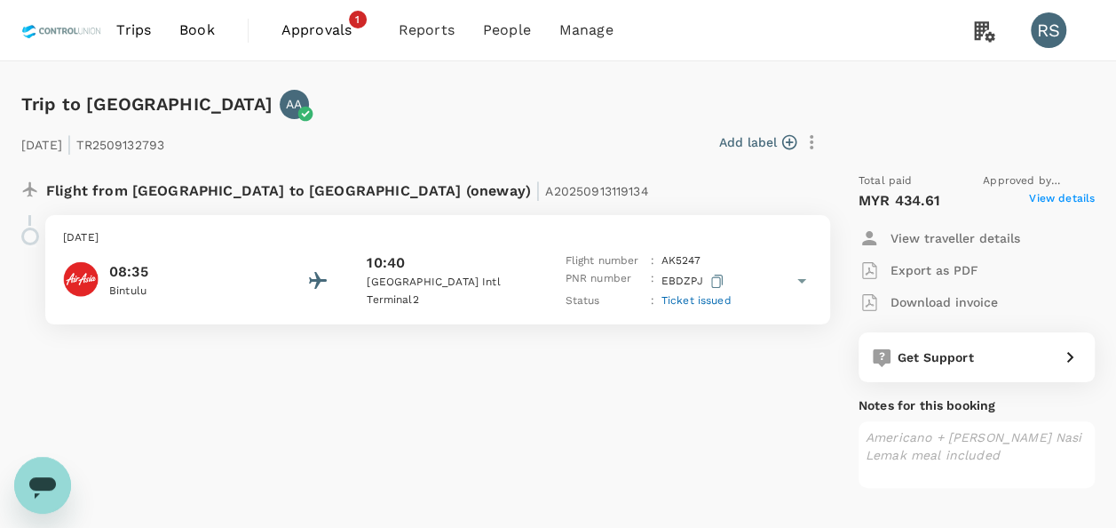
click at [1061, 197] on span "View details" at bounding box center [1062, 200] width 66 height 21
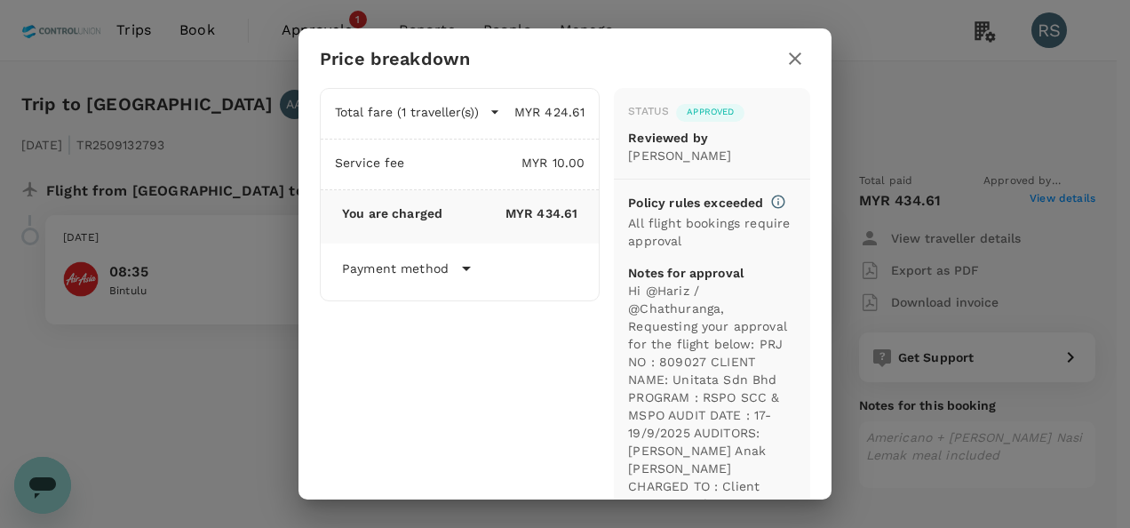
click at [1043, 272] on div "Price breakdown Total fare (1 traveller(s)) MYR 424.61 Air fare MYR 275.87 Bagg…" at bounding box center [565, 264] width 1130 height 528
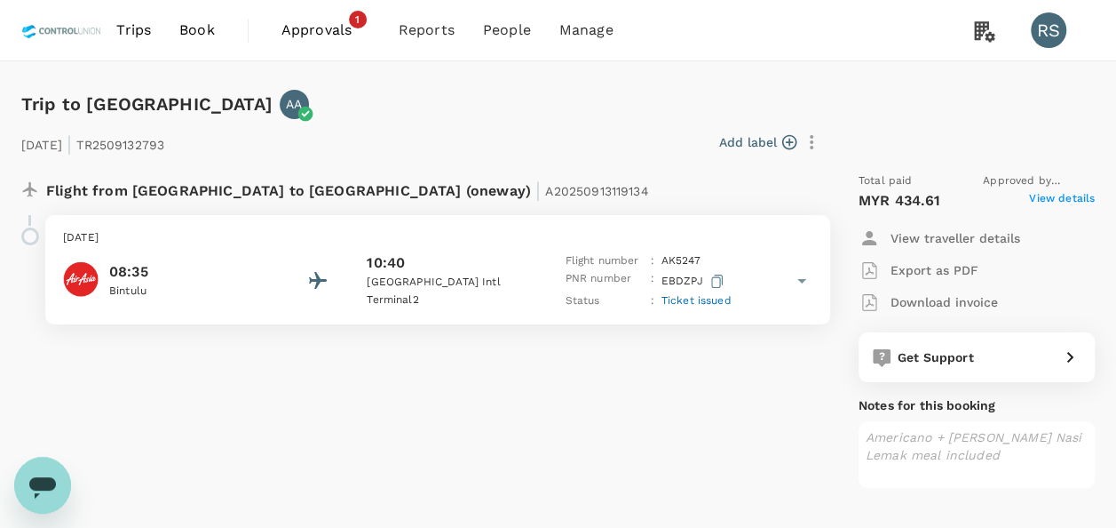
click at [938, 300] on p "Download invoice" at bounding box center [944, 302] width 107 height 18
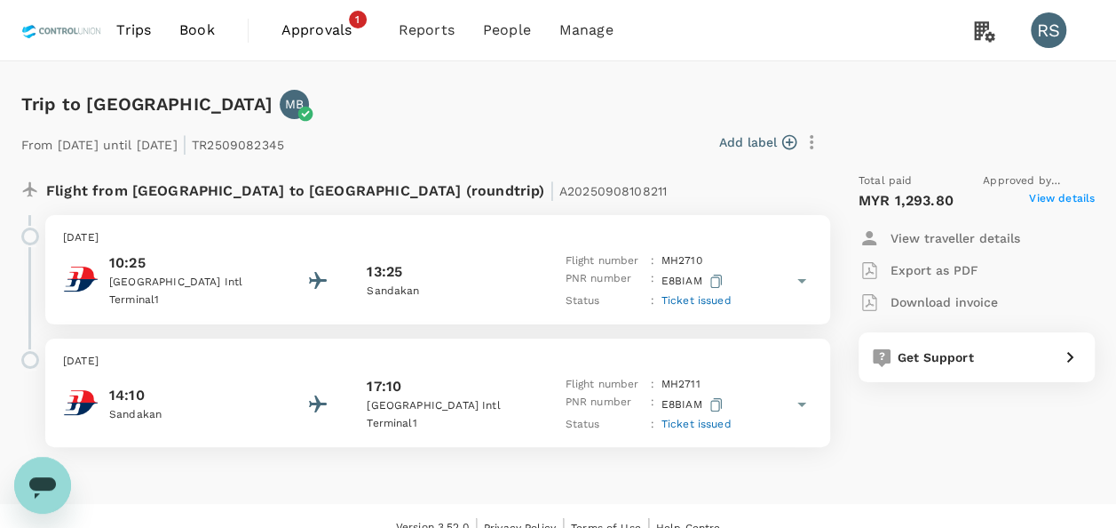
click at [1069, 199] on span "View details" at bounding box center [1062, 200] width 66 height 21
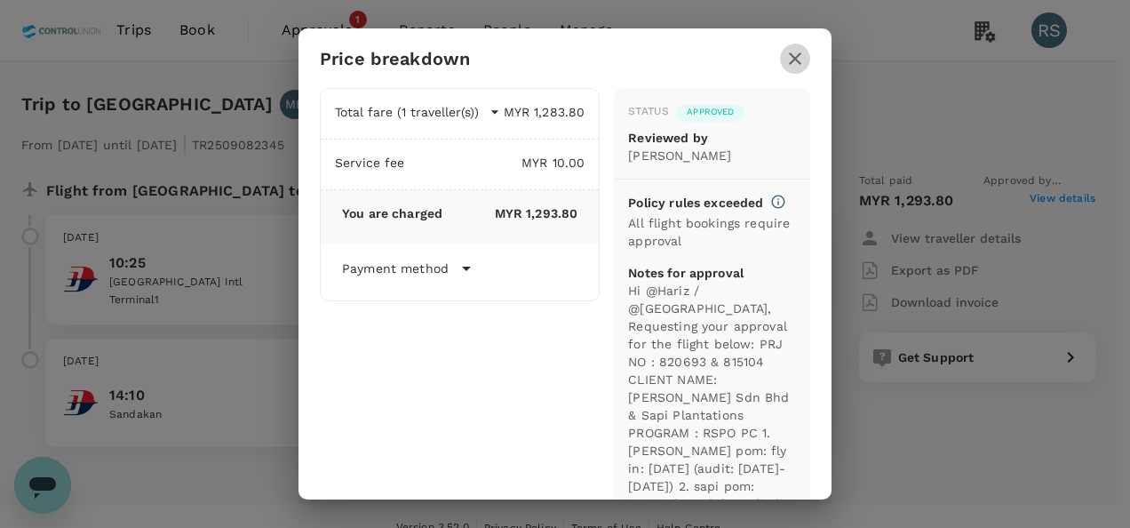
click at [799, 60] on icon "button" at bounding box center [794, 58] width 21 height 21
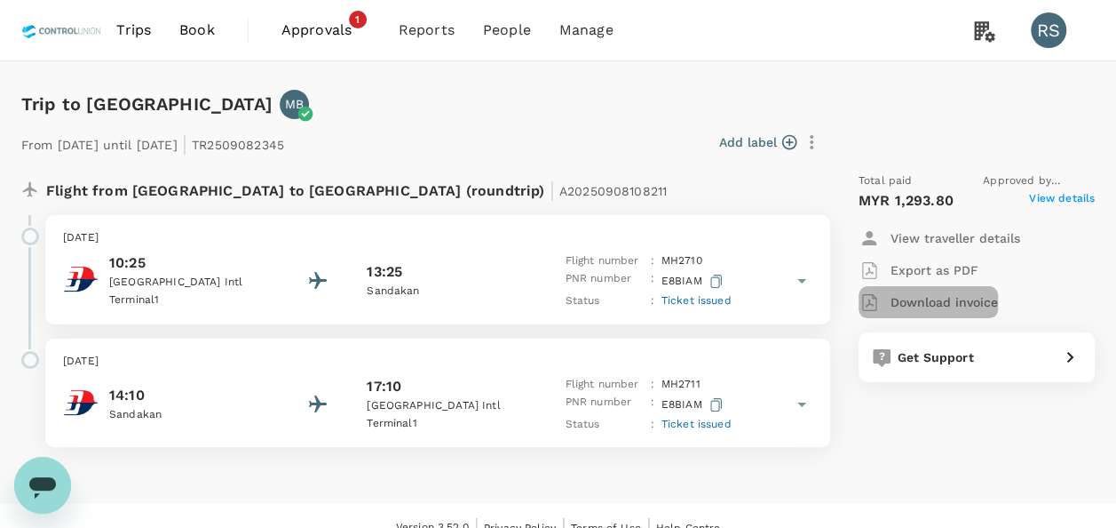
click at [929, 298] on p "Download invoice" at bounding box center [944, 302] width 107 height 18
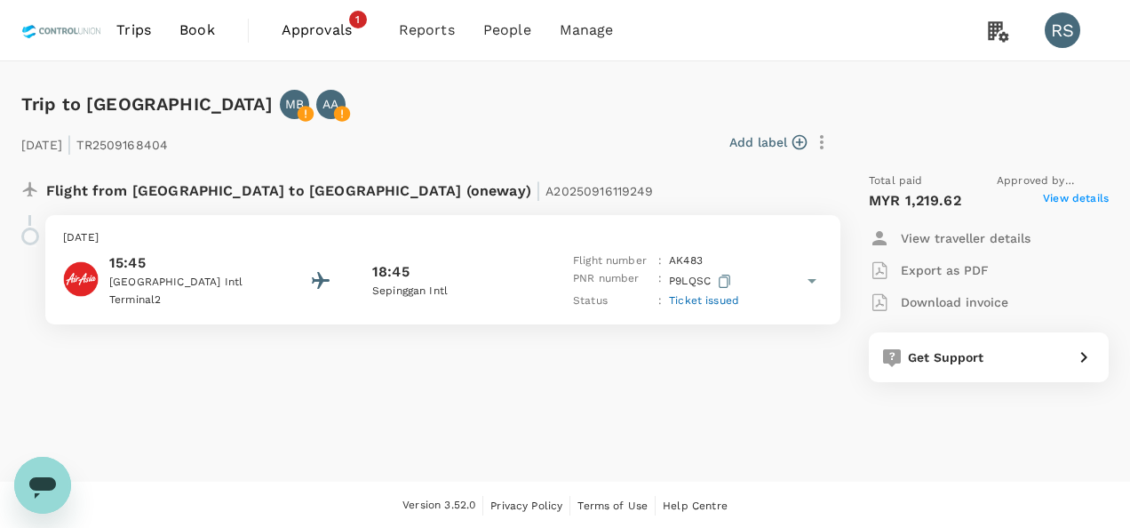
click at [1085, 201] on span "View details" at bounding box center [1076, 200] width 66 height 21
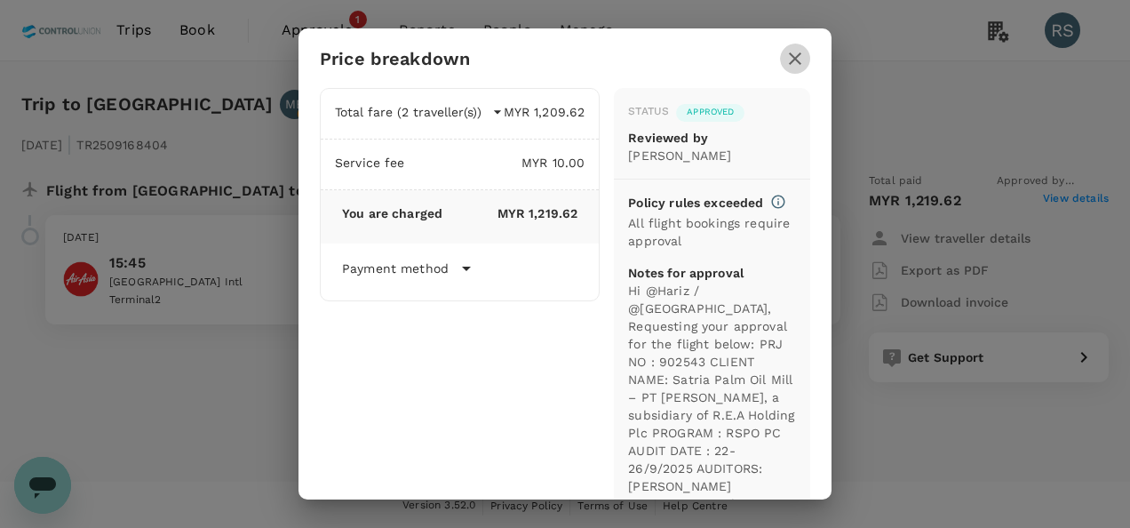
click at [782, 60] on button "button" at bounding box center [795, 59] width 30 height 30
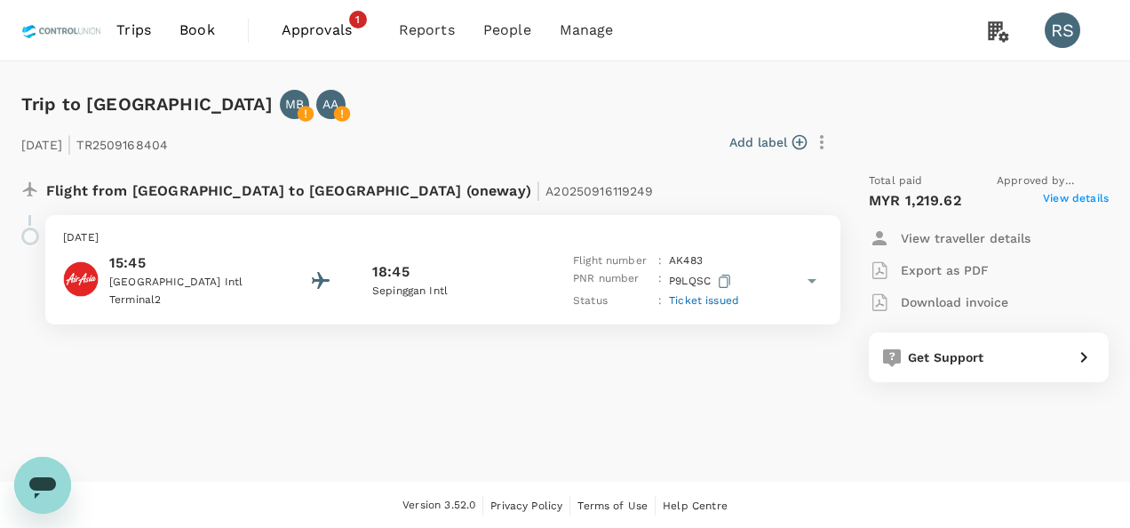
click at [951, 306] on p "Download invoice" at bounding box center [954, 302] width 107 height 18
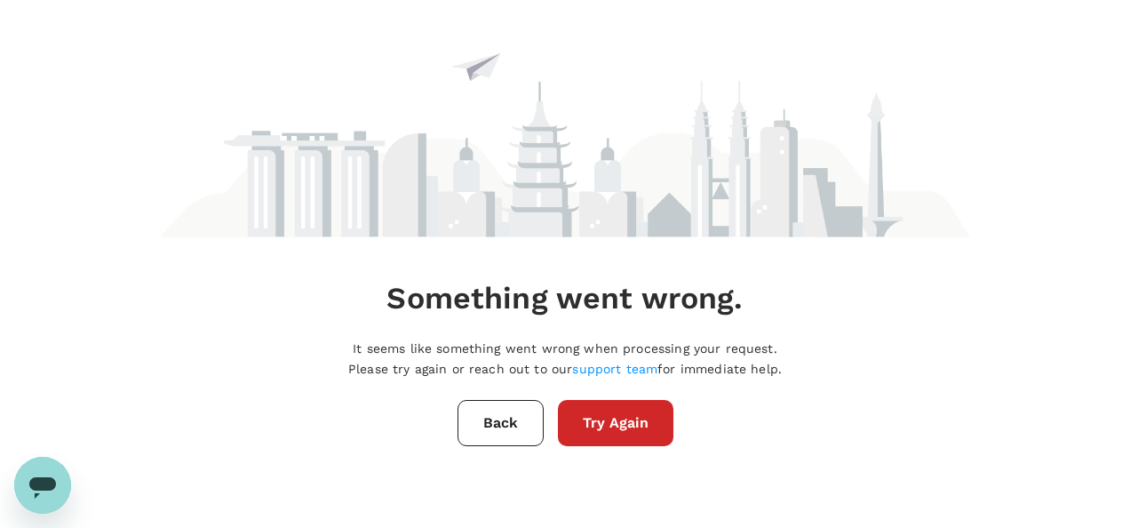
click at [509, 421] on button "Back" at bounding box center [500, 423] width 86 height 46
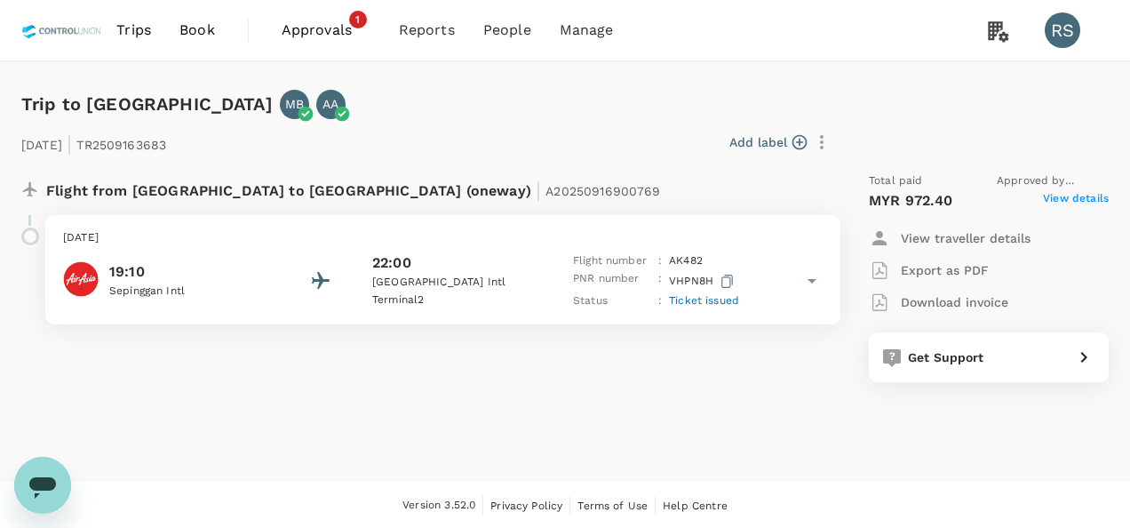
click at [1091, 198] on span "View details" at bounding box center [1076, 200] width 66 height 21
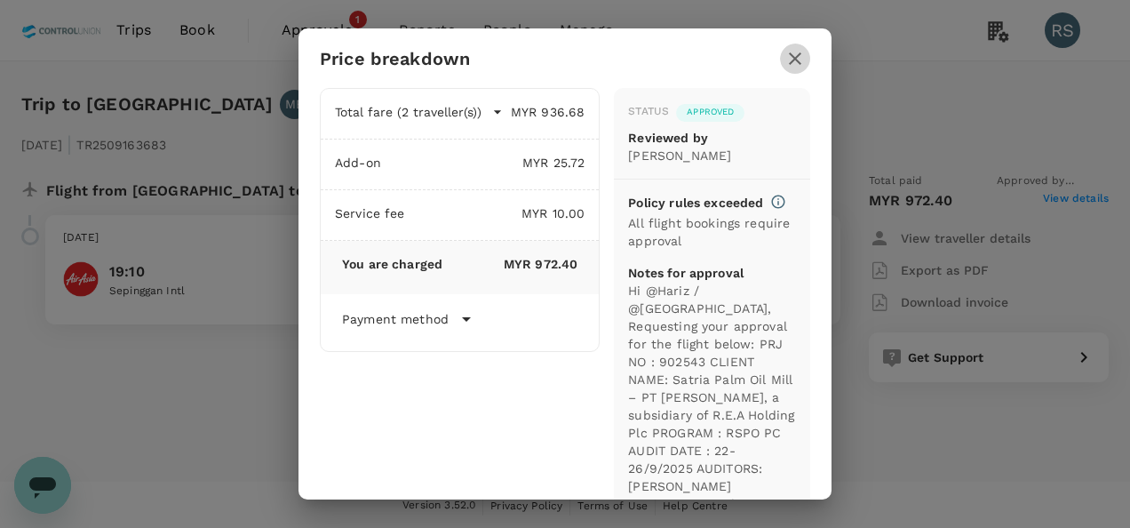
click at [796, 52] on icon "button" at bounding box center [794, 58] width 21 height 21
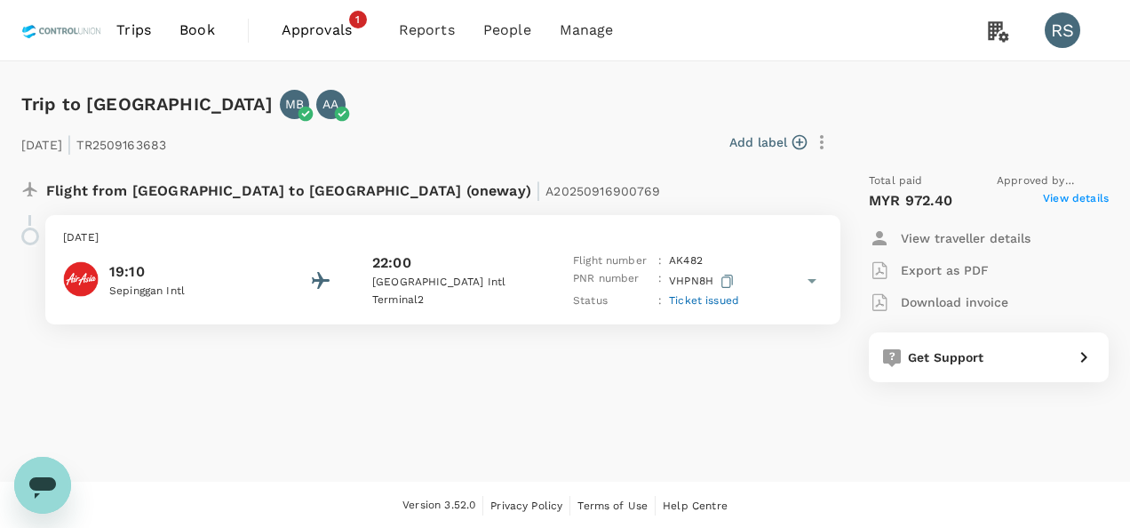
click at [936, 293] on p "Download invoice" at bounding box center [954, 302] width 107 height 18
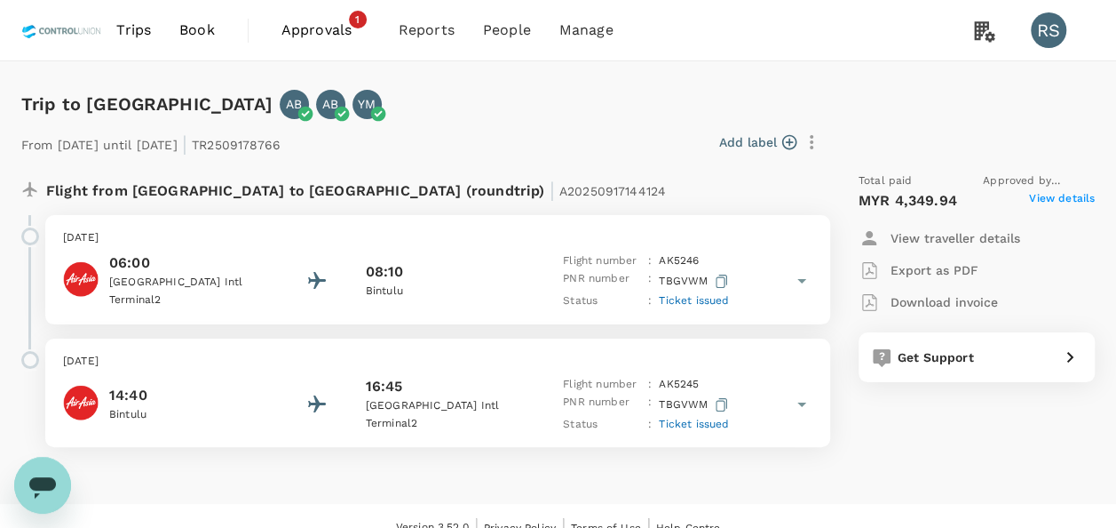
click at [1069, 190] on span "View details" at bounding box center [1062, 200] width 66 height 21
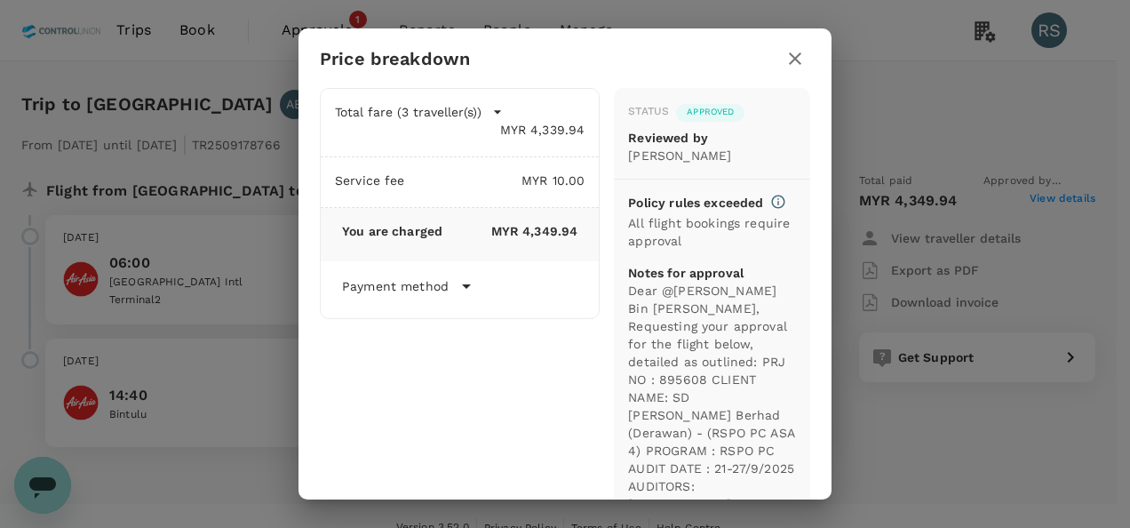
click at [801, 57] on icon "button" at bounding box center [794, 58] width 21 height 21
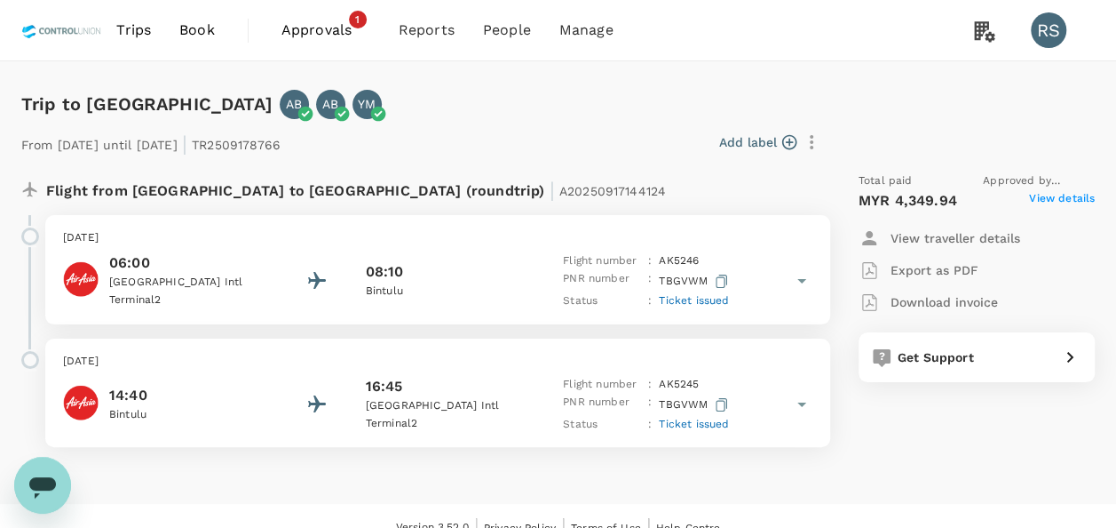
click at [963, 302] on p "Download invoice" at bounding box center [944, 302] width 107 height 18
click at [655, 183] on div "Flight from [GEOGRAPHIC_DATA] to [GEOGRAPHIC_DATA] (roundtrip) | A20250917144124" at bounding box center [380, 188] width 668 height 32
